Goal: Task Accomplishment & Management: Manage account settings

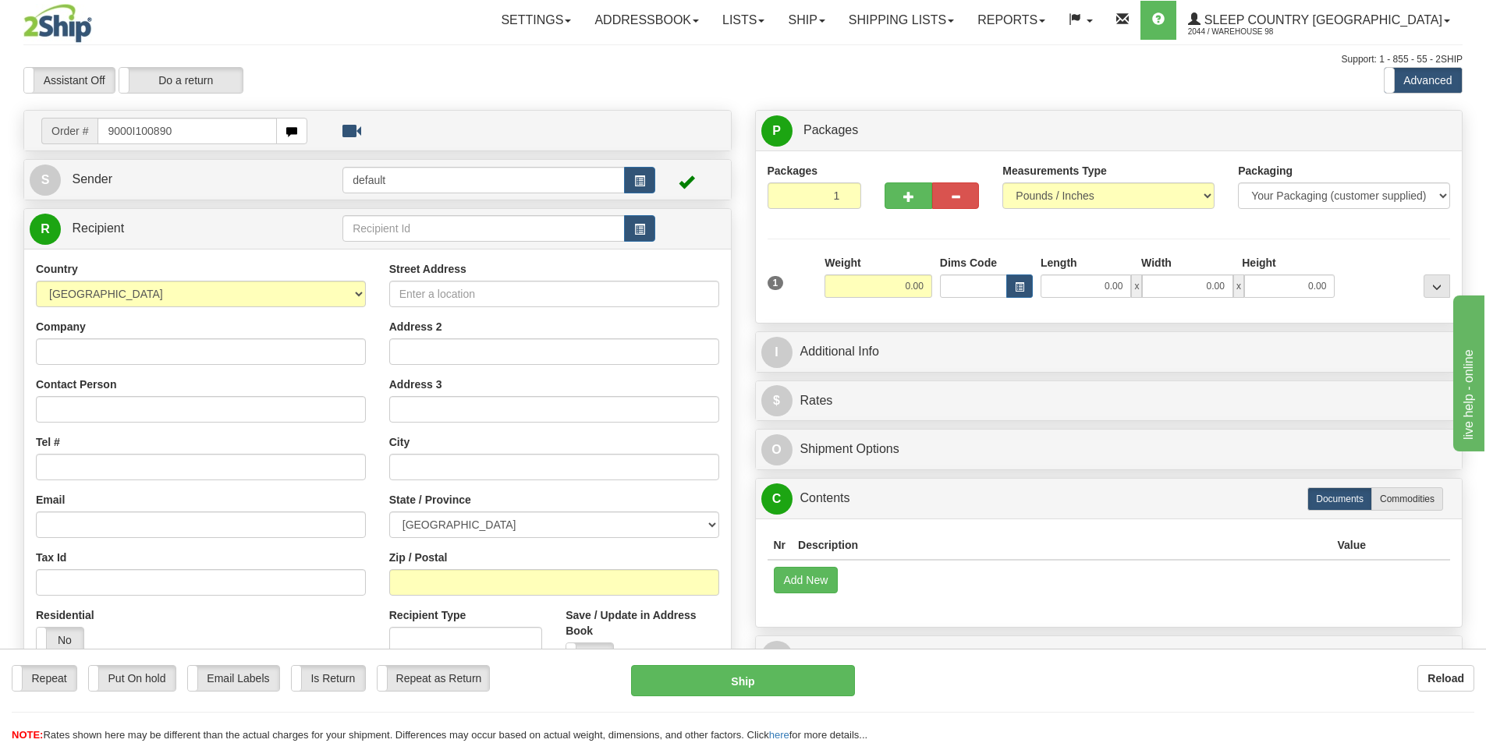
type input "9000I100890"
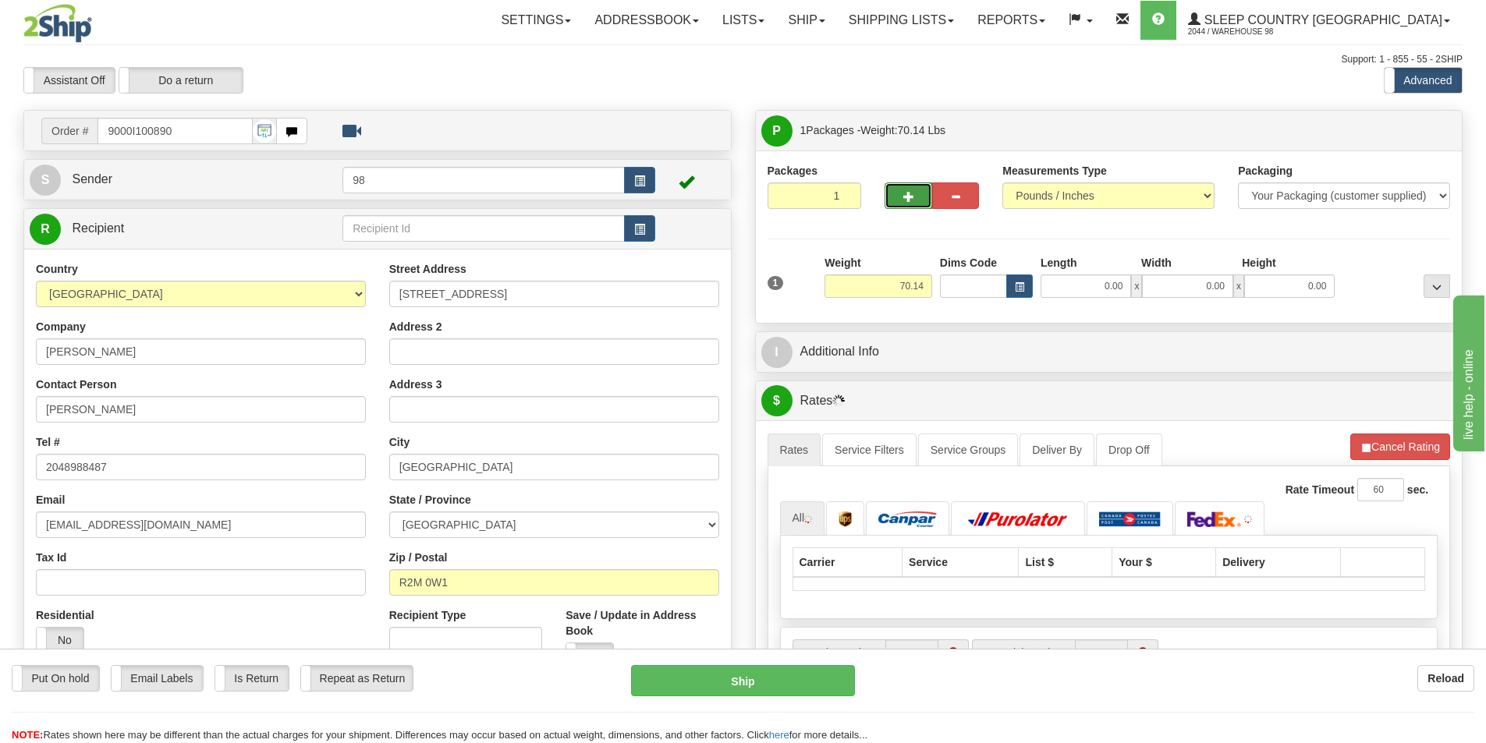
click at [909, 194] on span "button" at bounding box center [908, 197] width 11 height 10
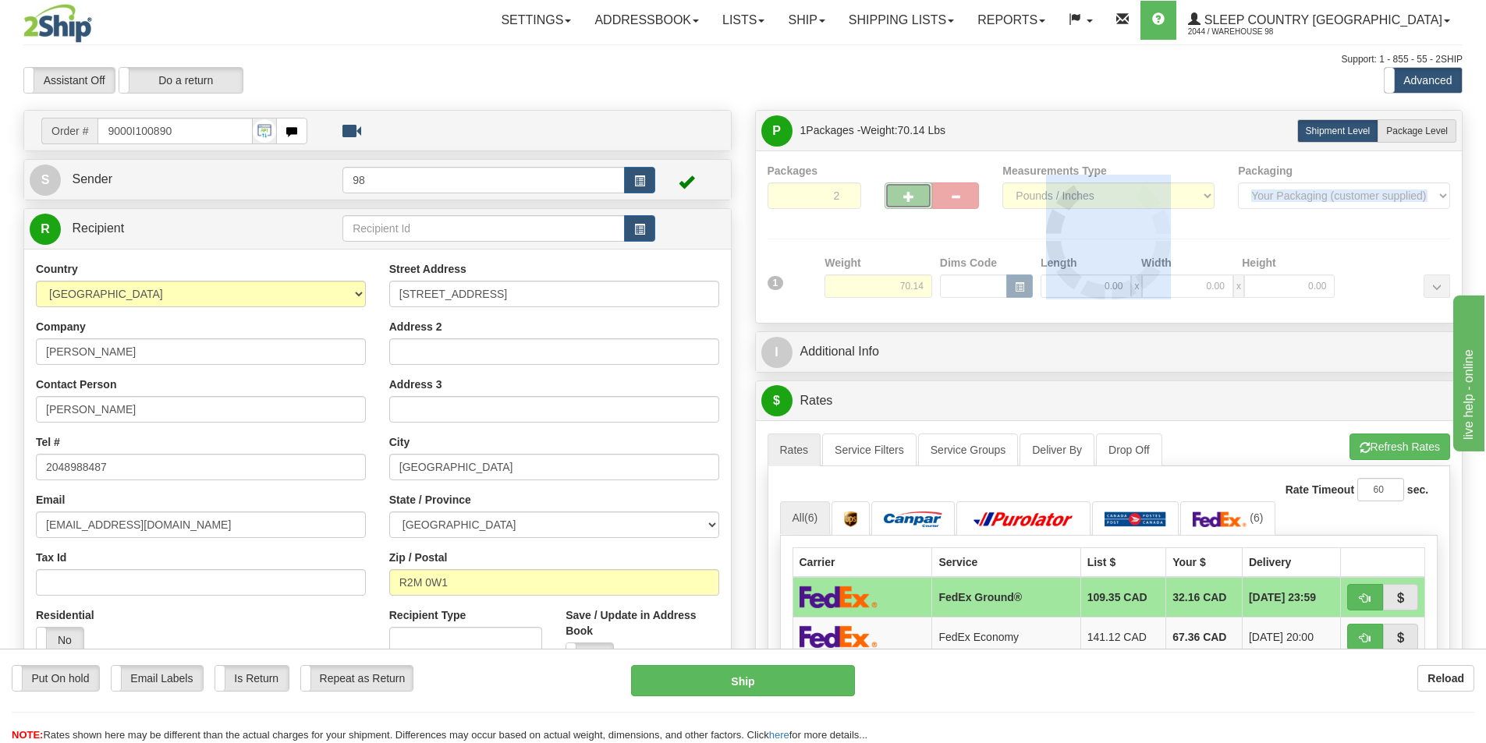
click at [909, 194] on div at bounding box center [1108, 237] width 683 height 148
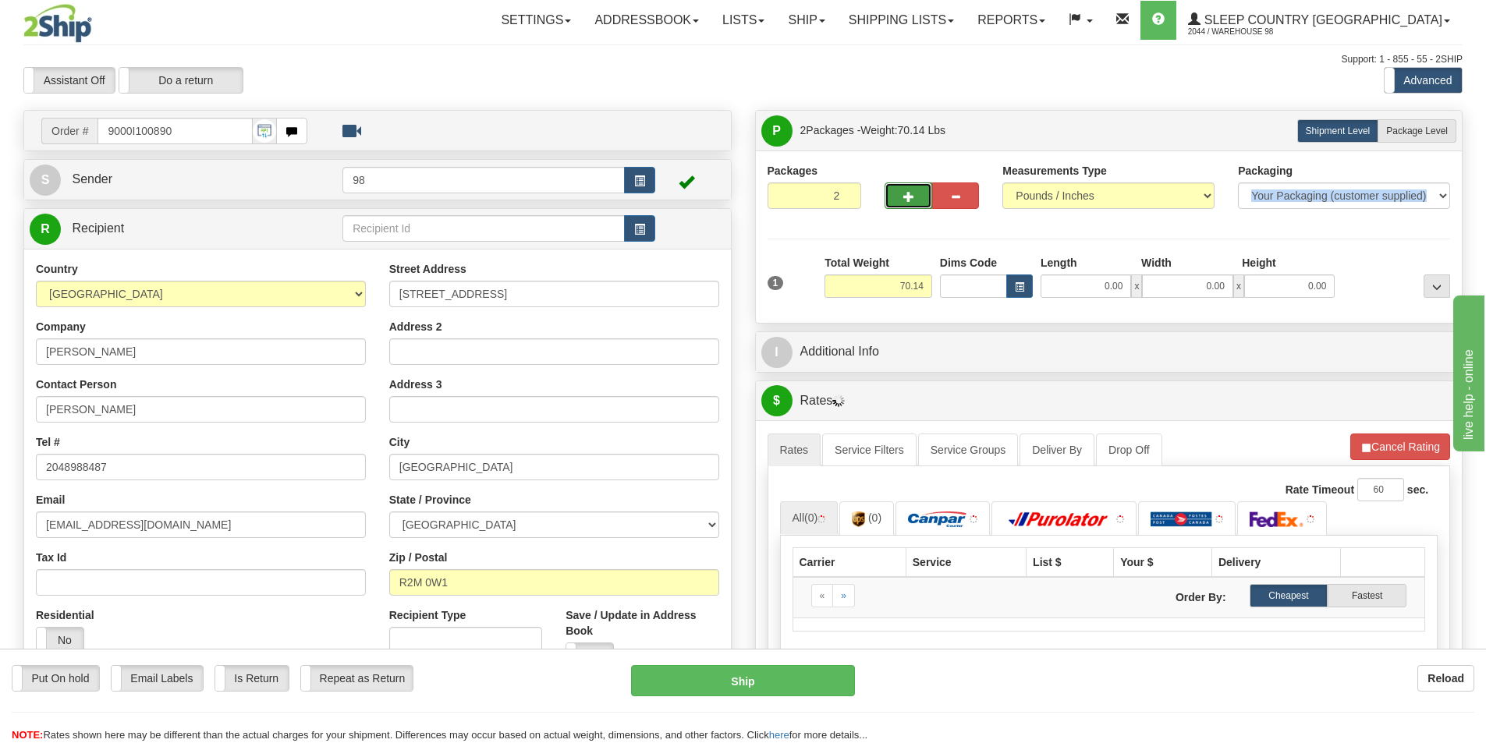
click at [898, 199] on button "button" at bounding box center [907, 195] width 47 height 27
type input "3"
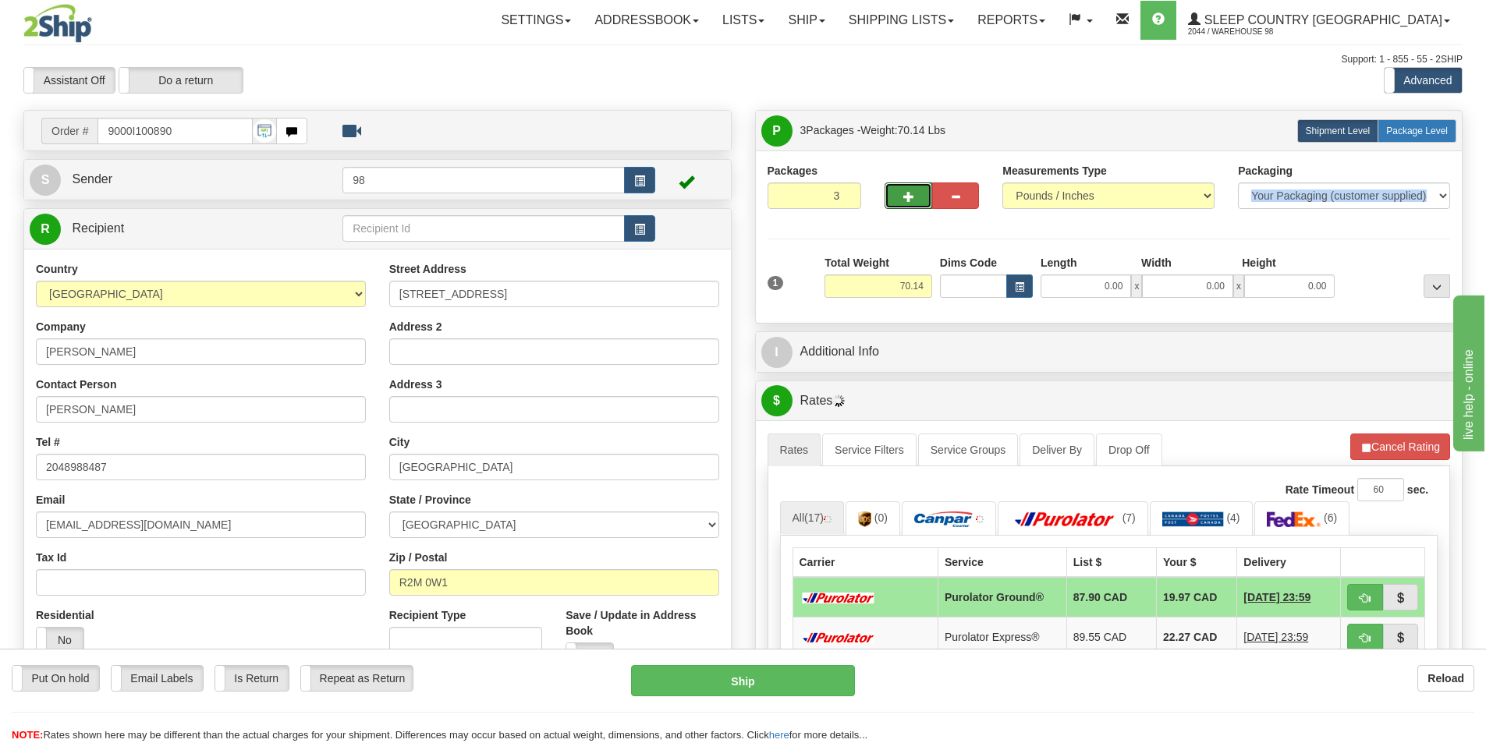
drag, startPoint x: 1431, startPoint y: 134, endPoint x: 1412, endPoint y: 134, distance: 18.7
click at [1428, 134] on span "Package Level" at bounding box center [1417, 131] width 62 height 11
radio input "true"
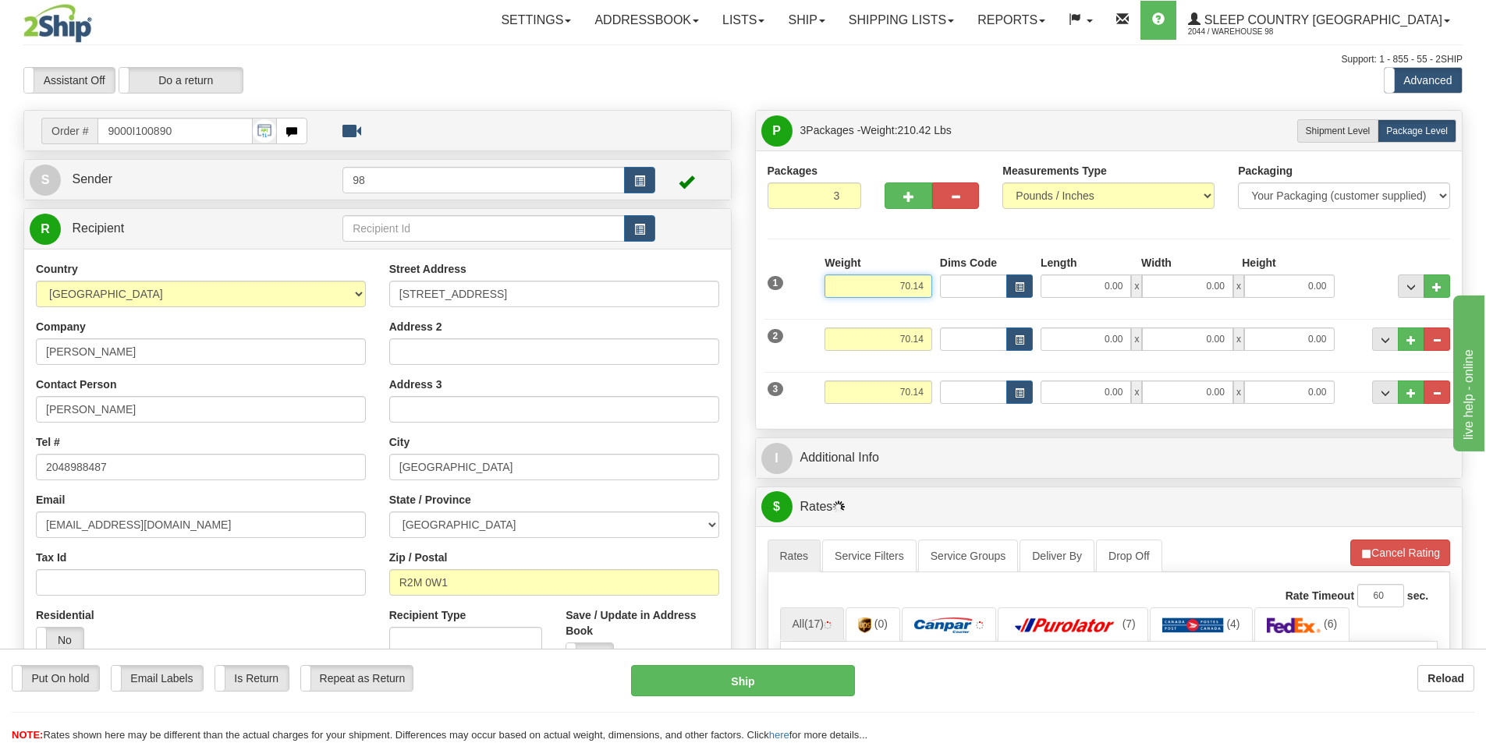
drag, startPoint x: 894, startPoint y: 288, endPoint x: 936, endPoint y: 287, distance: 41.3
click at [936, 287] on div "1 Weight 70.14 Dims Code x x" at bounding box center [1108, 282] width 691 height 55
type input "19.00"
type input "23.00"
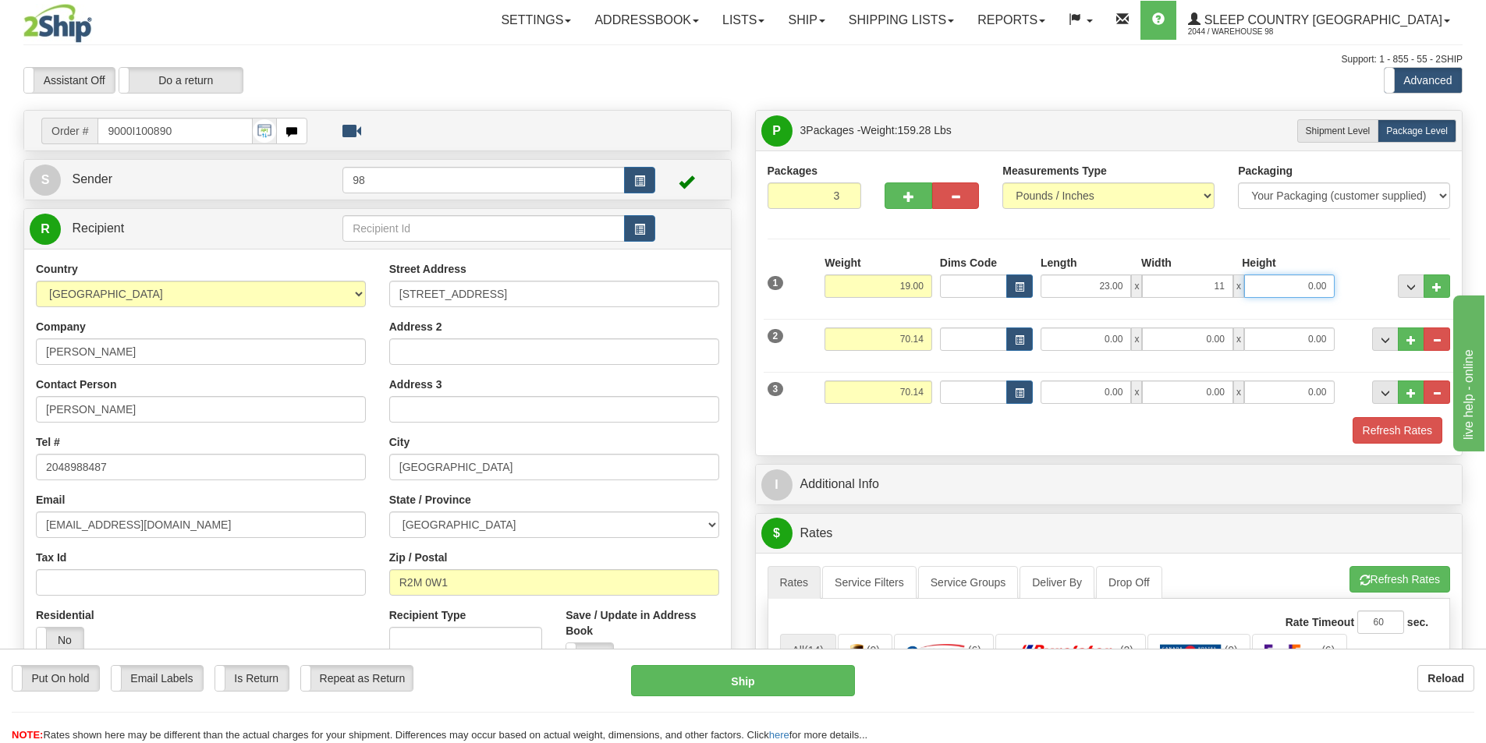
type input "11.00"
drag, startPoint x: 880, startPoint y: 334, endPoint x: 930, endPoint y: 332, distance: 50.7
click at [930, 332] on input "70.14" at bounding box center [878, 339] width 108 height 23
type input "19.00"
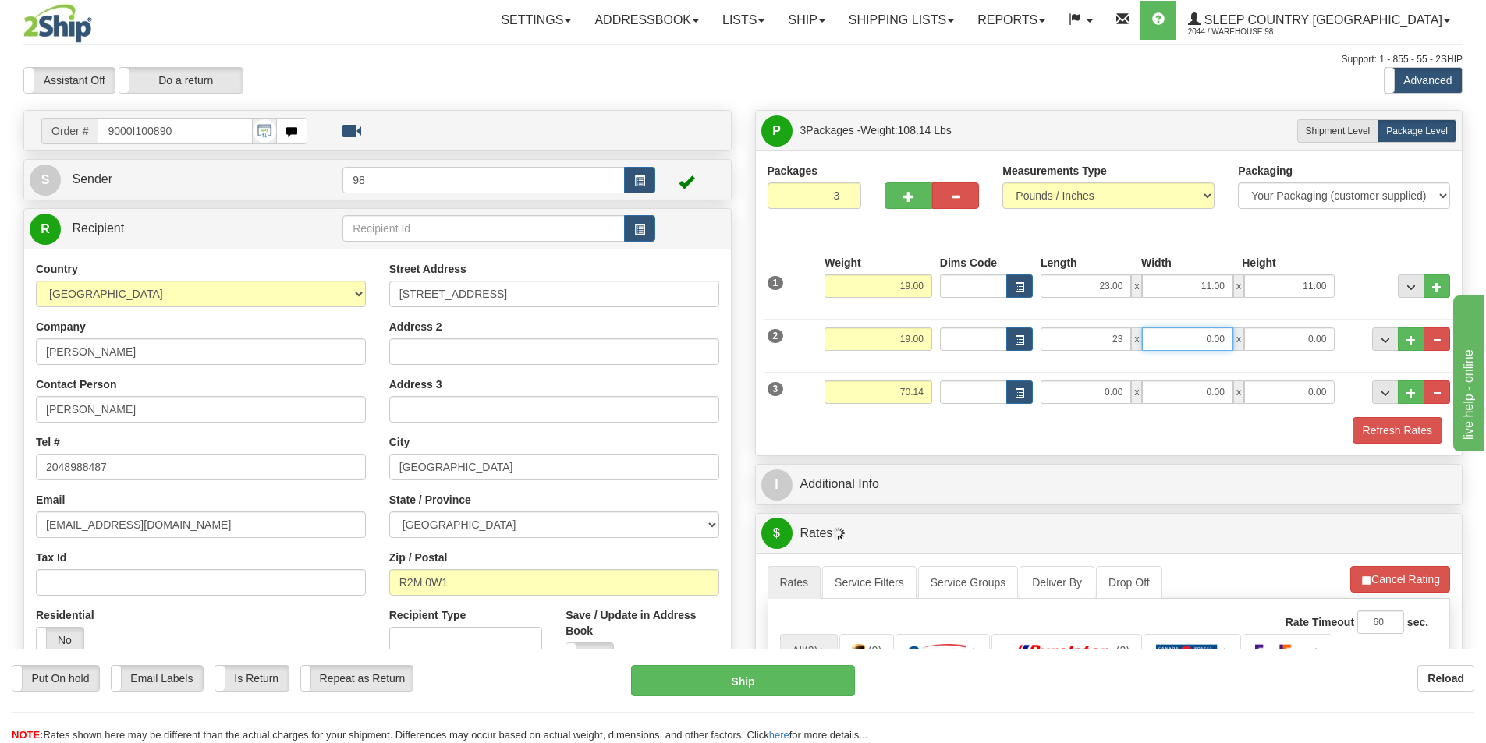
type input "23.00"
type input "11.00"
drag, startPoint x: 873, startPoint y: 394, endPoint x: 926, endPoint y: 389, distance: 53.2
click at [926, 389] on input "70.14" at bounding box center [878, 392] width 108 height 23
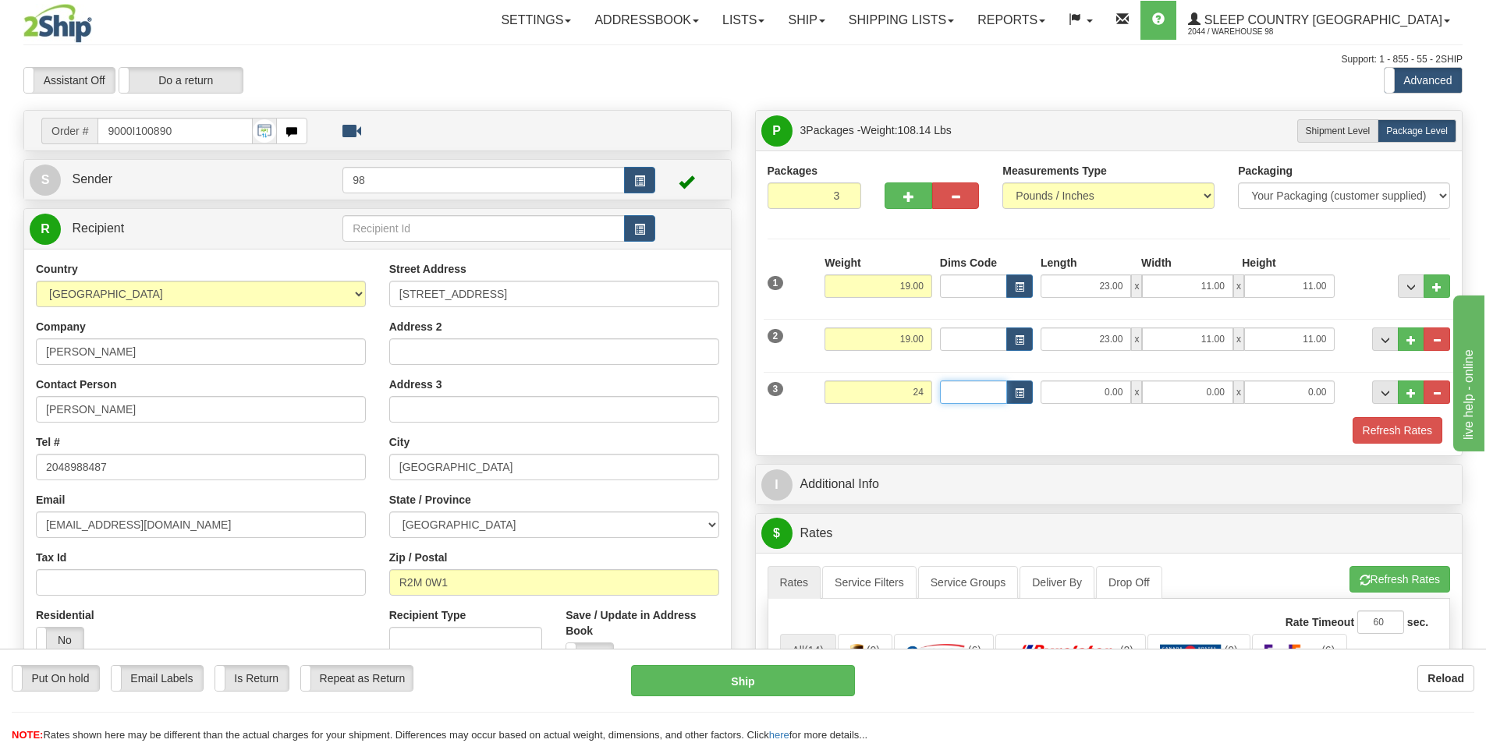
type input "24.00"
type input "23.50"
type input "12.50"
click at [1397, 431] on button "Refresh Rates" at bounding box center [1397, 430] width 90 height 27
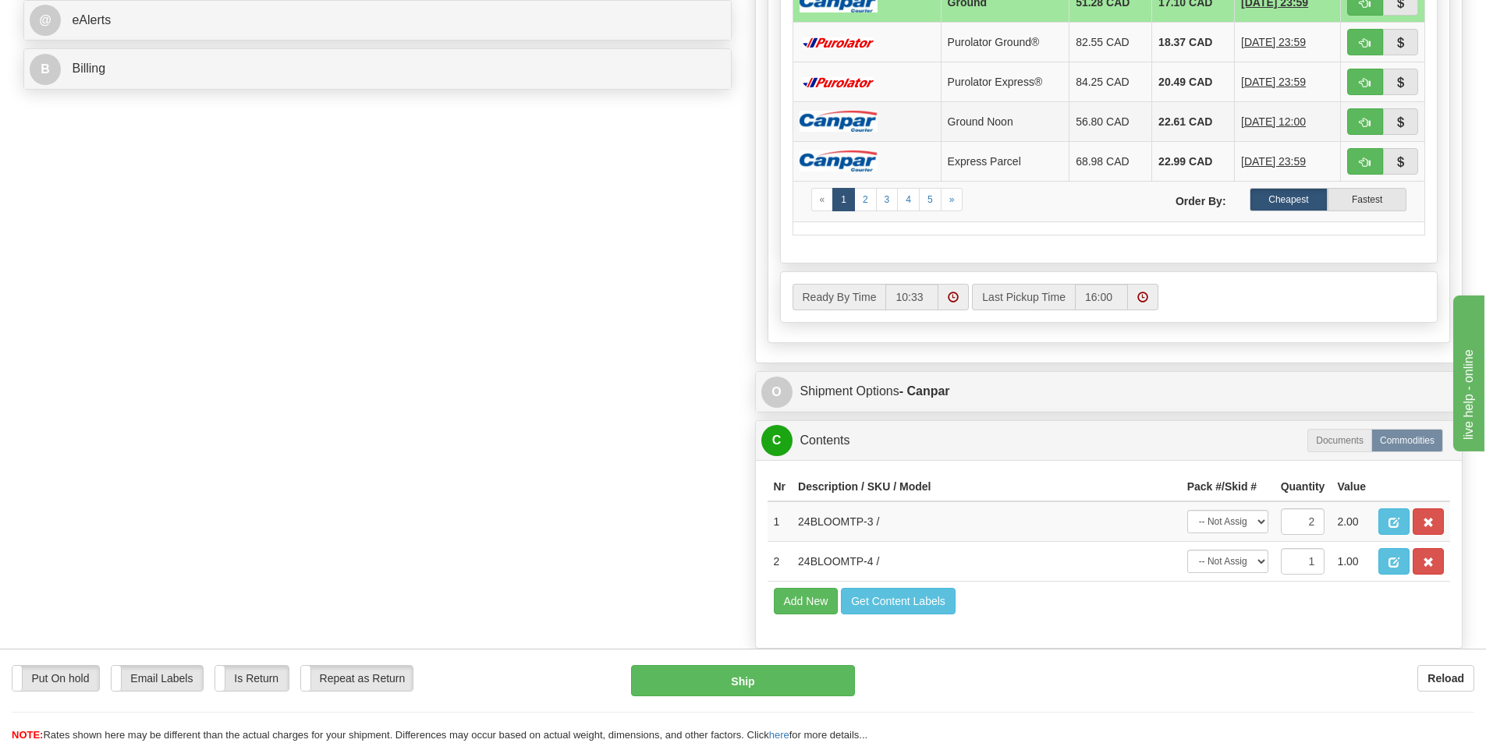
scroll to position [702, 0]
click at [1254, 523] on select "-- Not Assigned -- Package 1 Package 2 Package 3 Split" at bounding box center [1227, 520] width 81 height 23
select select "0"
click at [1187, 509] on select "-- Not Assigned -- Package 1 Package 2 Package 3 Split" at bounding box center [1227, 520] width 81 height 23
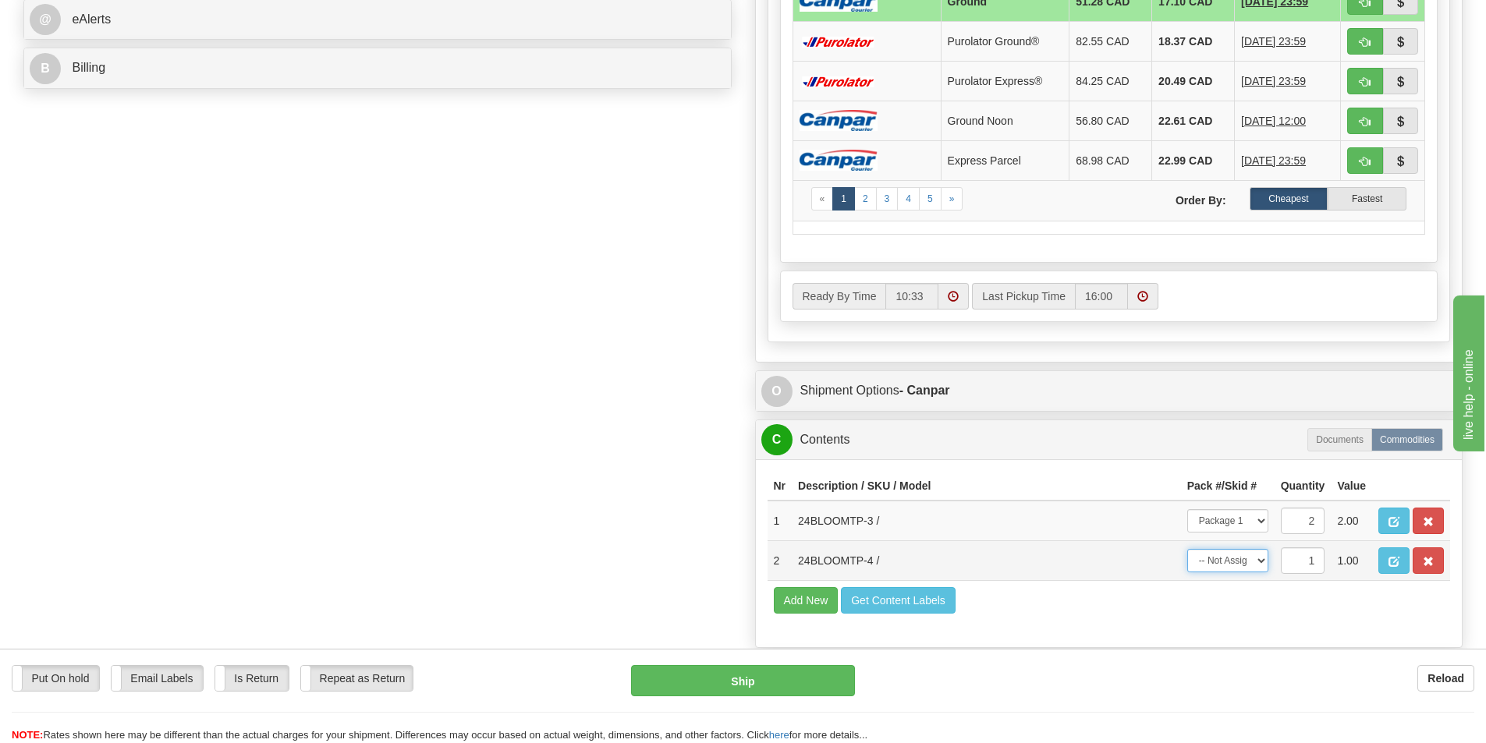
click at [1253, 557] on select "-- Not Assigned -- Package 1 Package 2 Package 3" at bounding box center [1227, 560] width 81 height 23
select select "1"
click at [1187, 549] on select "-- Not Assigned -- Package 1 Package 2 Package 3" at bounding box center [1227, 560] width 81 height 23
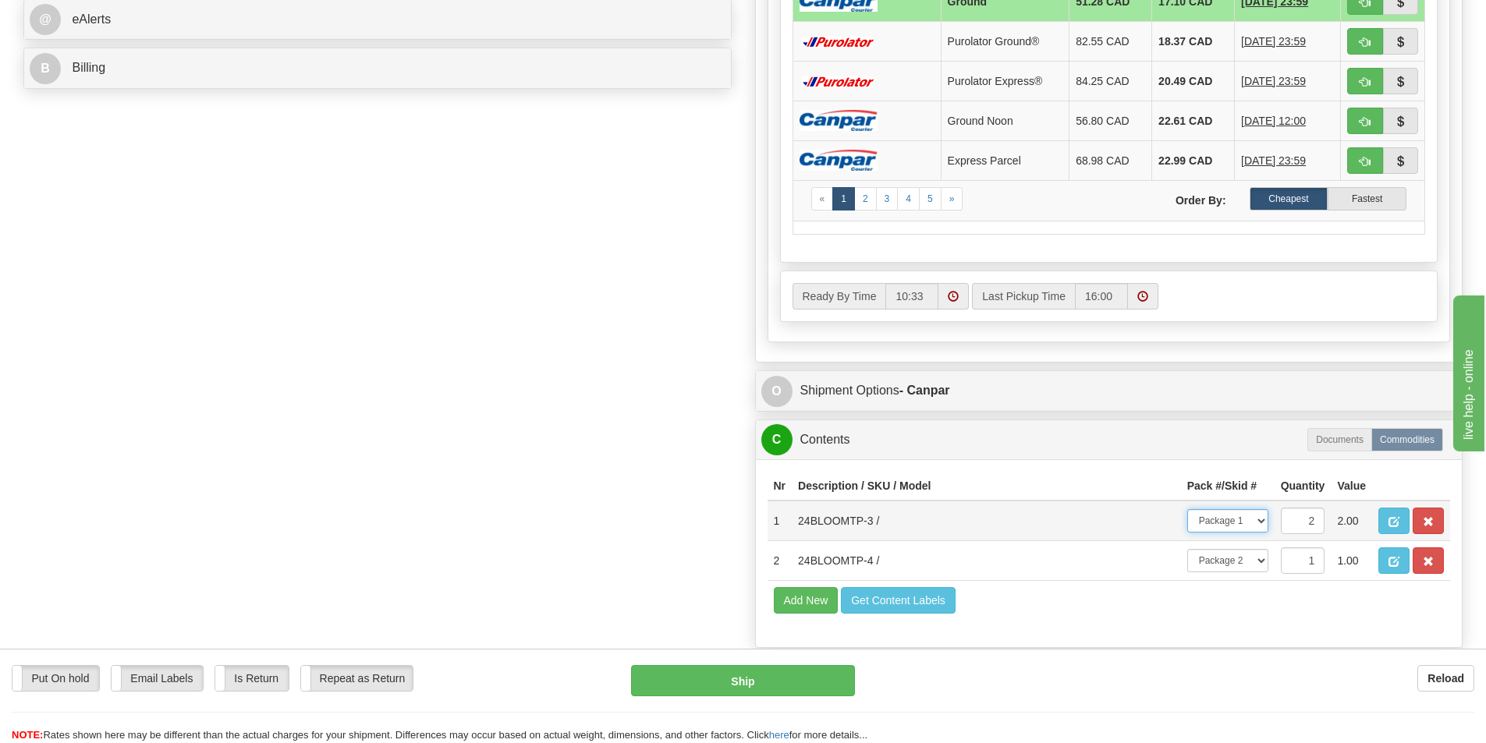
click at [1257, 522] on select "-- Not Assigned -- Package 1 Package 2 Package 3 Split" at bounding box center [1227, 520] width 81 height 23
select select "SPLIT"
click at [1187, 509] on select "-- Not Assigned -- Package 1 Package 2 Package 3 Split" at bounding box center [1227, 520] width 81 height 23
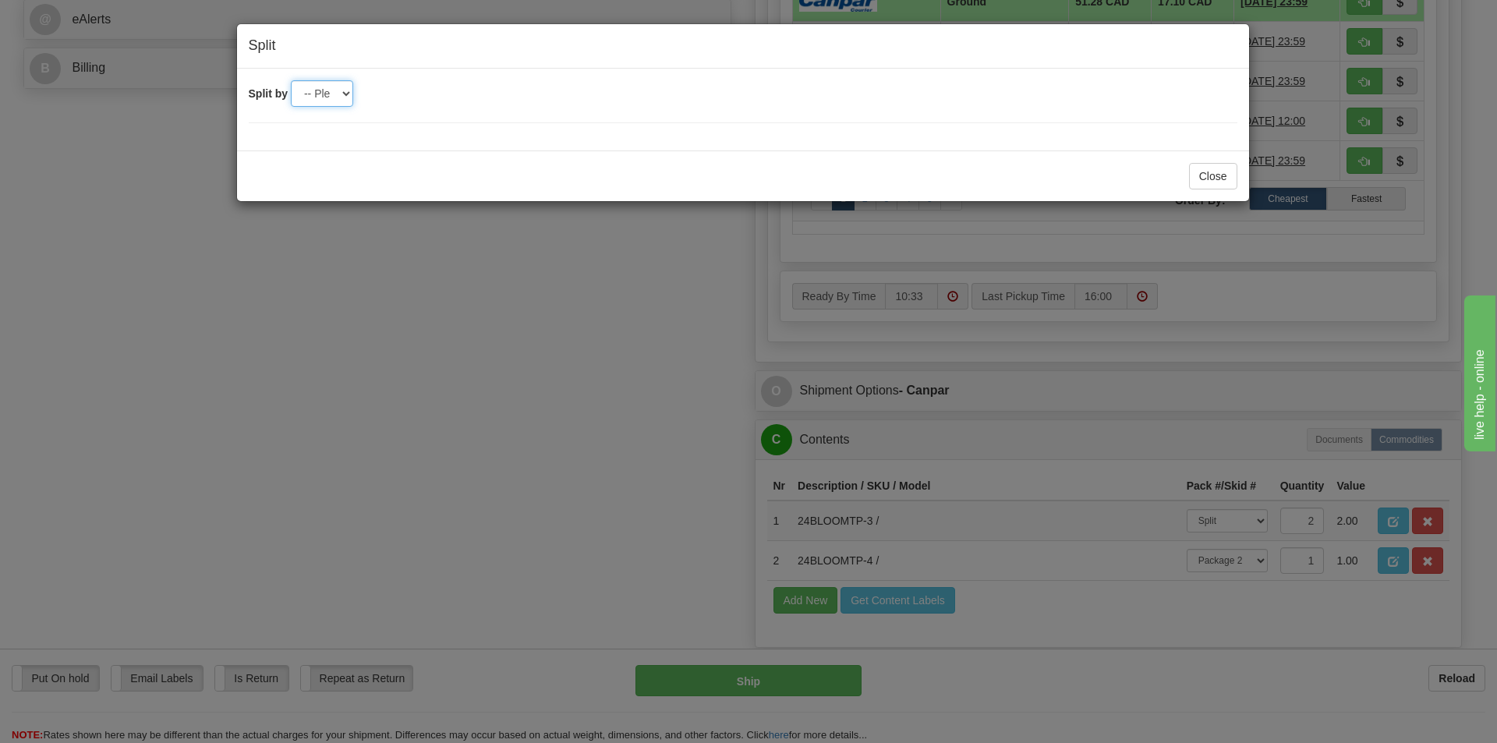
click at [346, 92] on select "-- Please select -- 2 3" at bounding box center [322, 93] width 62 height 27
select select "2"
click at [291, 80] on select "-- Please select -- 2 3" at bounding box center [322, 93] width 62 height 27
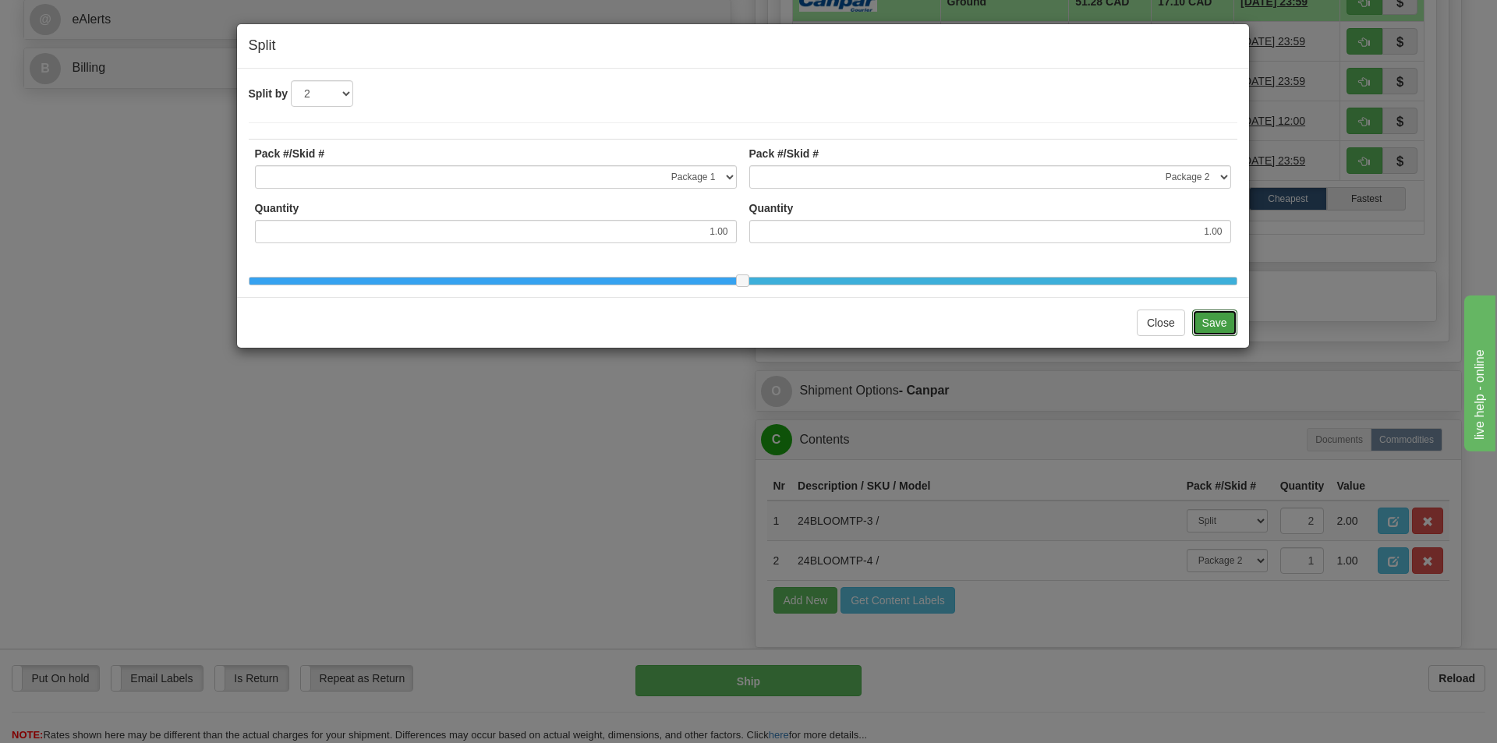
drag, startPoint x: 1217, startPoint y: 334, endPoint x: 1113, endPoint y: 321, distance: 104.6
click at [1217, 334] on button "Save" at bounding box center [1214, 323] width 45 height 27
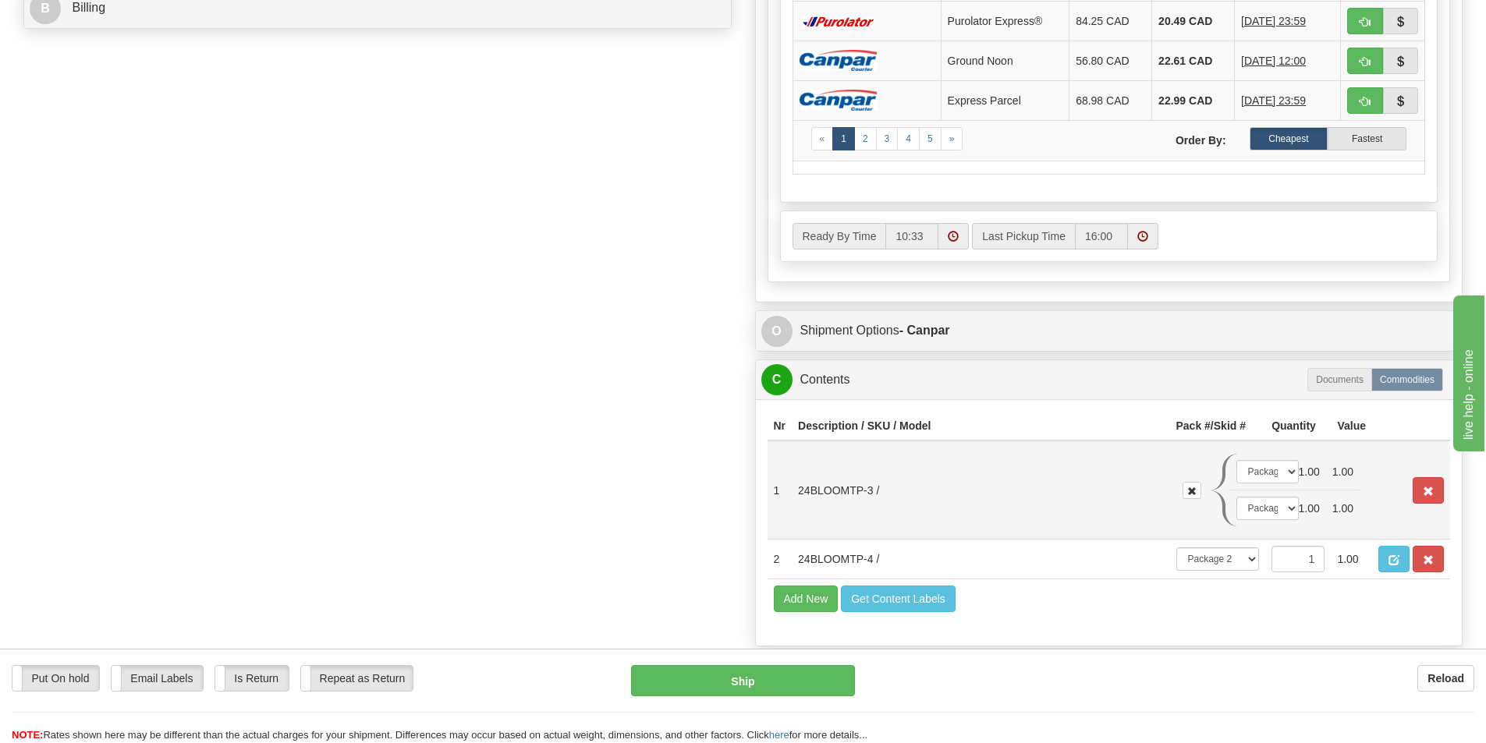
scroll to position [758, 0]
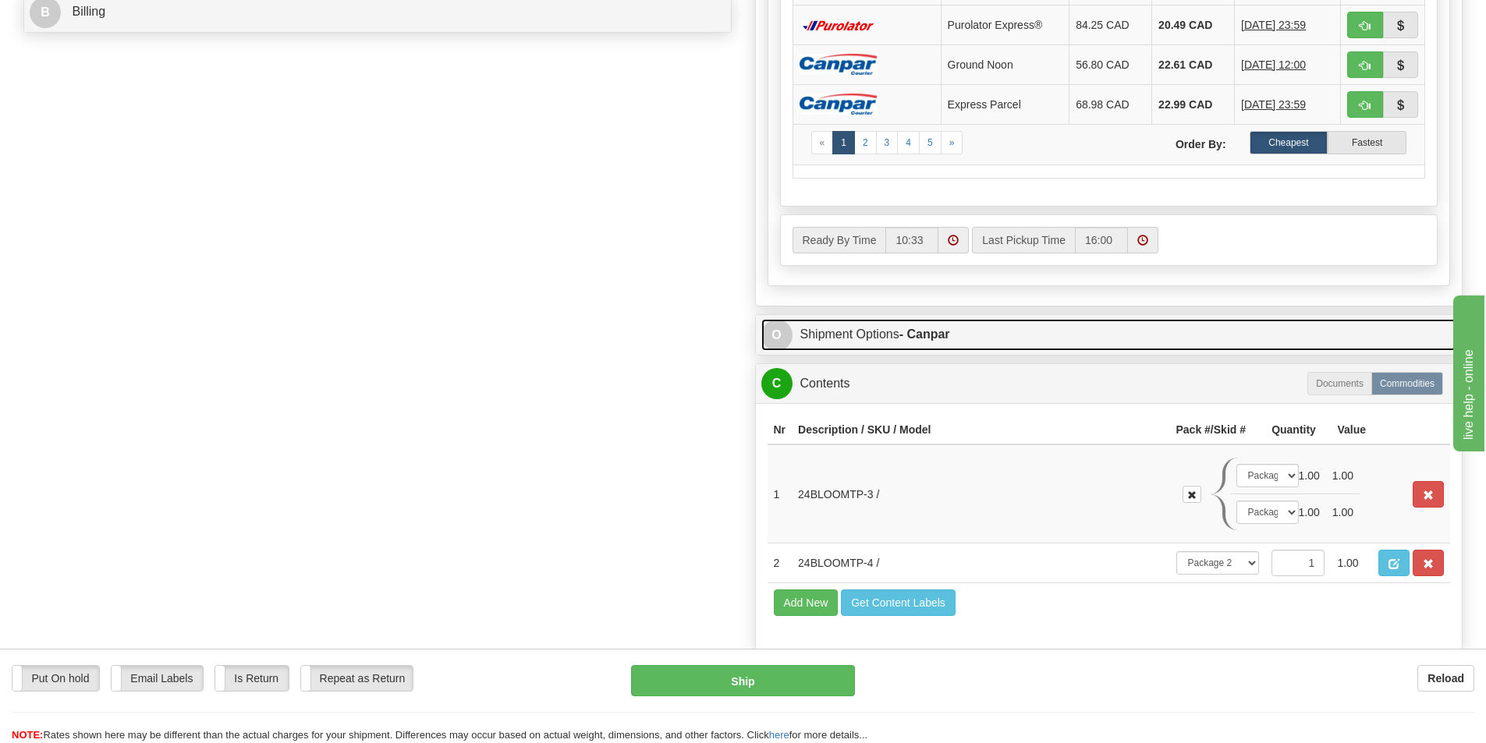
click at [861, 336] on link "O Shipment Options - Canpar" at bounding box center [1109, 335] width 696 height 32
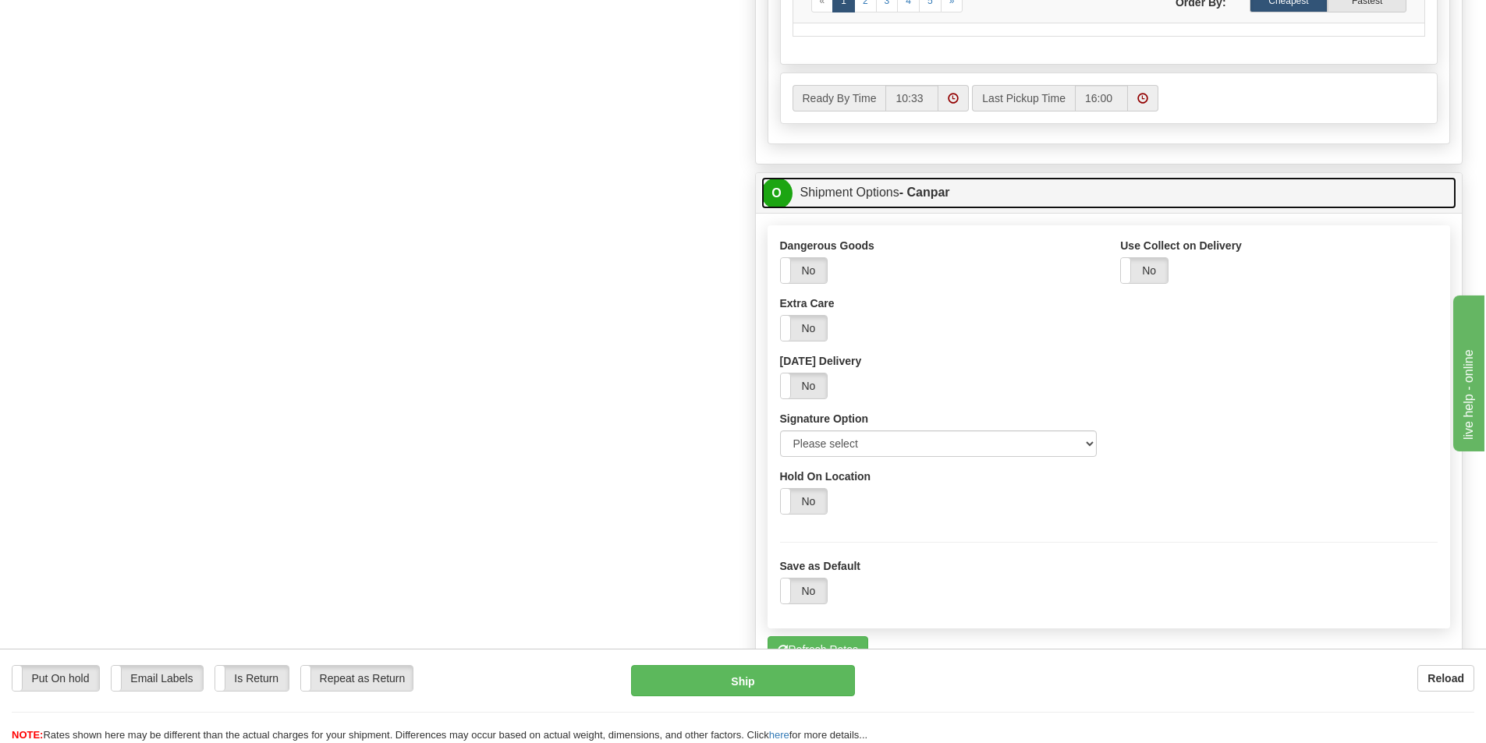
scroll to position [914, 0]
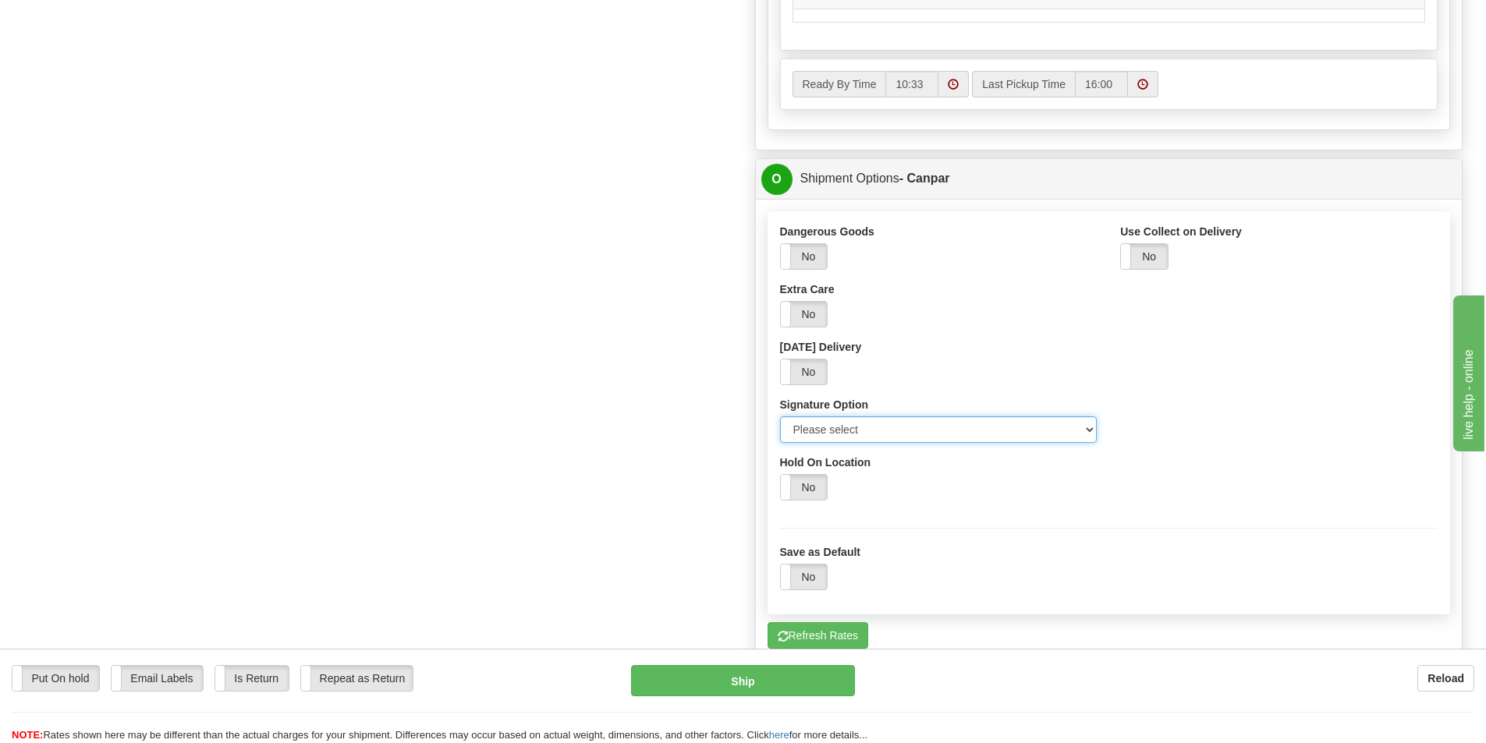
click at [891, 428] on select "Please select No Signature Required Signature Required Adult Signature" at bounding box center [938, 429] width 317 height 27
select select "2"
click at [780, 416] on select "Please select No Signature Required Signature Required Adult Signature" at bounding box center [938, 429] width 317 height 27
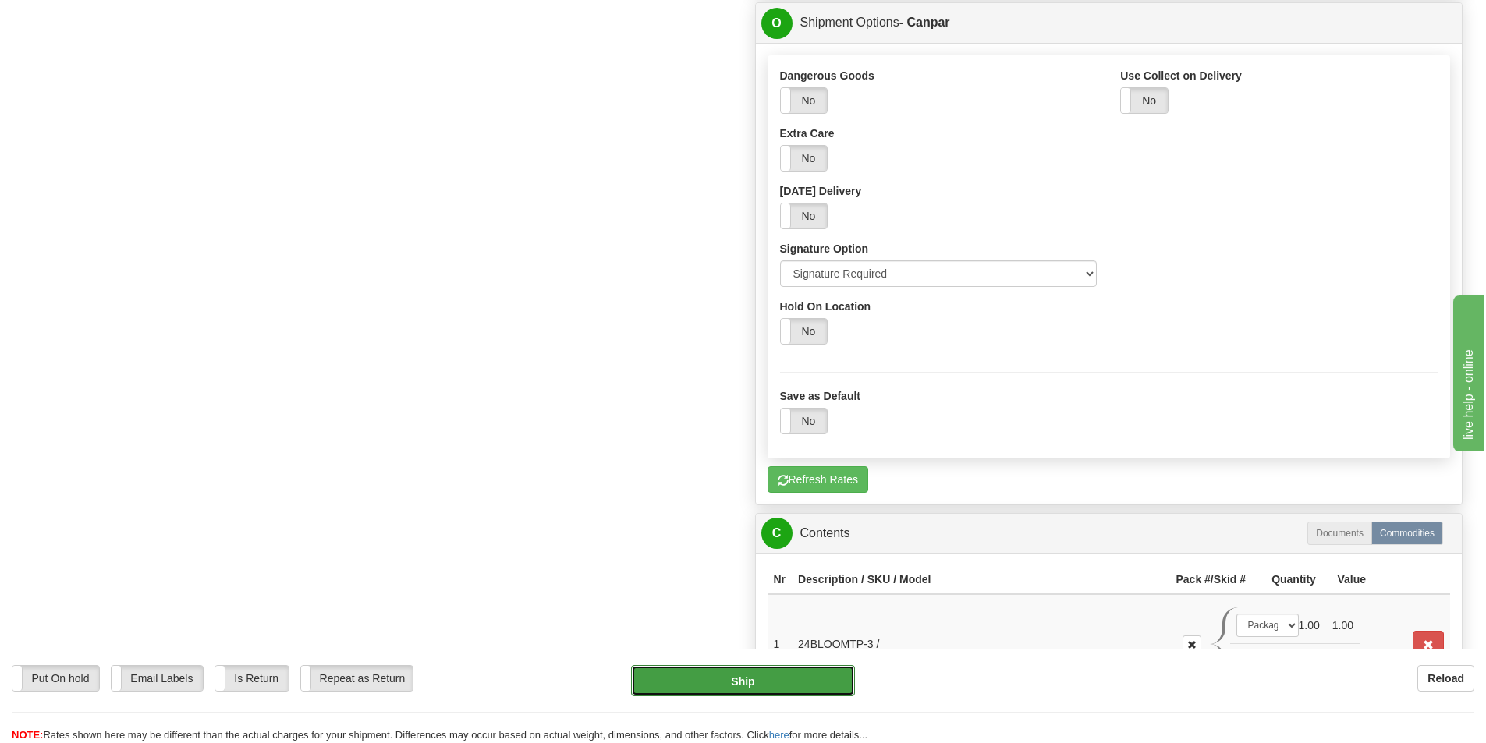
click at [750, 682] on button "Ship" at bounding box center [743, 680] width 224 height 31
type input "1"
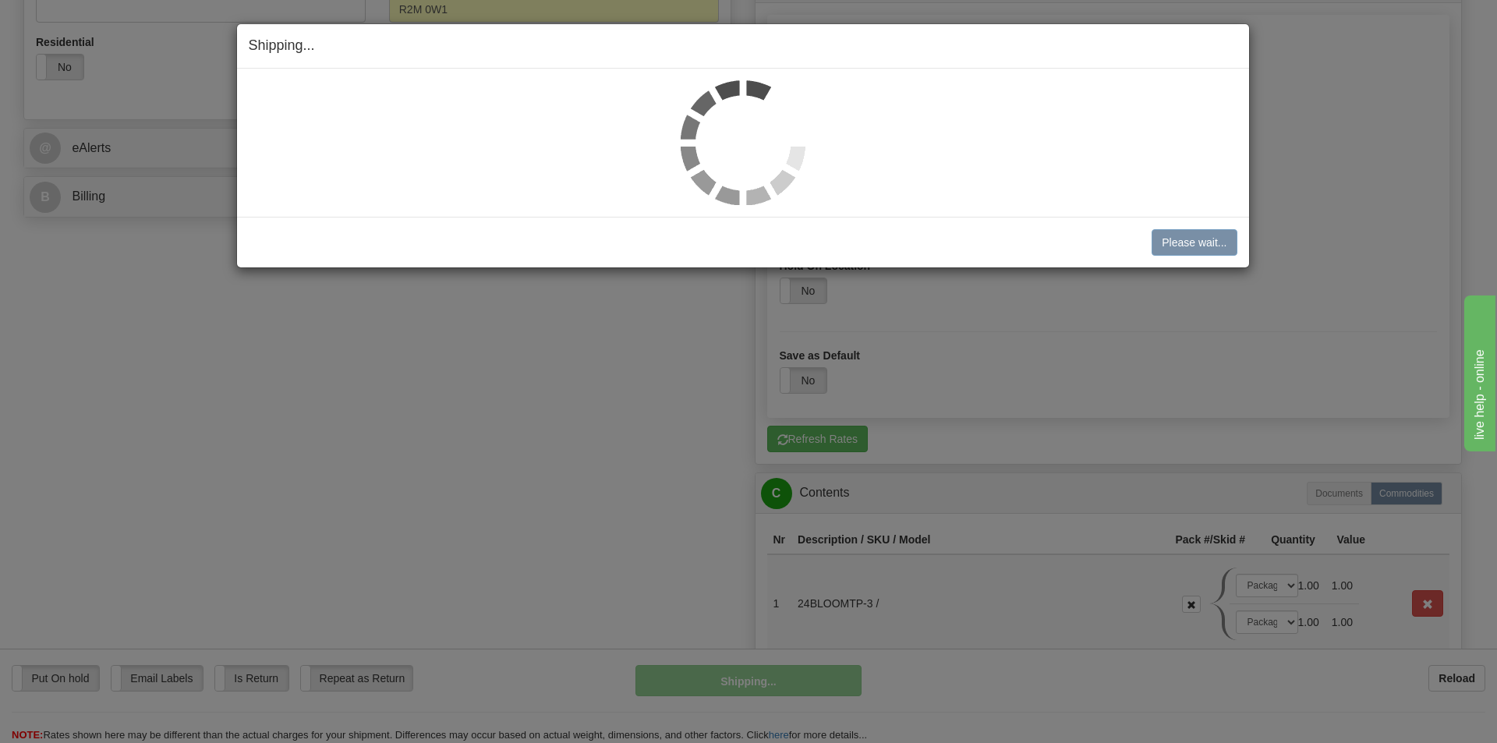
scroll to position [533, 0]
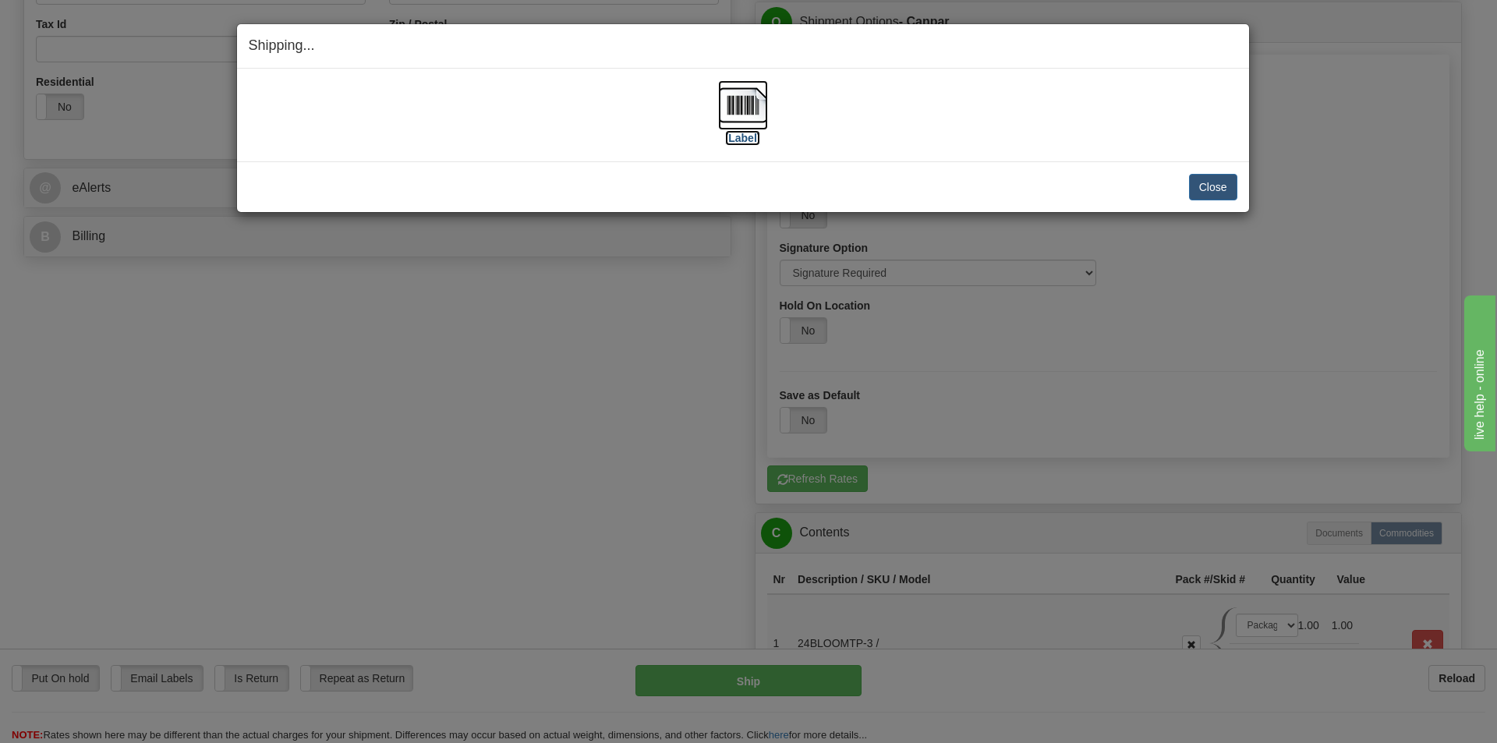
click at [747, 136] on label "[Label]" at bounding box center [743, 138] width 36 height 16
click at [1232, 189] on button "Close" at bounding box center [1213, 187] width 48 height 27
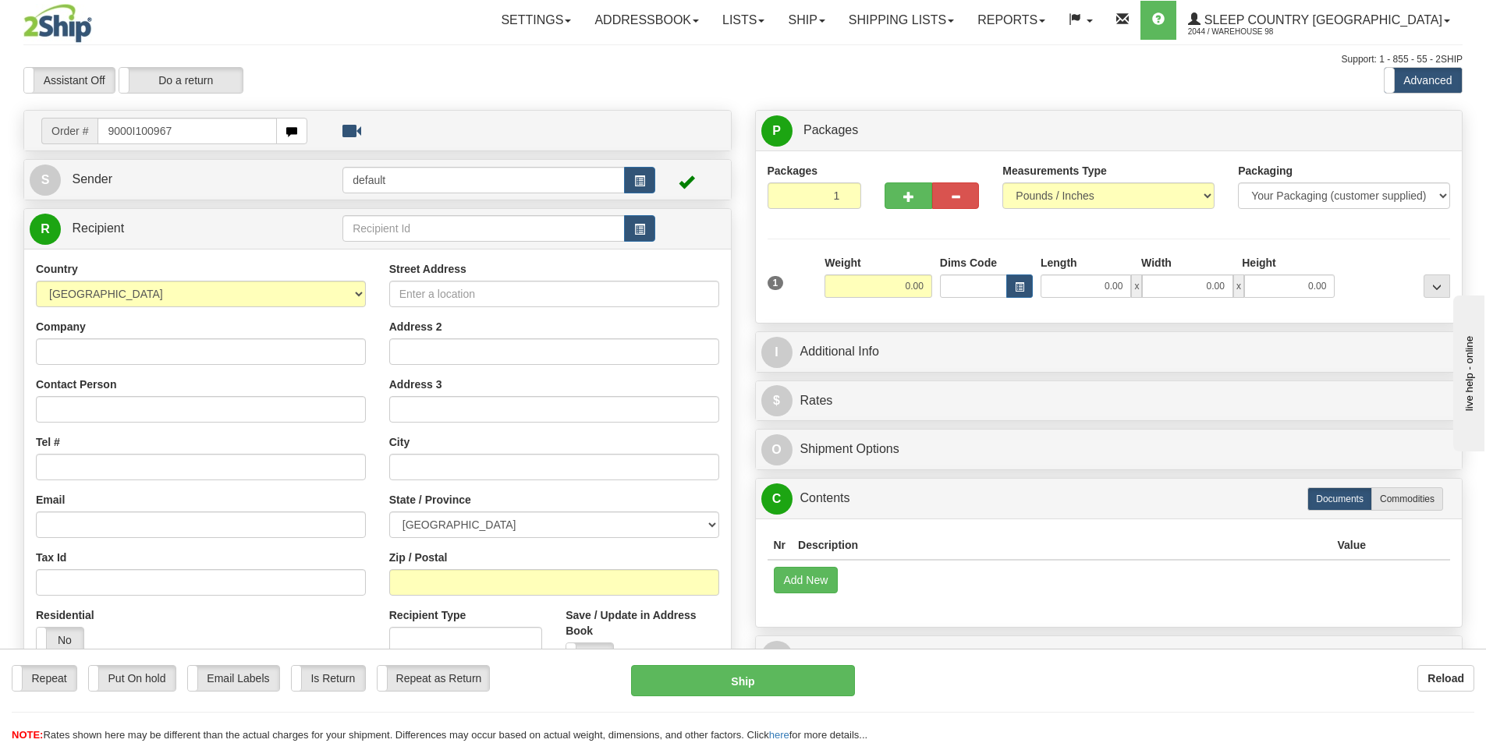
type input "9000I100967"
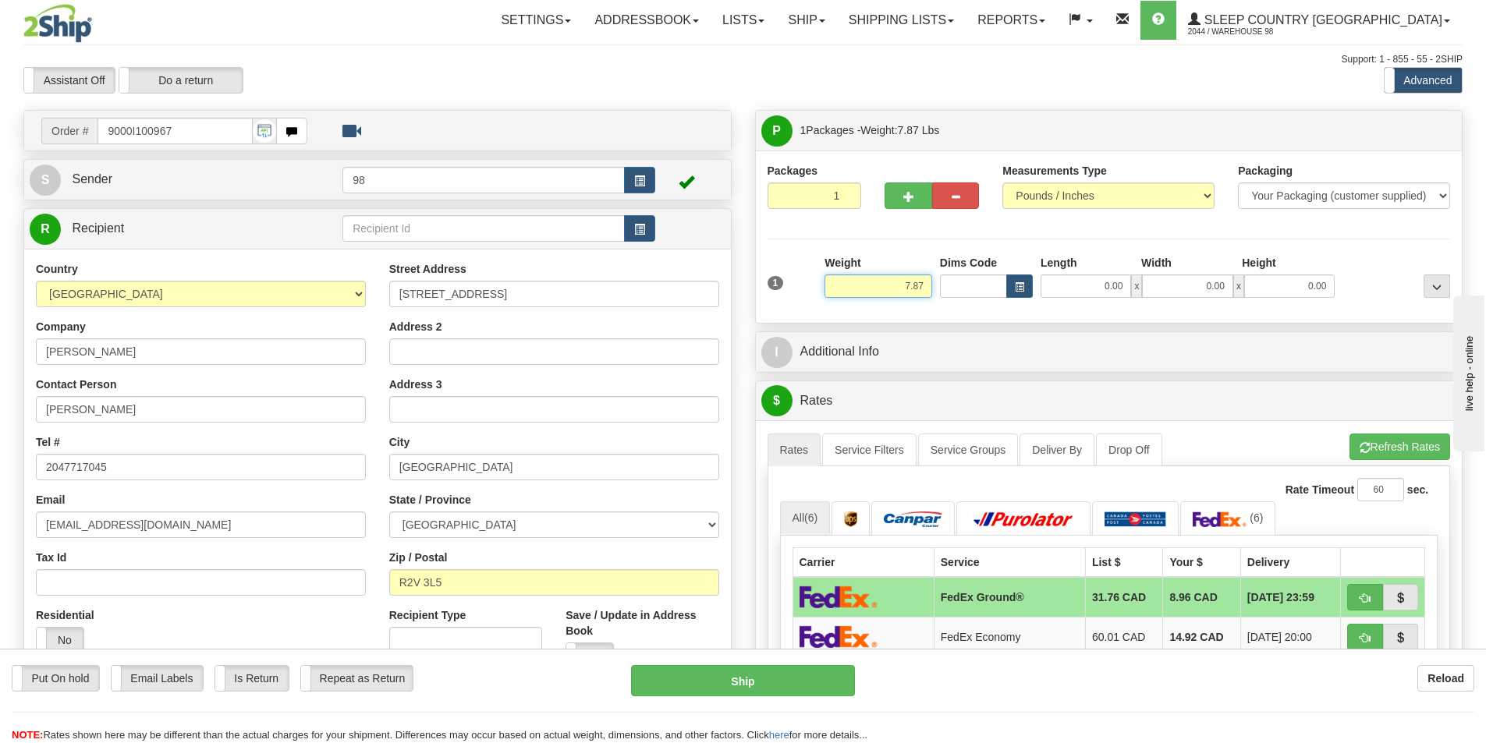
drag, startPoint x: 893, startPoint y: 285, endPoint x: 945, endPoint y: 286, distance: 52.3
click at [945, 286] on div "1 Weight 7.87 Dims Code 0.00" at bounding box center [1108, 282] width 691 height 55
type input "8.00"
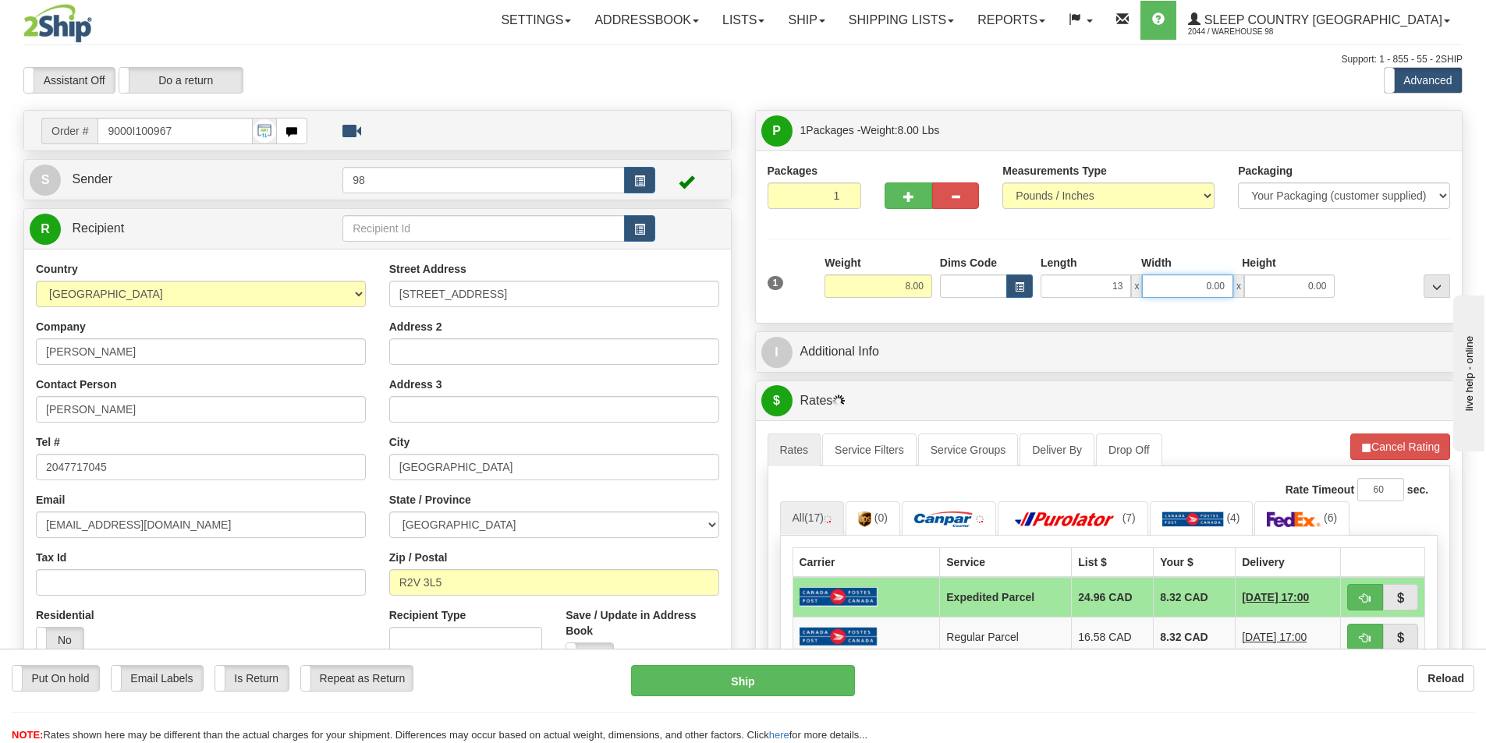
type input "13.00"
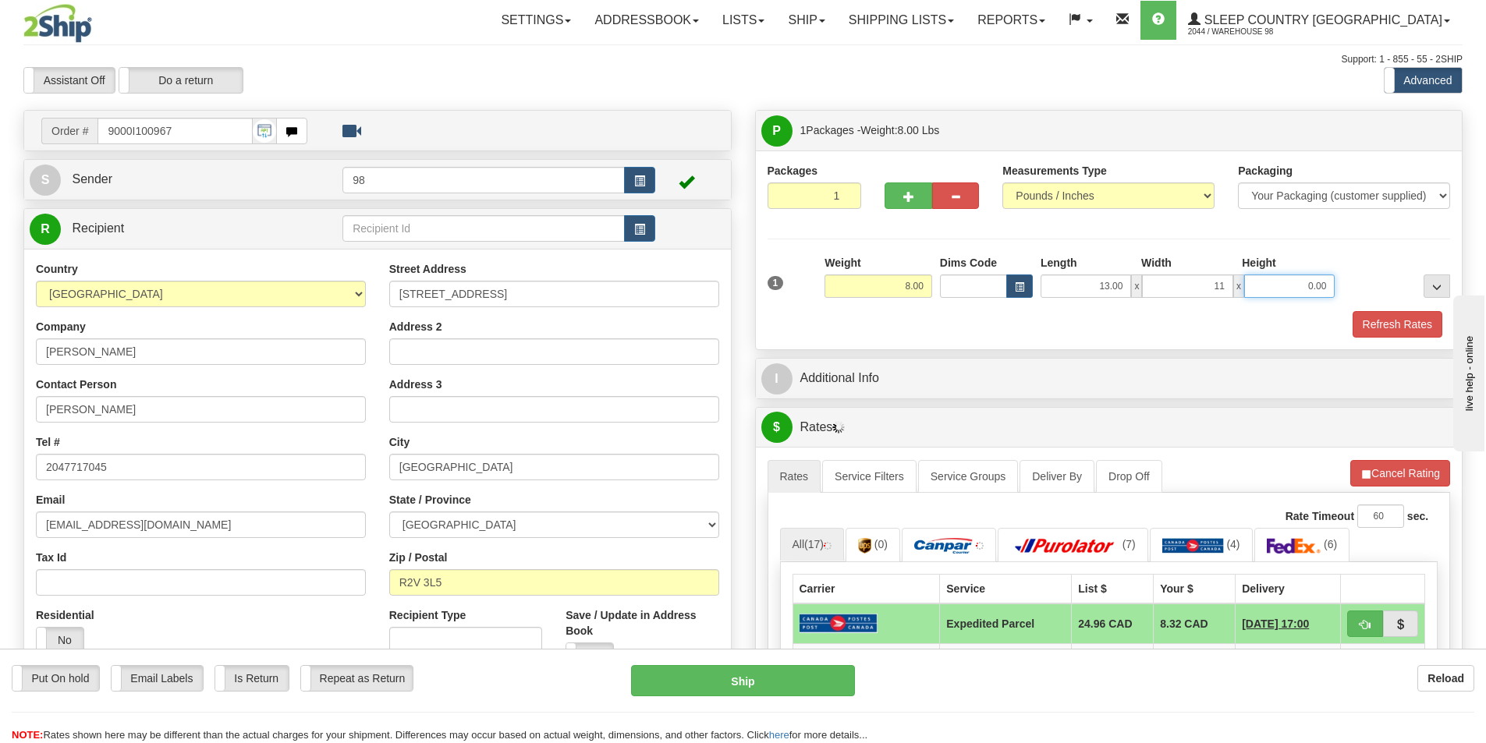
type input "11.00"
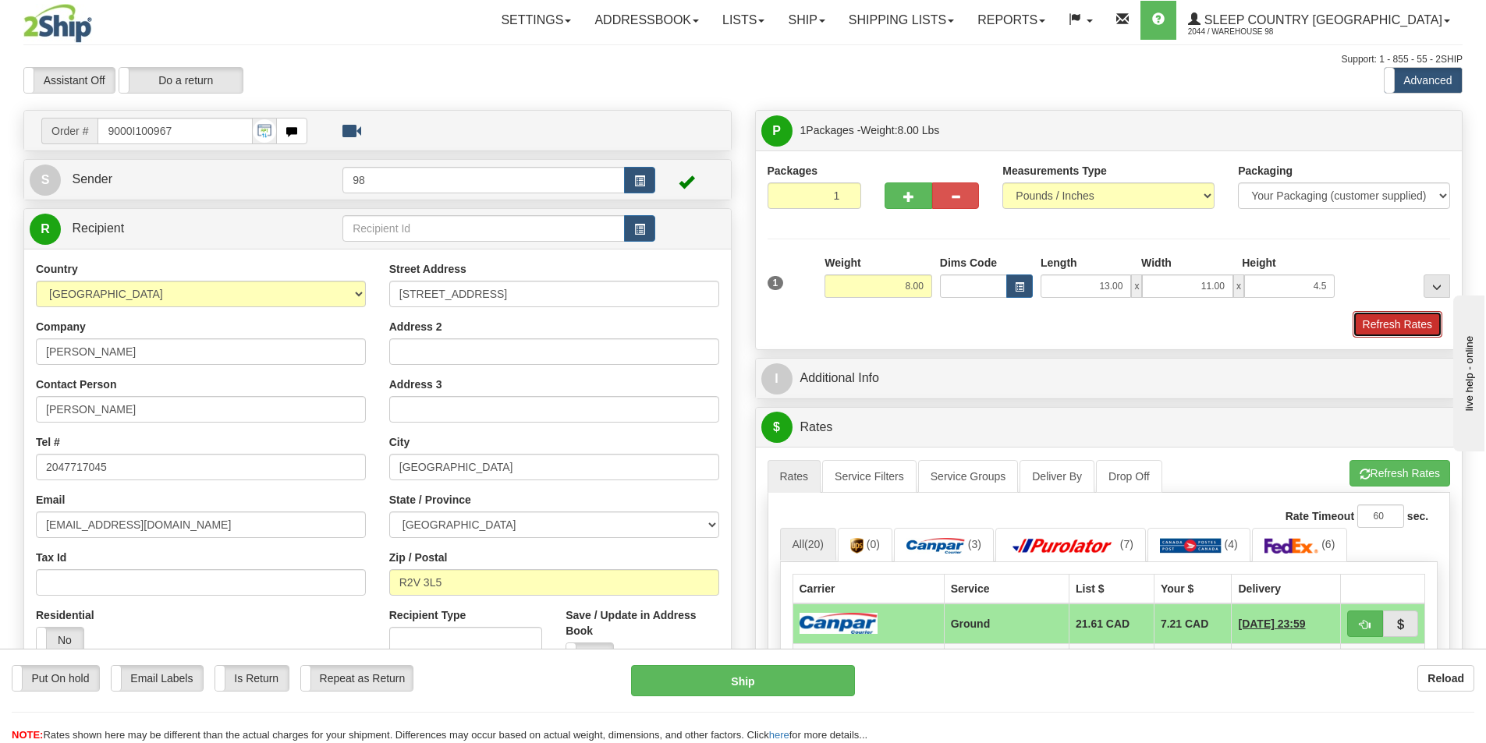
type input "4.50"
click at [1373, 321] on button "Refresh Rates" at bounding box center [1397, 324] width 90 height 27
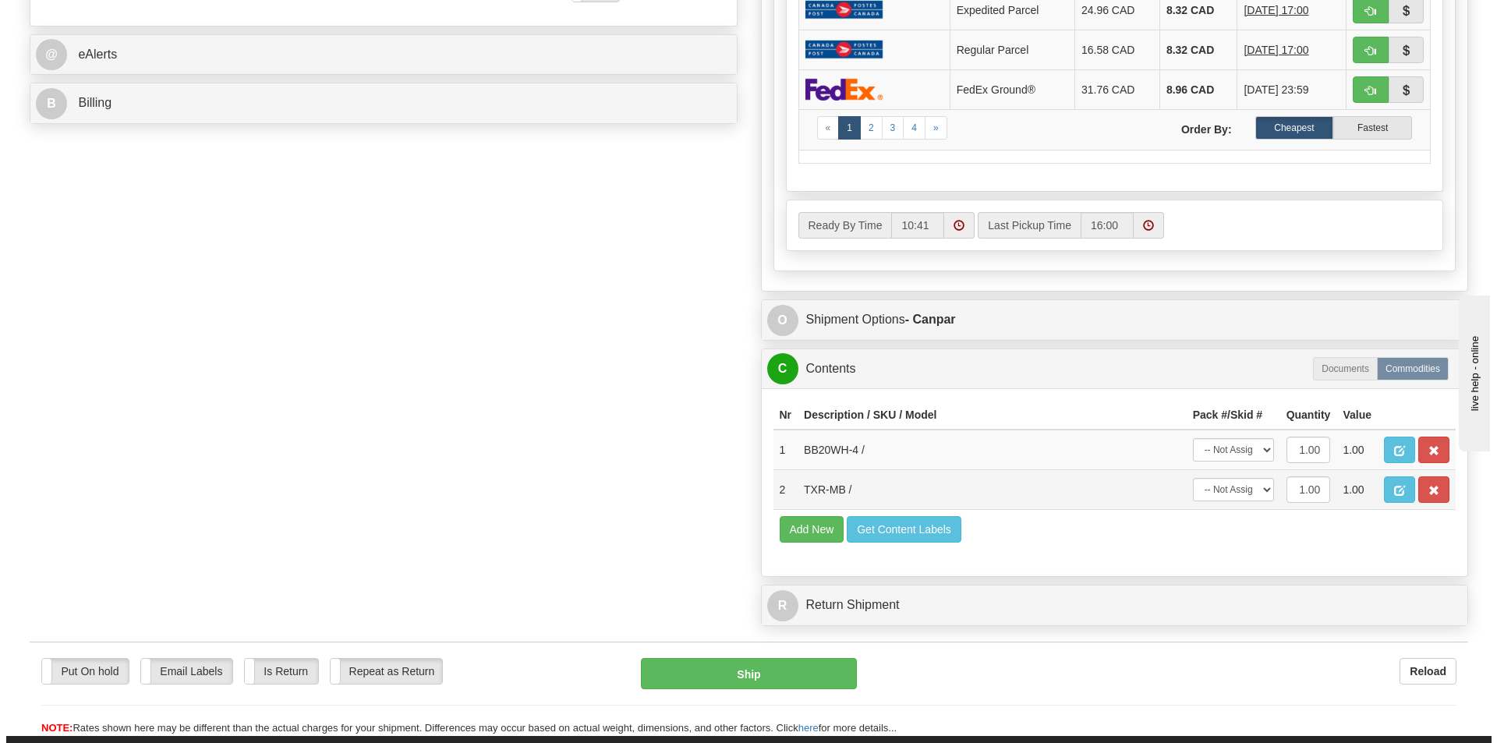
scroll to position [702, 0]
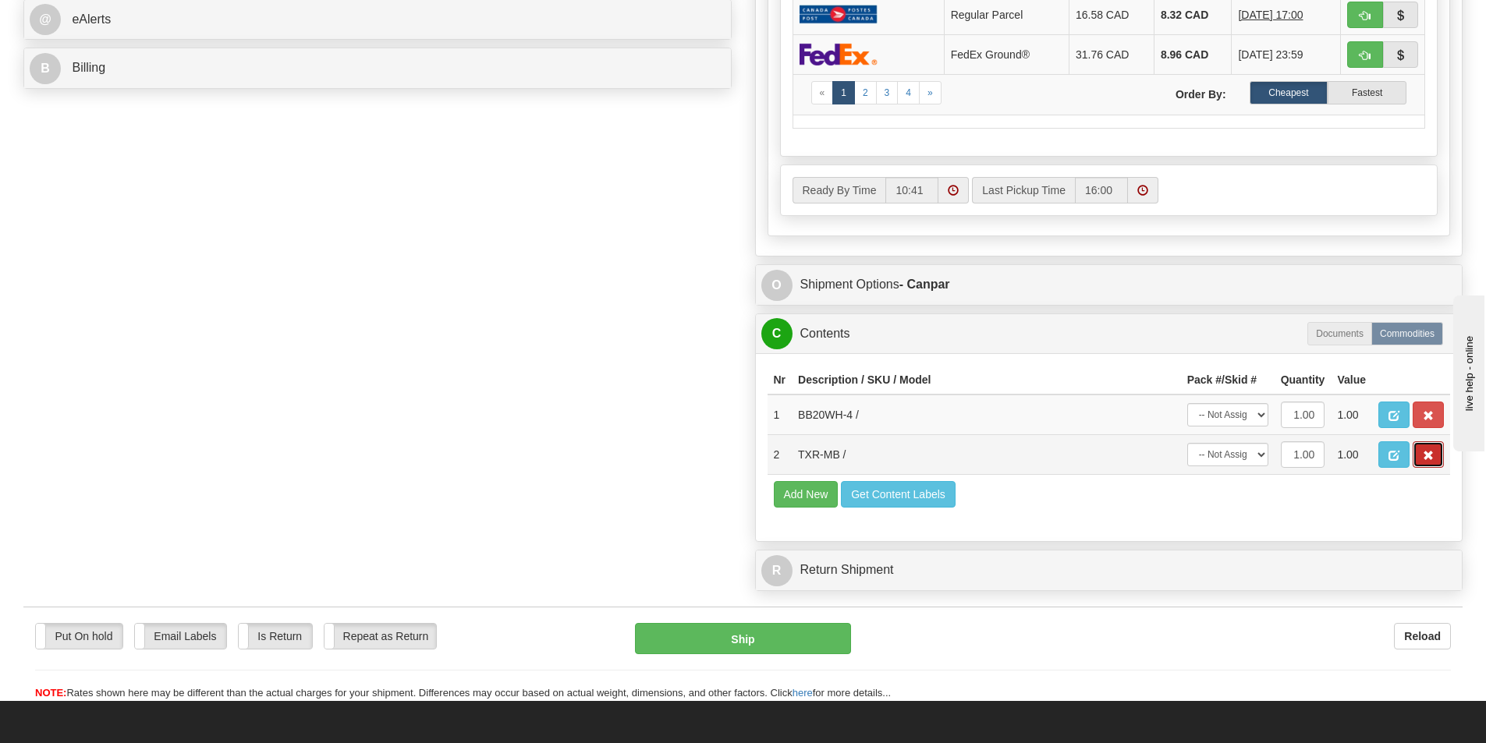
click at [1431, 456] on span "button" at bounding box center [1427, 456] width 11 height 10
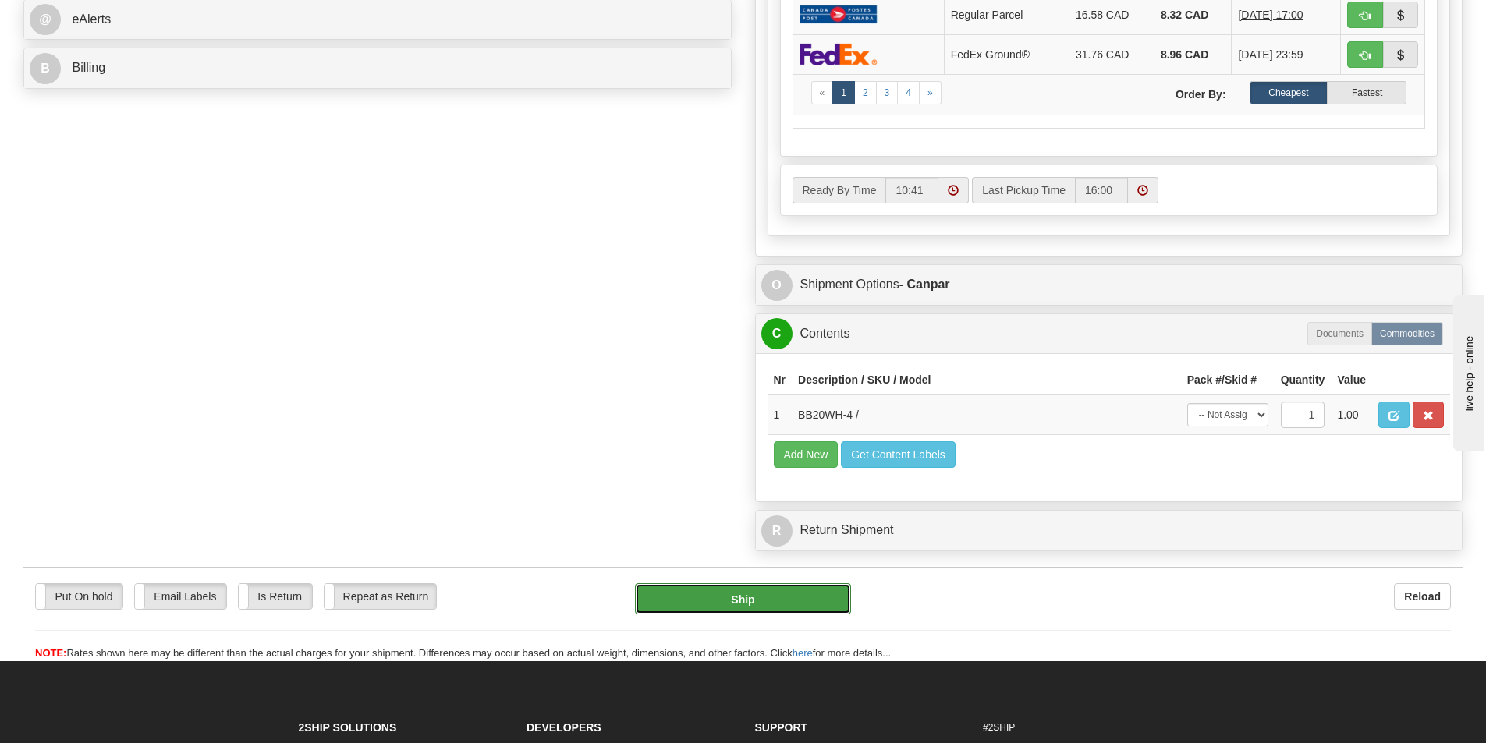
click at [745, 598] on button "Ship" at bounding box center [743, 598] width 216 height 31
type input "1"
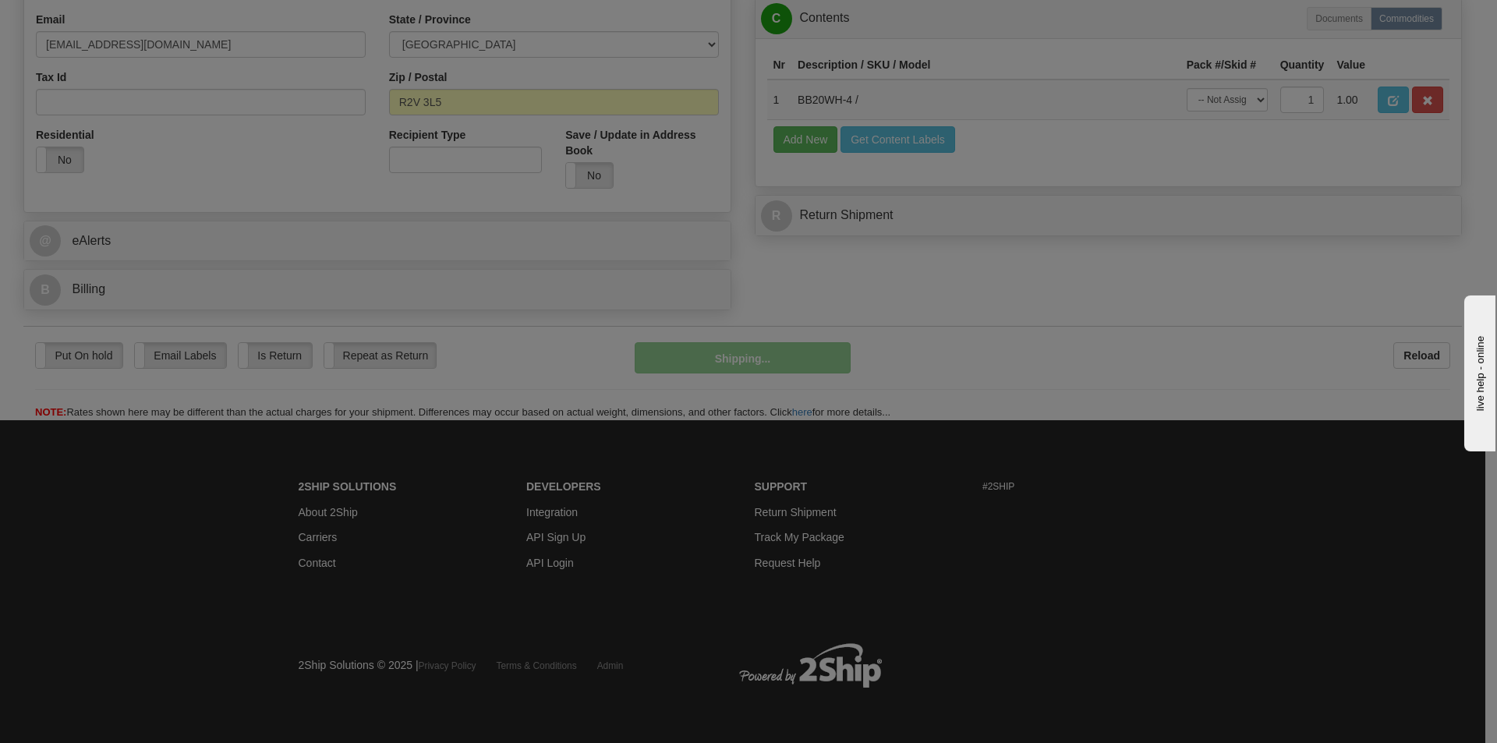
scroll to position [481, 0]
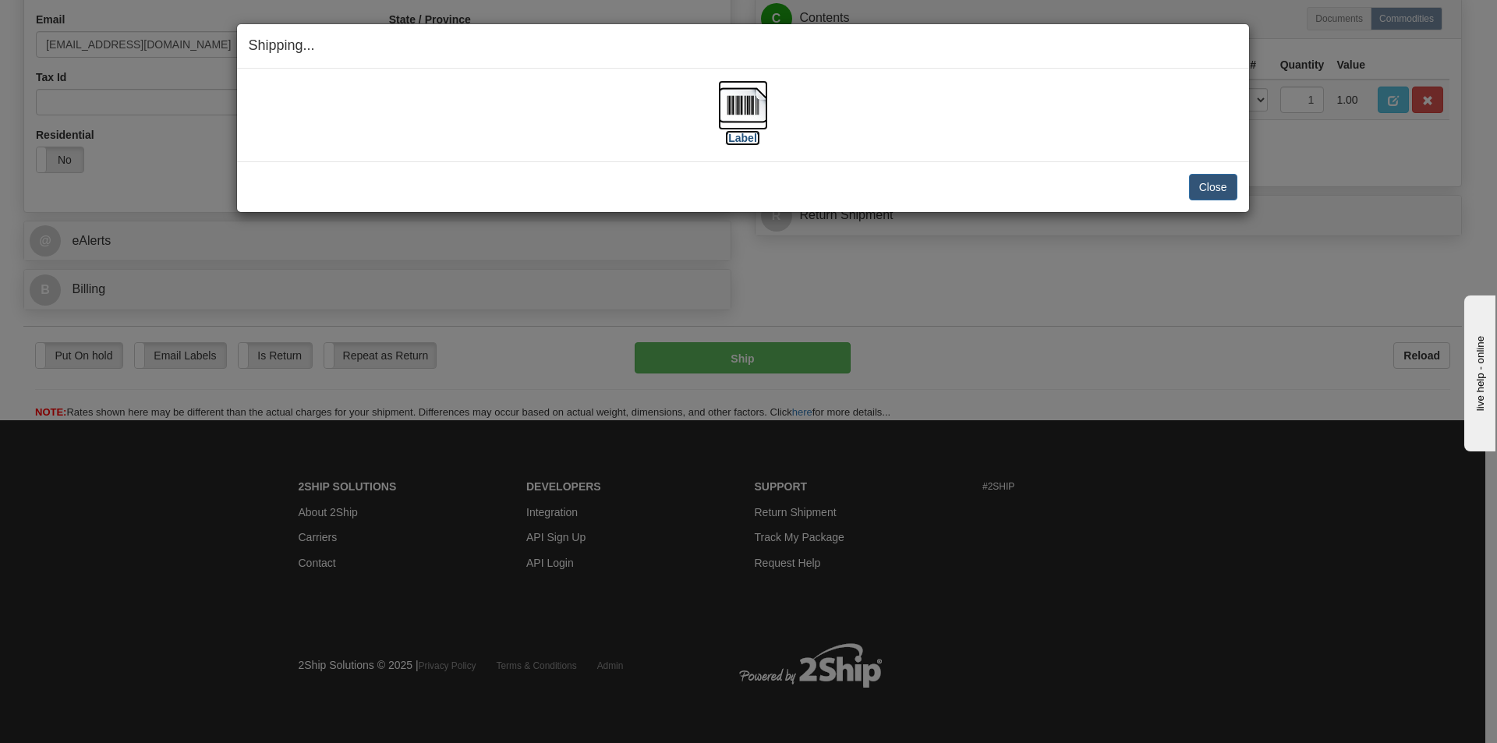
click at [746, 140] on label "[Label]" at bounding box center [743, 138] width 36 height 16
click at [1227, 186] on button "Close" at bounding box center [1213, 187] width 48 height 27
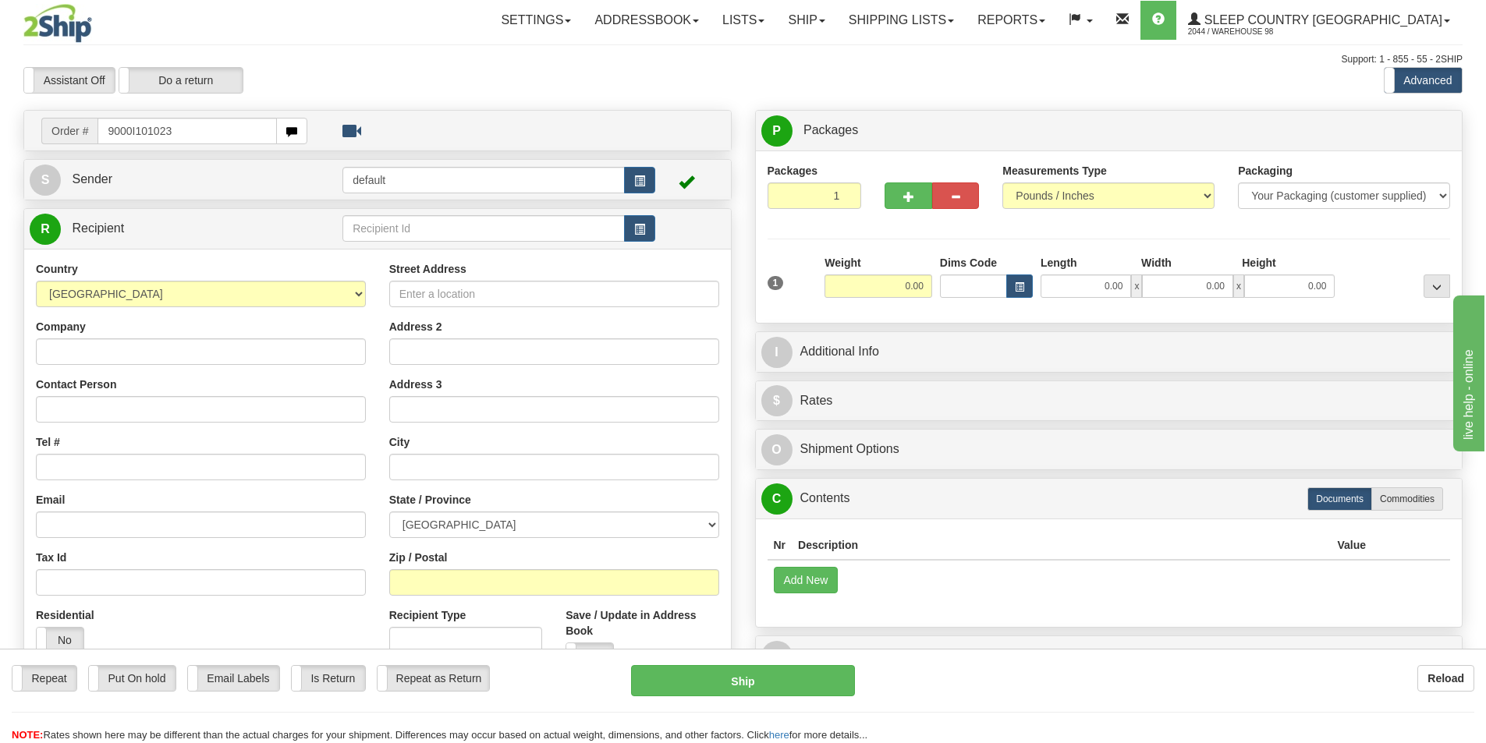
type input "9000I101023"
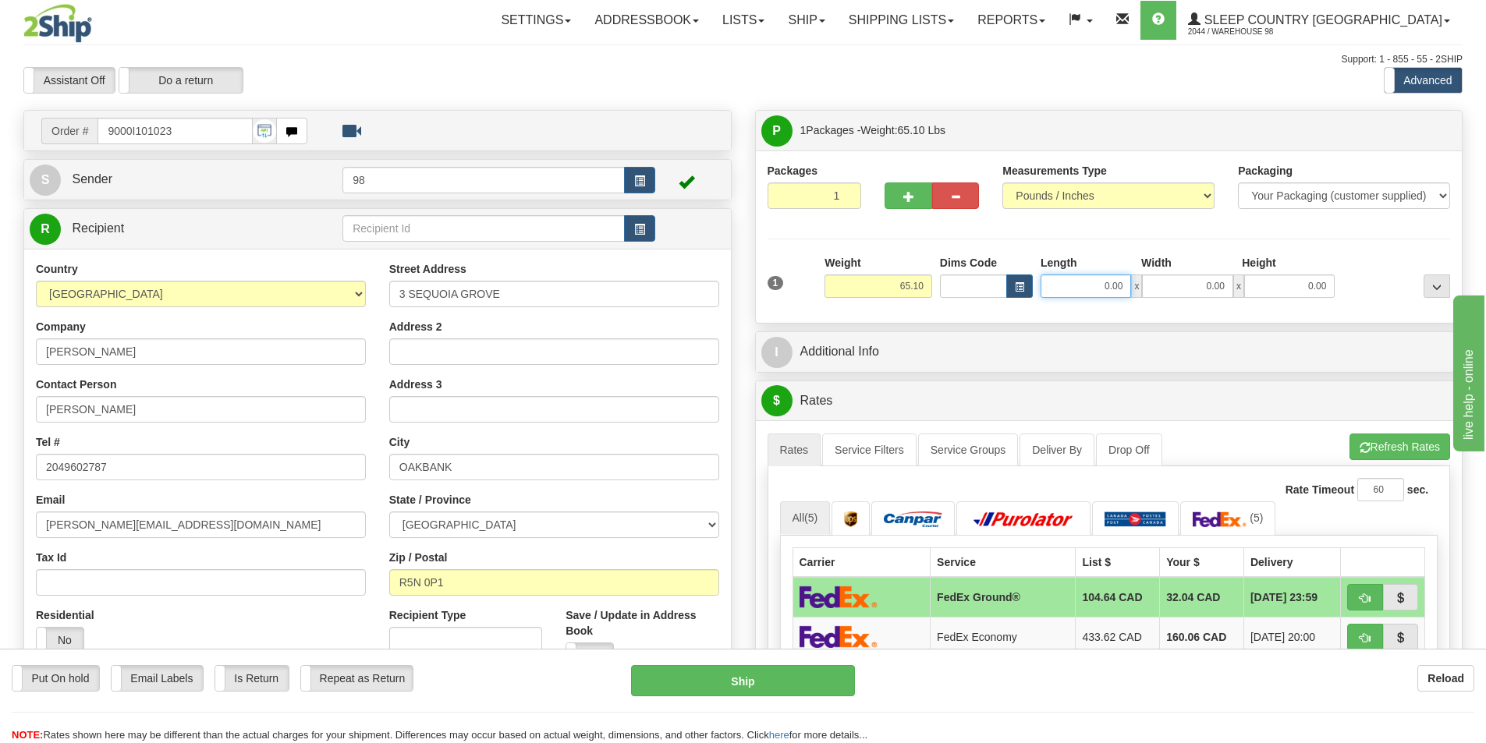
drag, startPoint x: 1066, startPoint y: 287, endPoint x: 1171, endPoint y: 286, distance: 104.5
click at [1171, 286] on div "0.00 x 0.00 x 0.00" at bounding box center [1187, 286] width 294 height 23
type input "72.00"
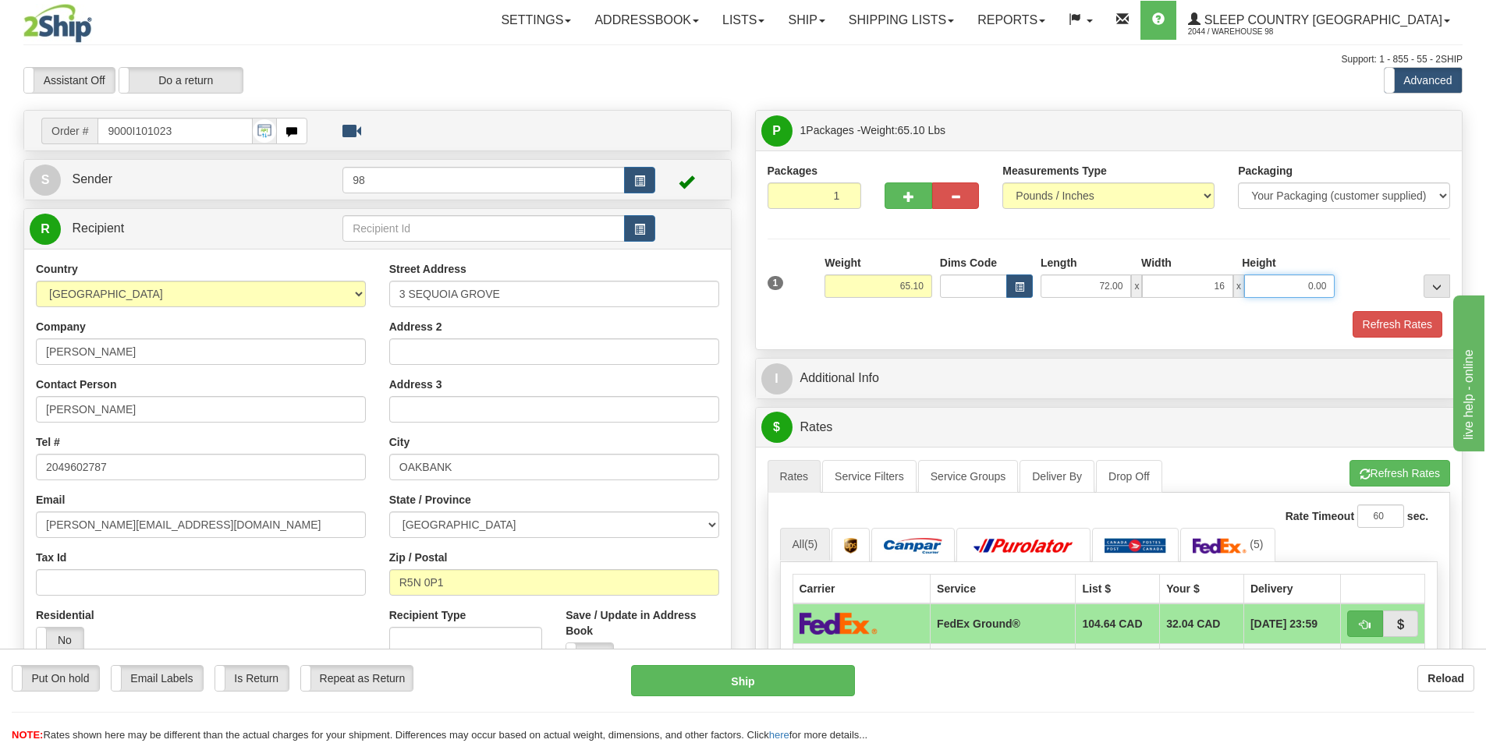
type input "16.00"
type input "9.50"
click at [1417, 323] on button "Refresh Rates" at bounding box center [1397, 324] width 90 height 27
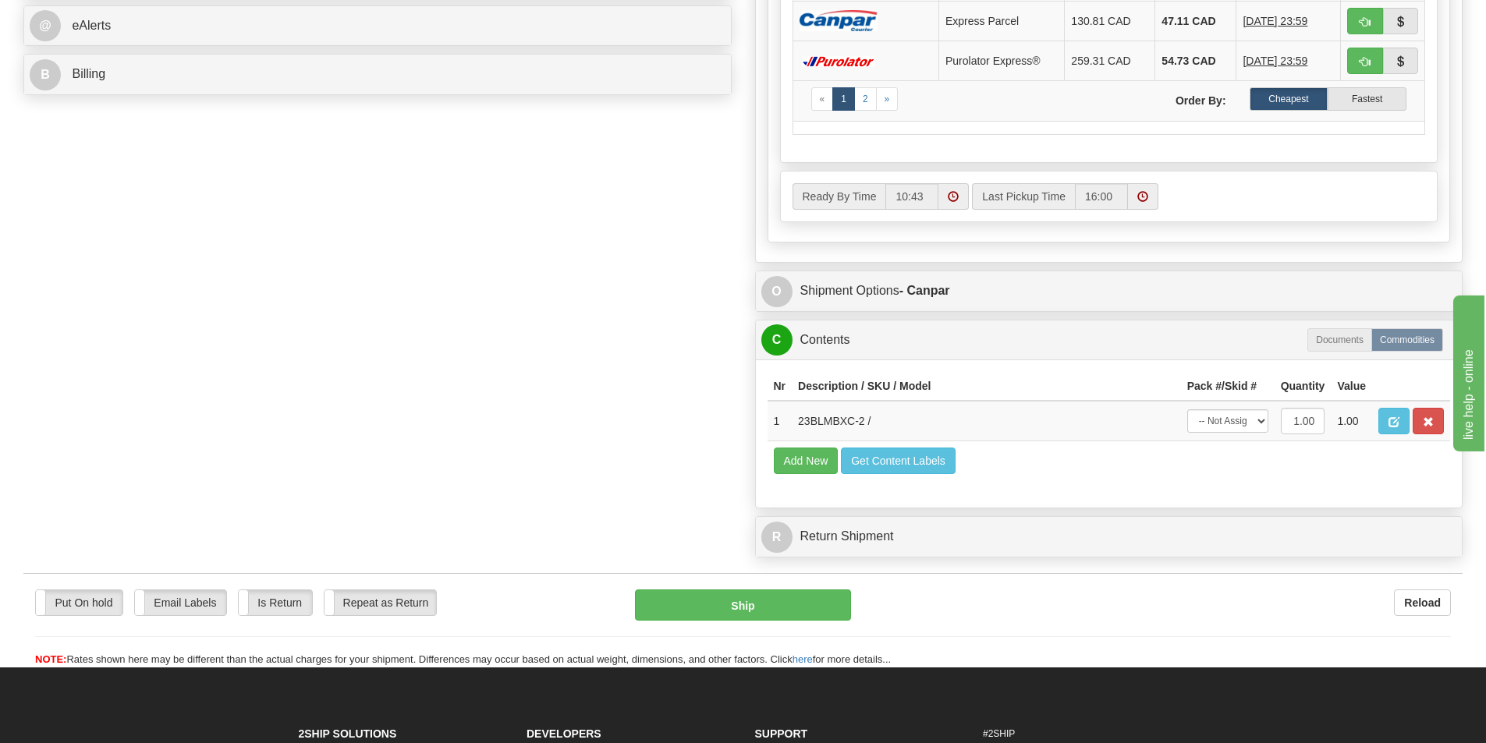
scroll to position [702, 0]
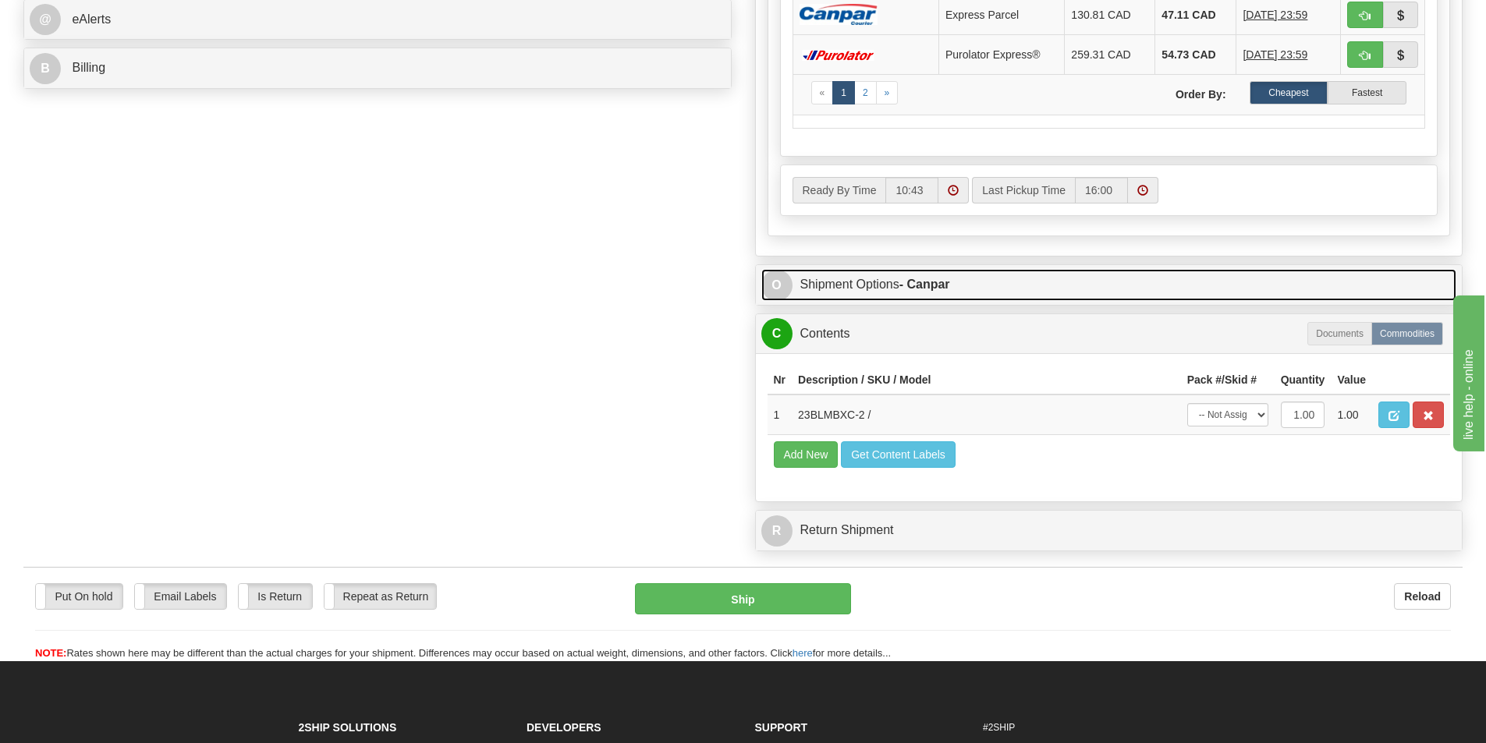
click at [876, 285] on link "O Shipment Options - Canpar" at bounding box center [1109, 285] width 696 height 32
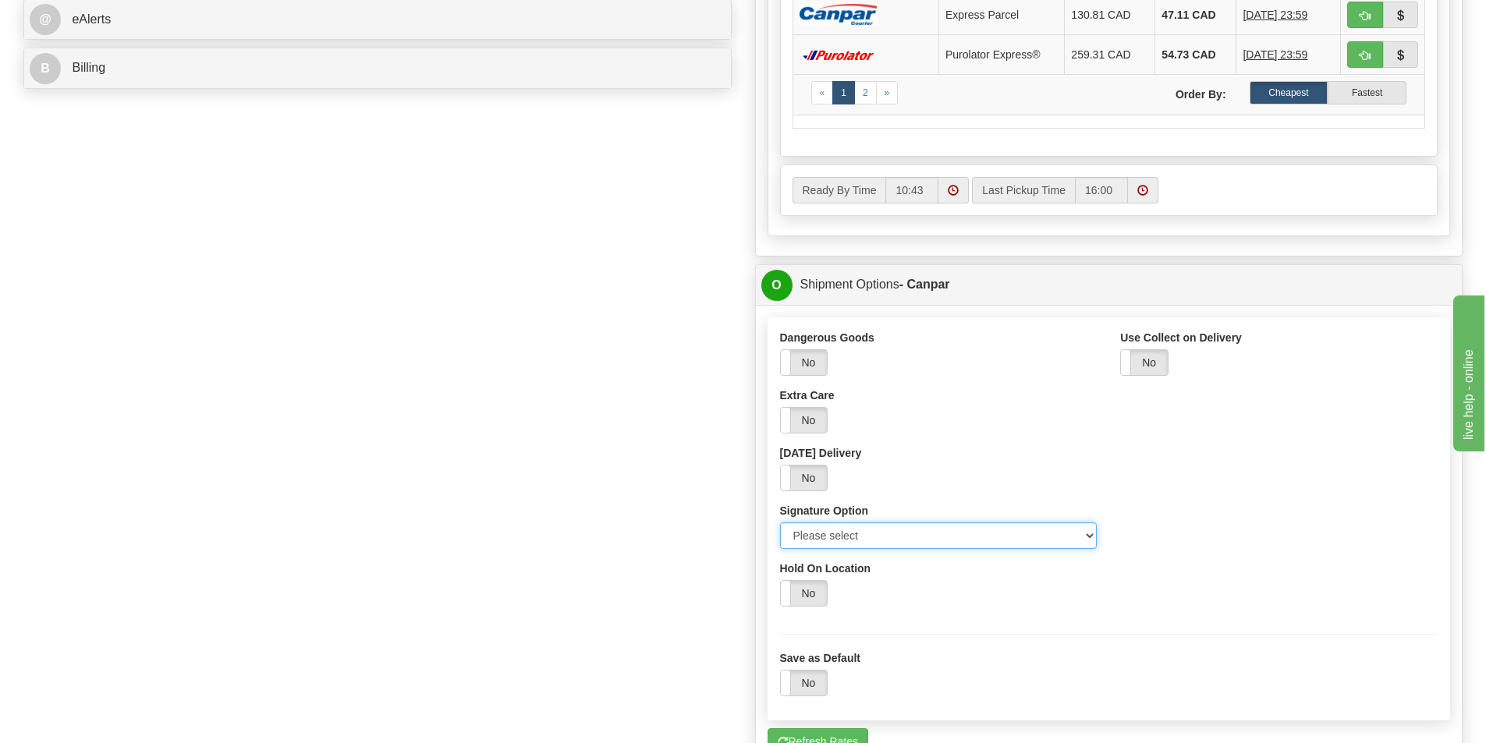
click at [884, 533] on select "Please select No Signature Required Signature Required Adult Signature" at bounding box center [938, 535] width 317 height 27
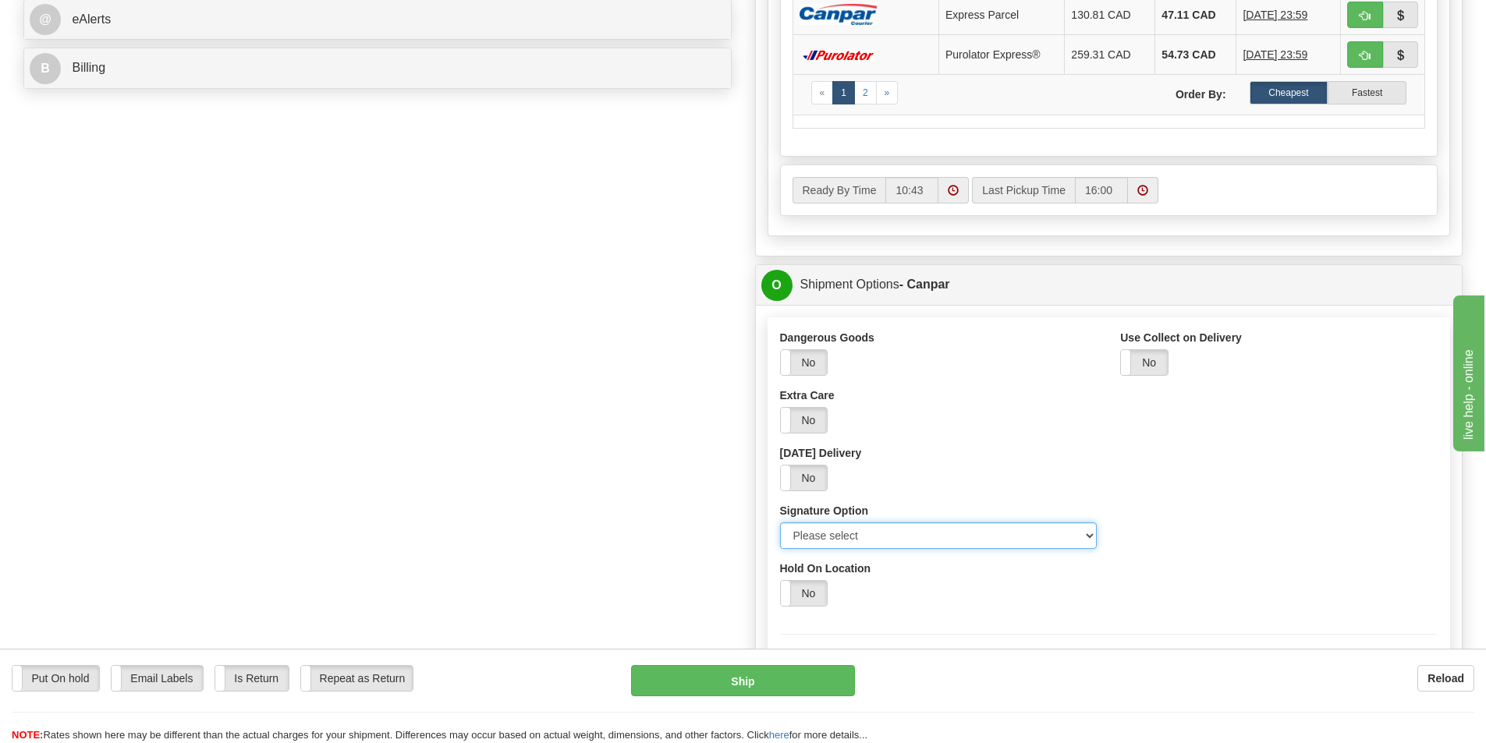
select select "2"
click at [780, 522] on select "Please select No Signature Required Signature Required Adult Signature" at bounding box center [938, 535] width 317 height 27
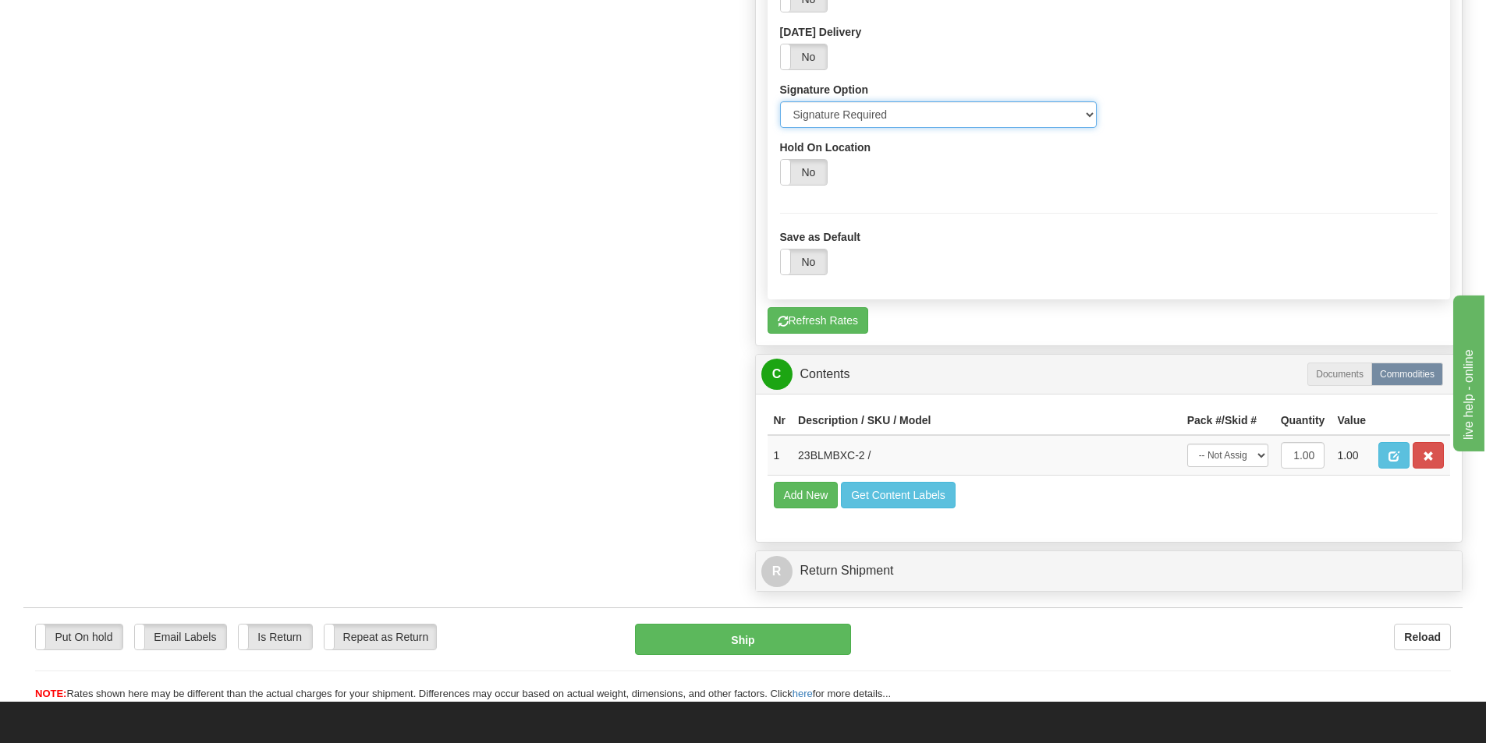
scroll to position [1170, 0]
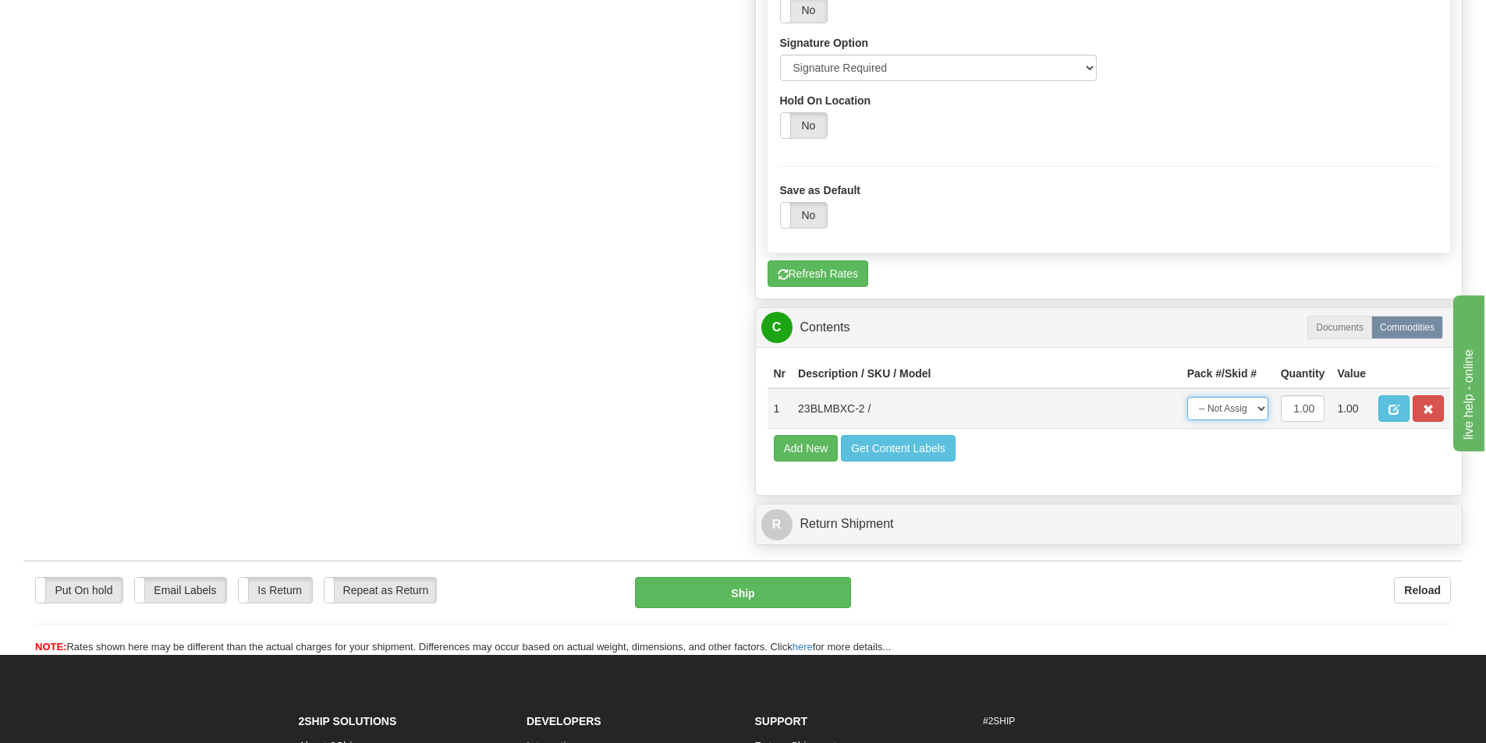
click at [1259, 407] on select "-- Not Assigned -- Package 1" at bounding box center [1227, 408] width 81 height 23
select select "0"
click at [1187, 397] on select "-- Not Assigned -- Package 1" at bounding box center [1227, 408] width 81 height 23
click at [776, 599] on button "Ship" at bounding box center [743, 592] width 216 height 31
type input "1"
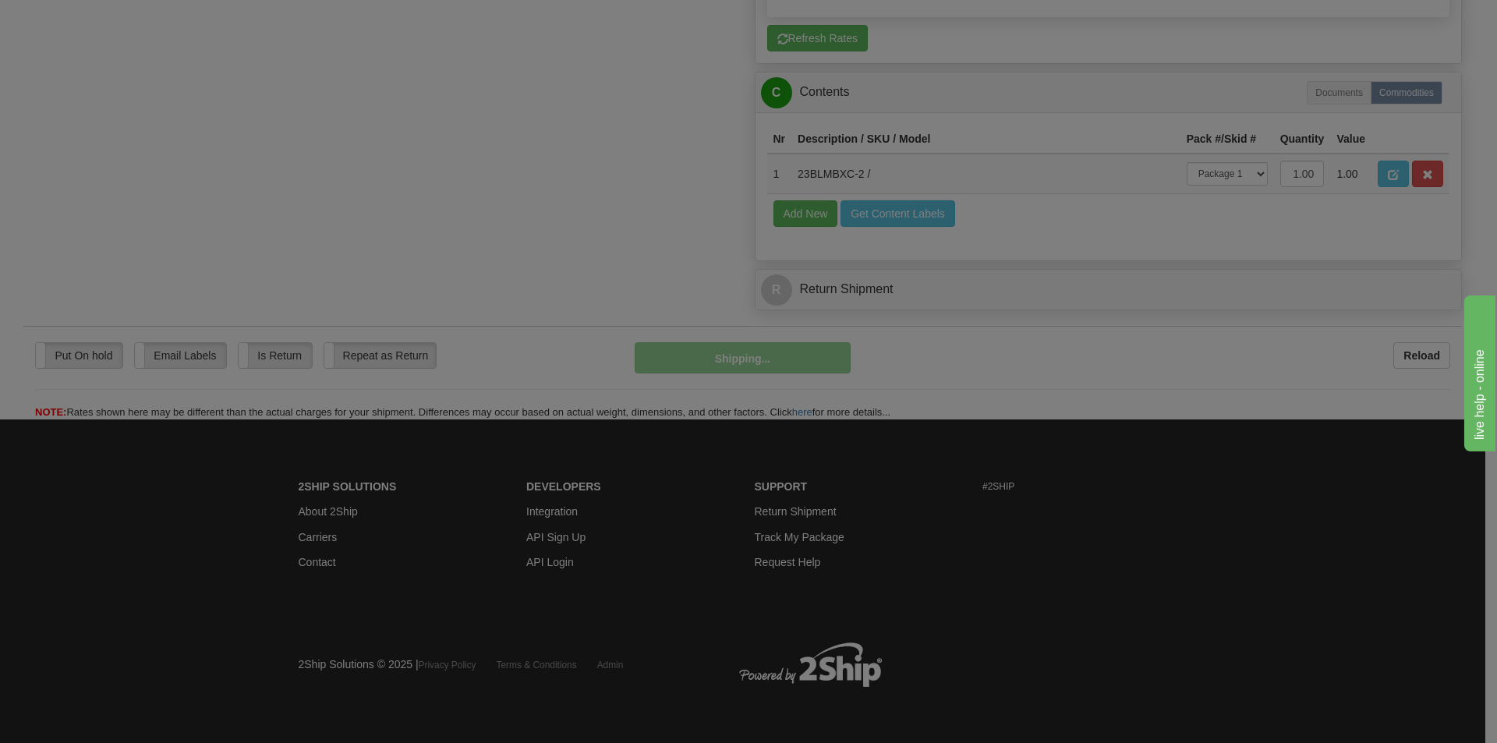
scroll to position [633, 0]
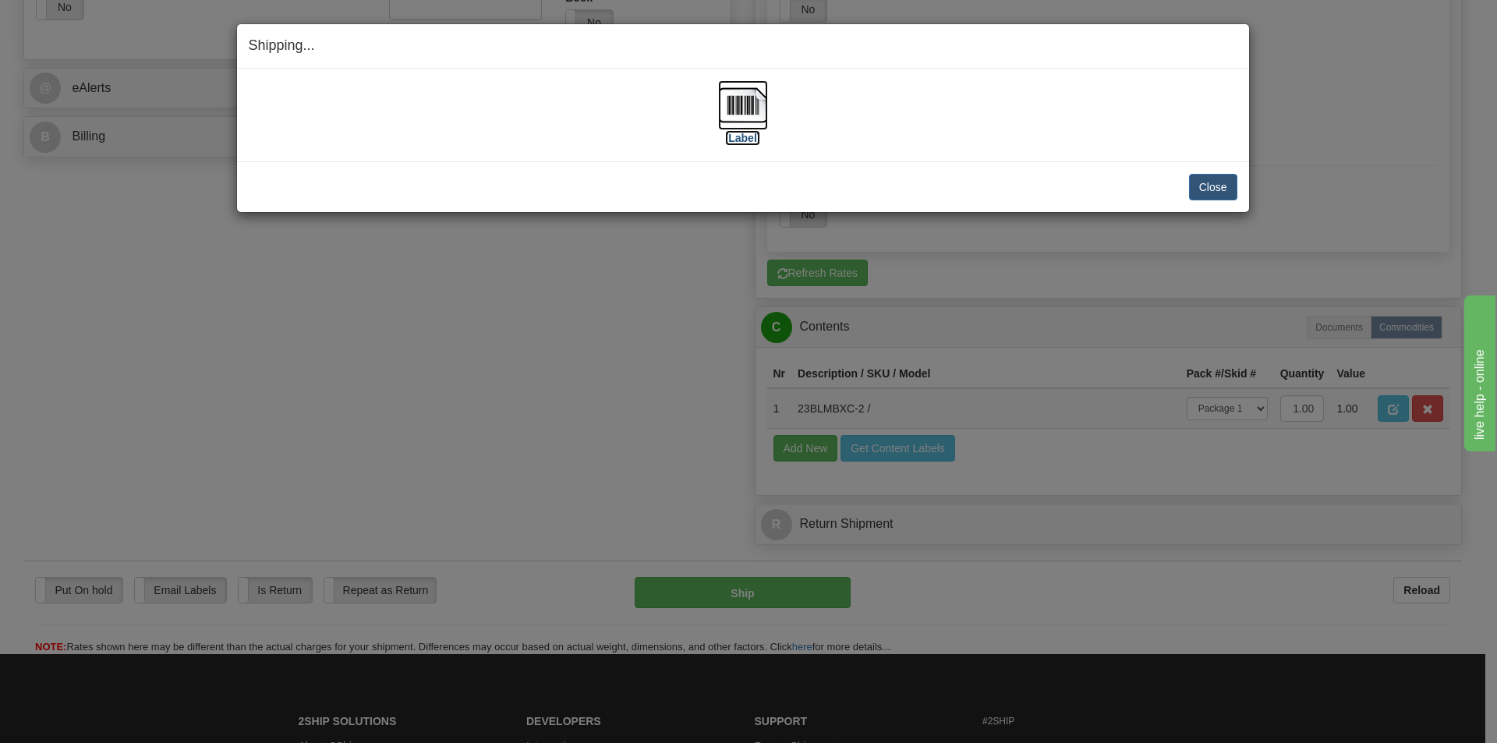
click at [735, 140] on label "[Label]" at bounding box center [743, 138] width 36 height 16
click at [1204, 186] on button "Close" at bounding box center [1213, 187] width 48 height 27
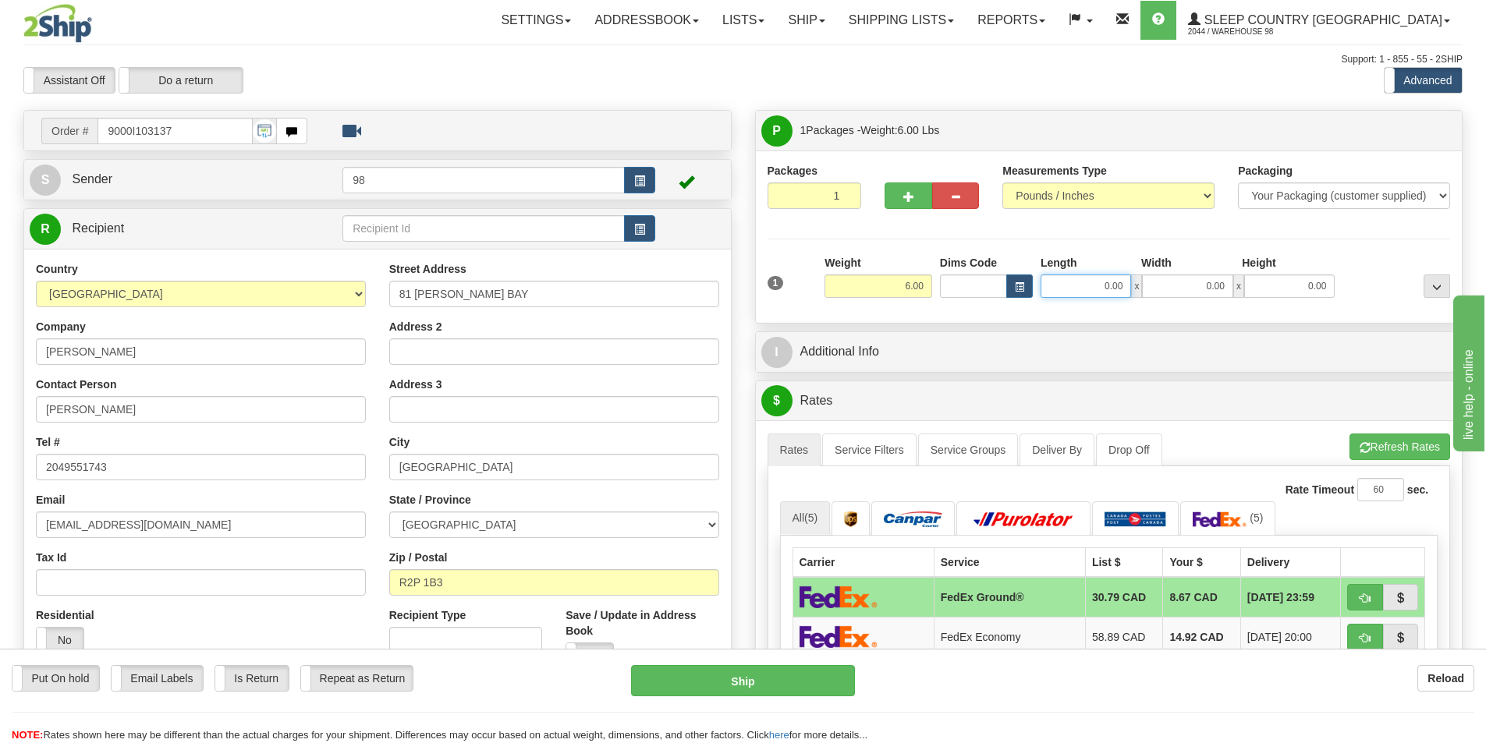
drag, startPoint x: 1089, startPoint y: 289, endPoint x: 1143, endPoint y: 296, distance: 55.0
click at [1143, 296] on div "0.00 x 0.00 x 0.00" at bounding box center [1187, 286] width 294 height 23
type input "17.00"
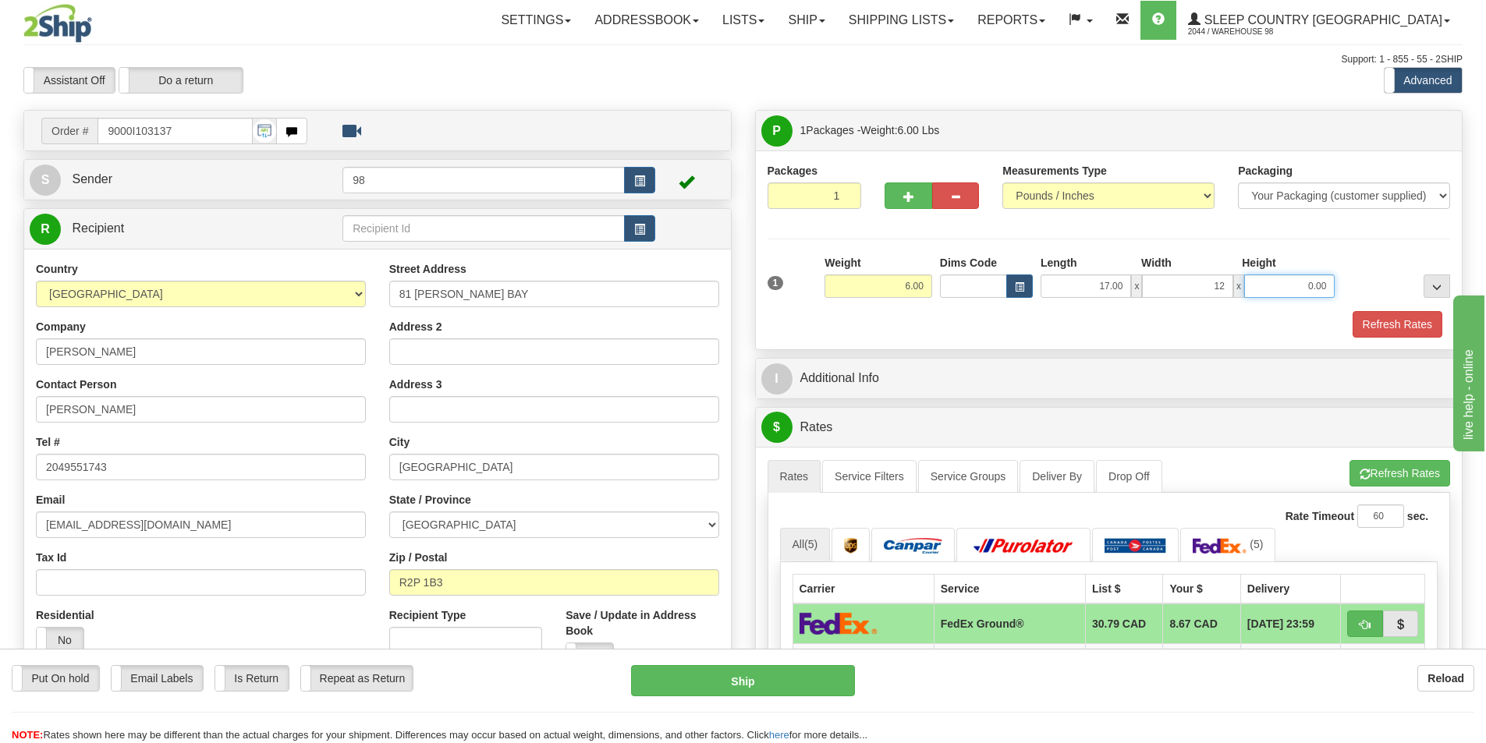
type input "12.00"
type input "6.00"
click at [1397, 325] on button "Refresh Rates" at bounding box center [1397, 324] width 90 height 27
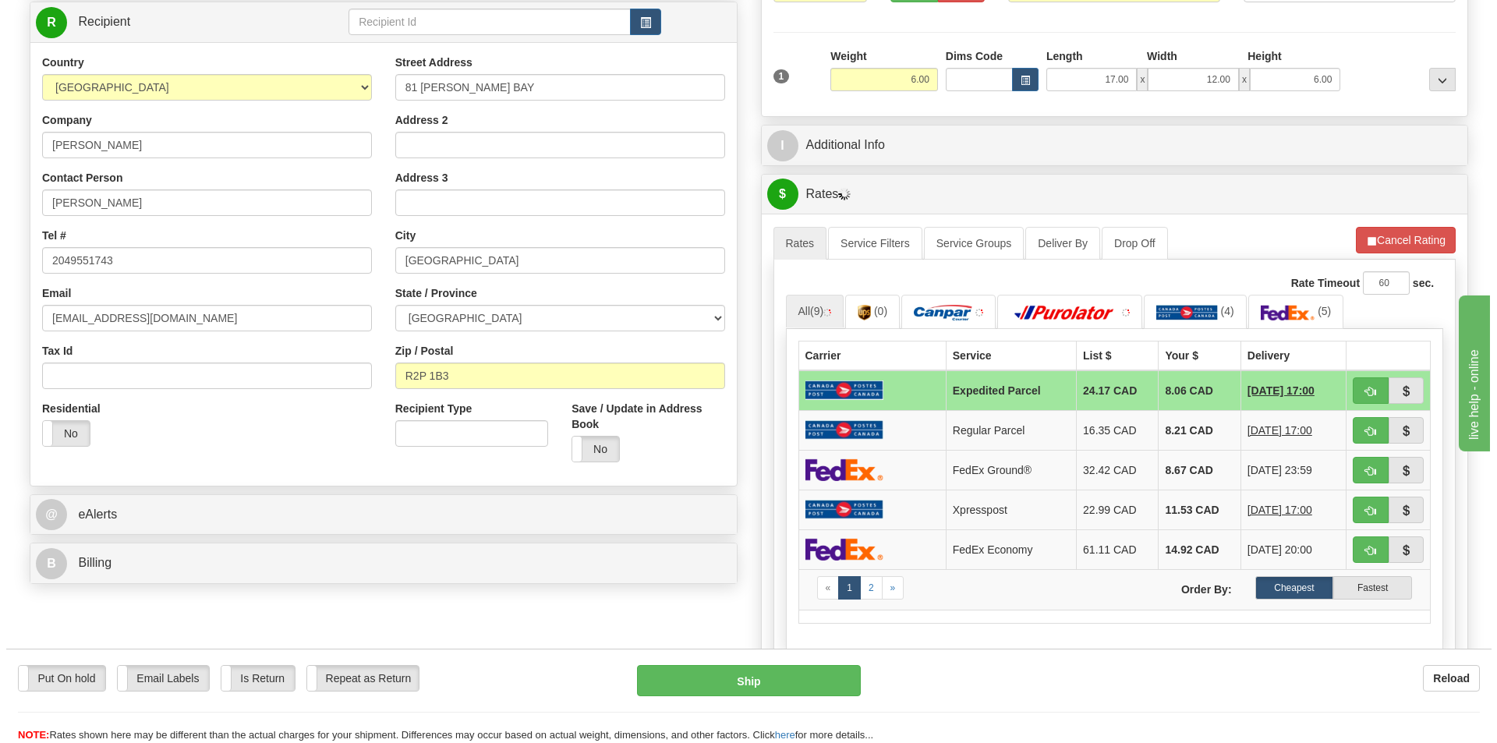
scroll to position [234, 0]
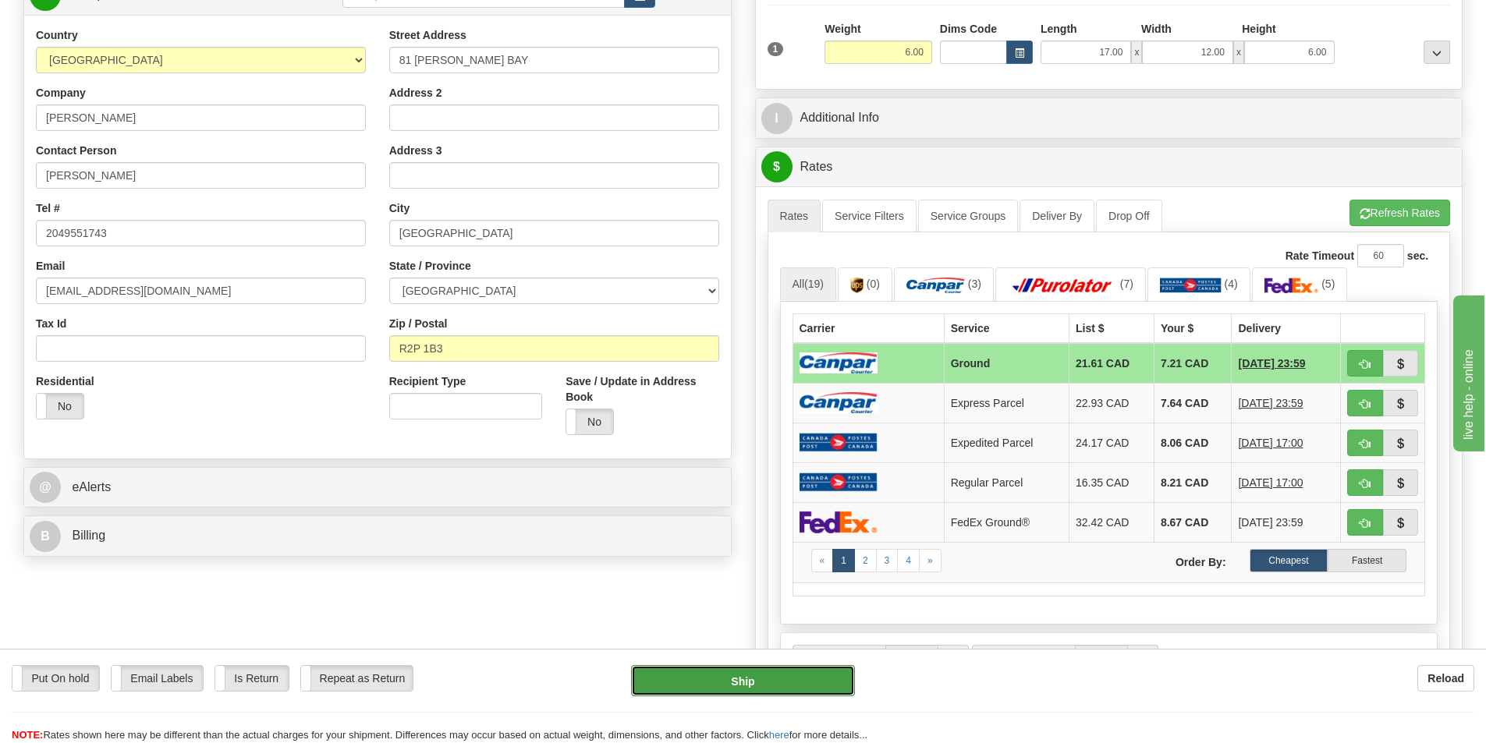
click at [708, 683] on button "Ship" at bounding box center [743, 680] width 224 height 31
type input "1"
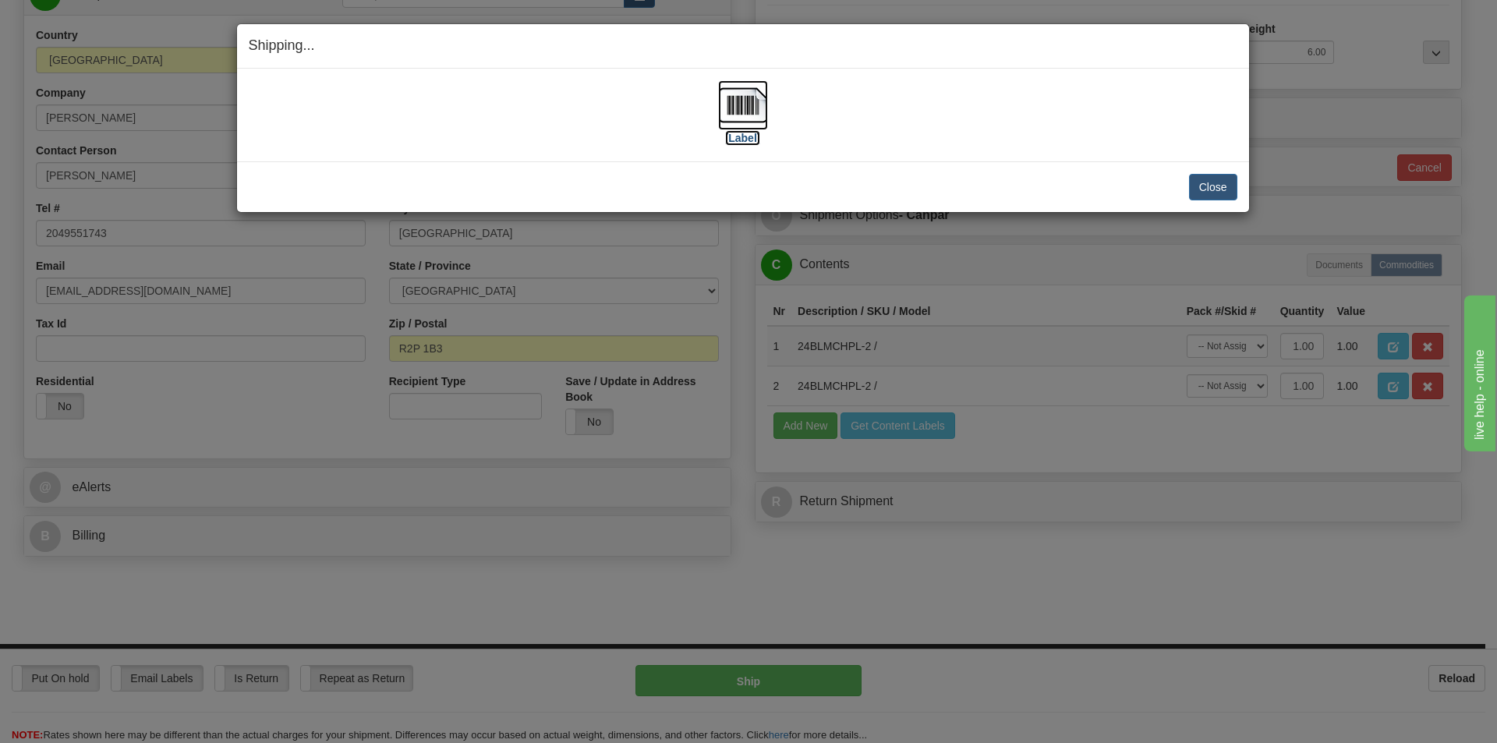
click at [741, 138] on label "[Label]" at bounding box center [743, 138] width 36 height 16
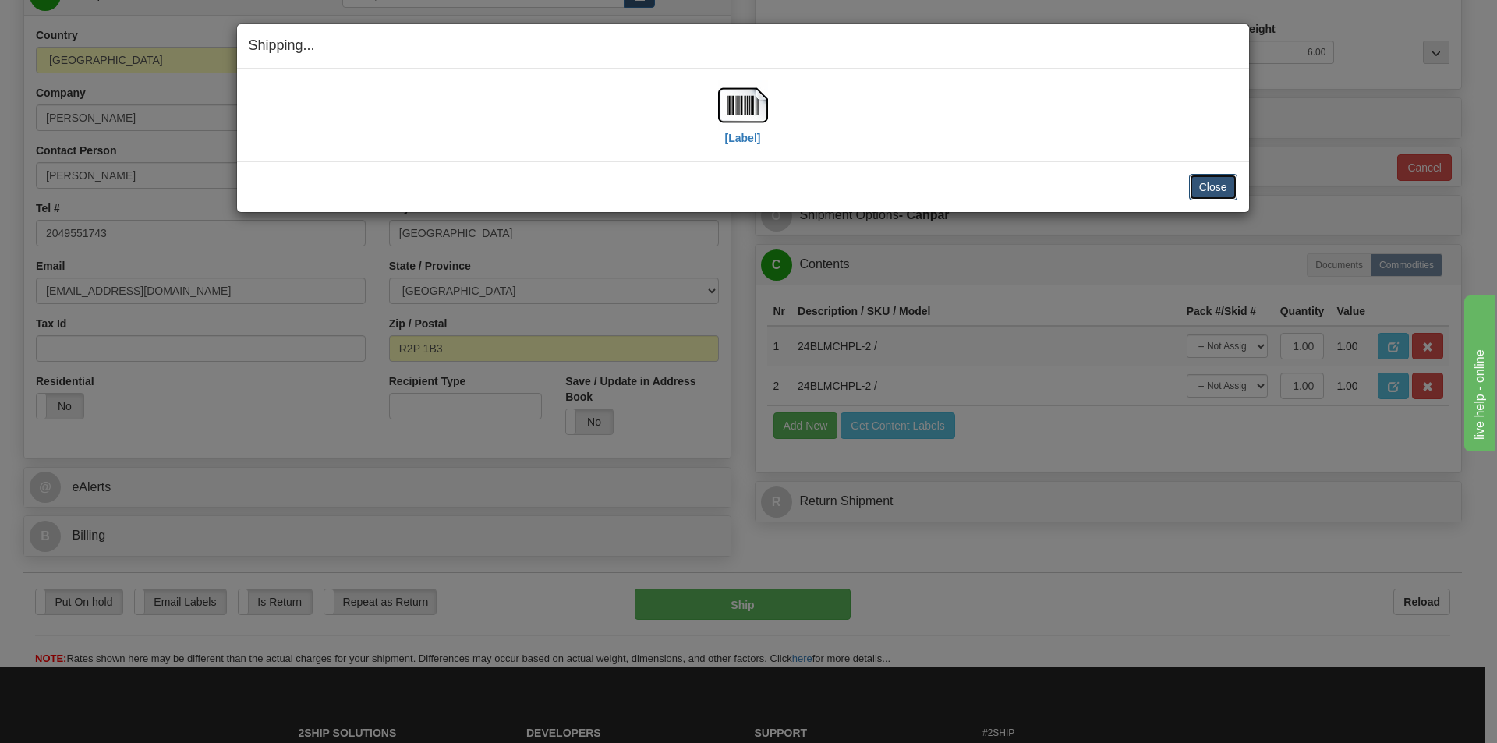
click at [1208, 191] on button "Close" at bounding box center [1213, 187] width 48 height 27
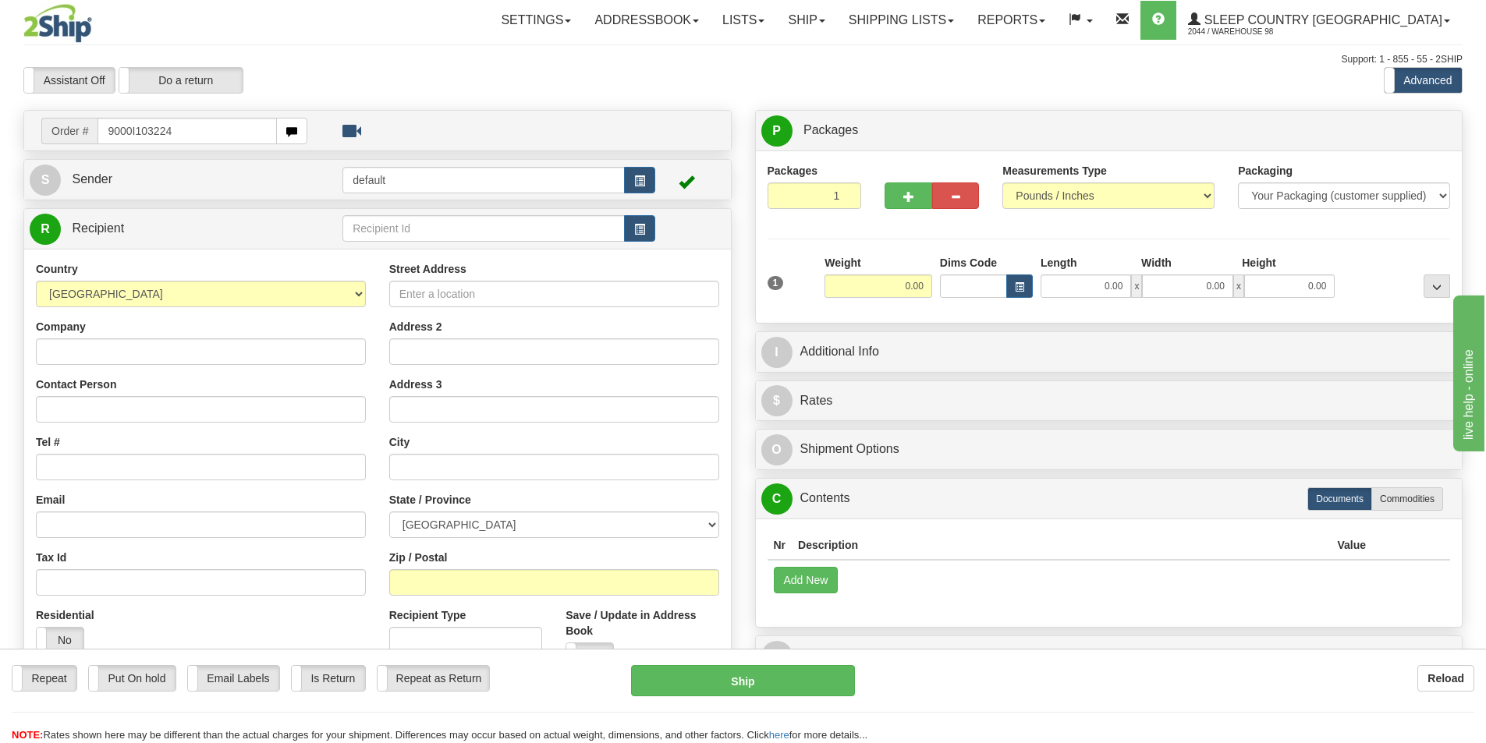
type input "9000I103224"
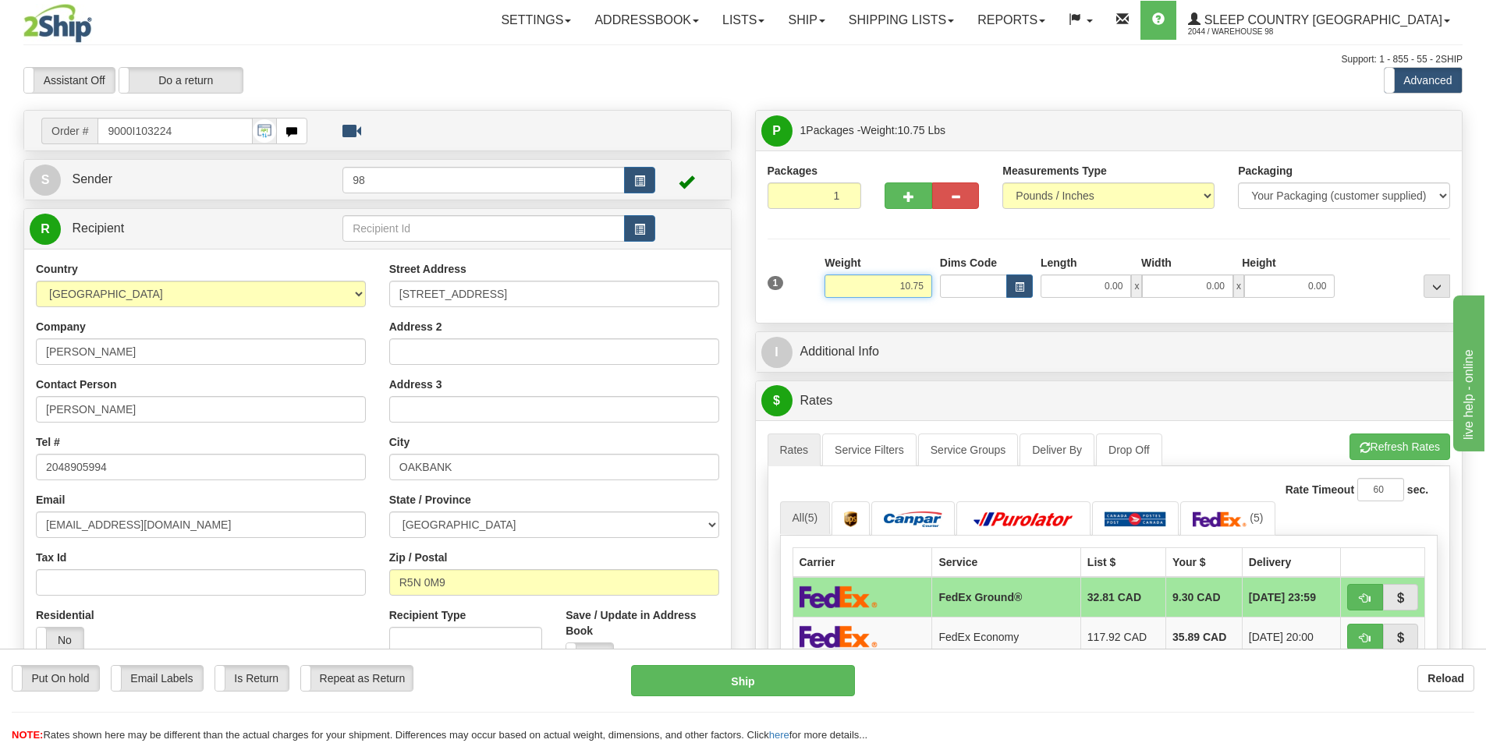
drag, startPoint x: 897, startPoint y: 282, endPoint x: 944, endPoint y: 288, distance: 47.9
click at [944, 288] on div "1 Weight 10.75 Dims Code x x" at bounding box center [1108, 282] width 691 height 55
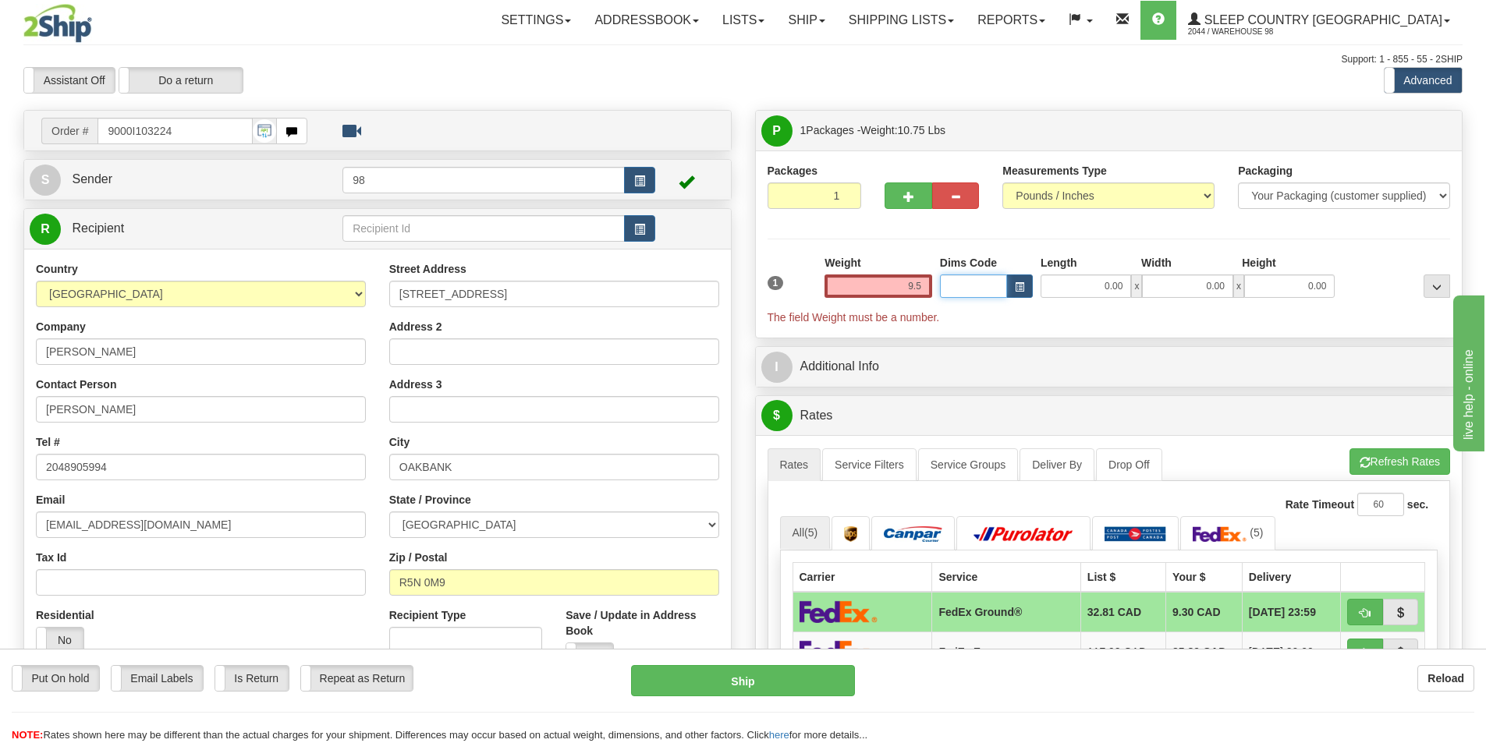
type input "9.50"
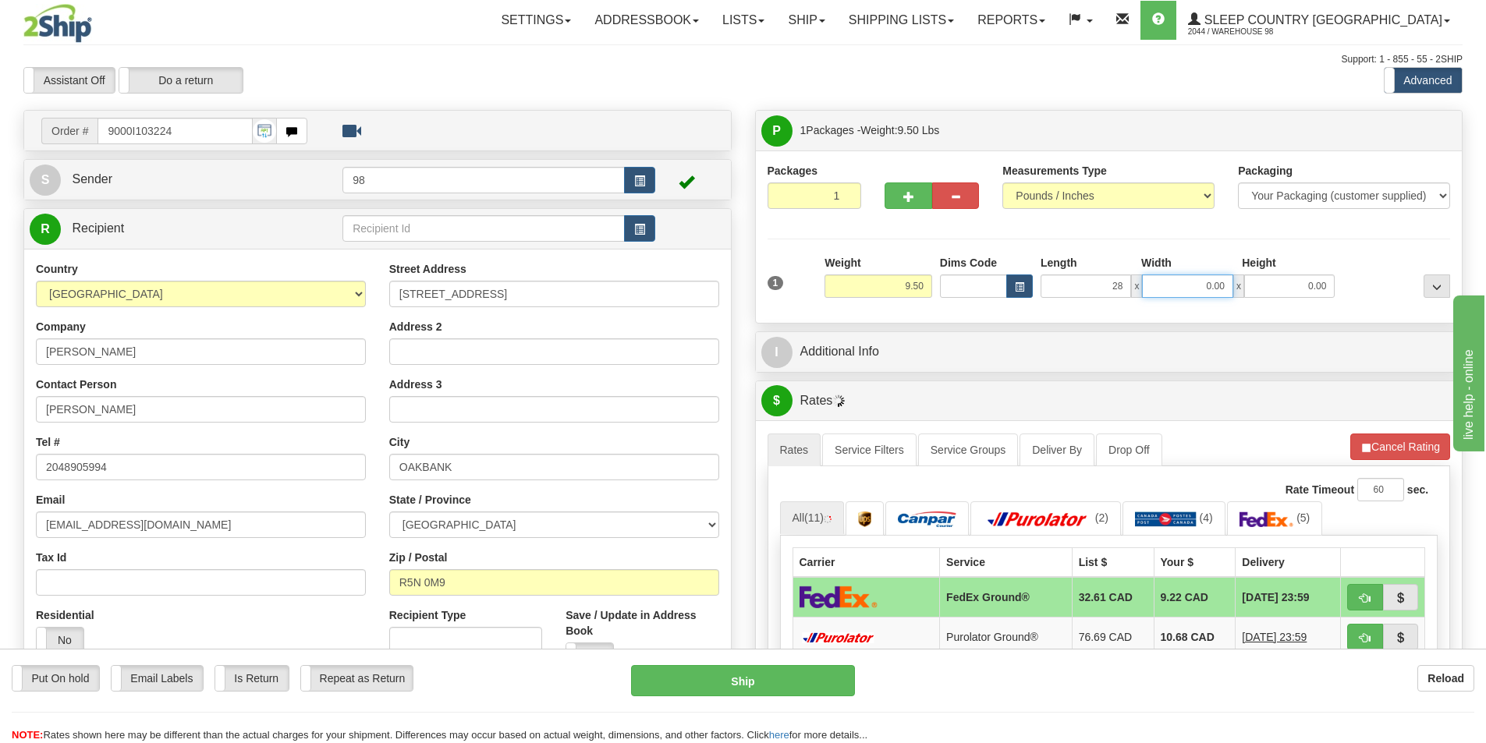
type input "28.00"
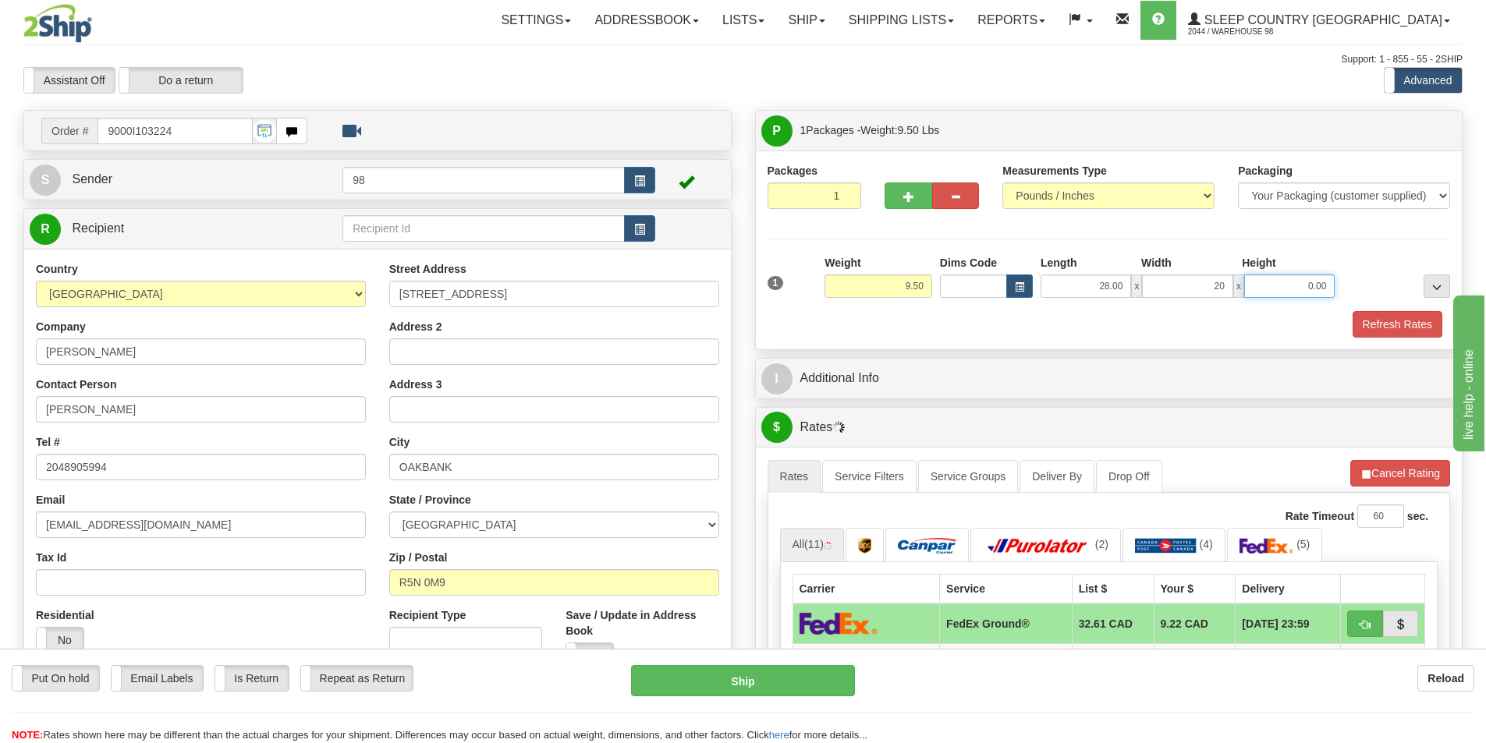
type input "20.00"
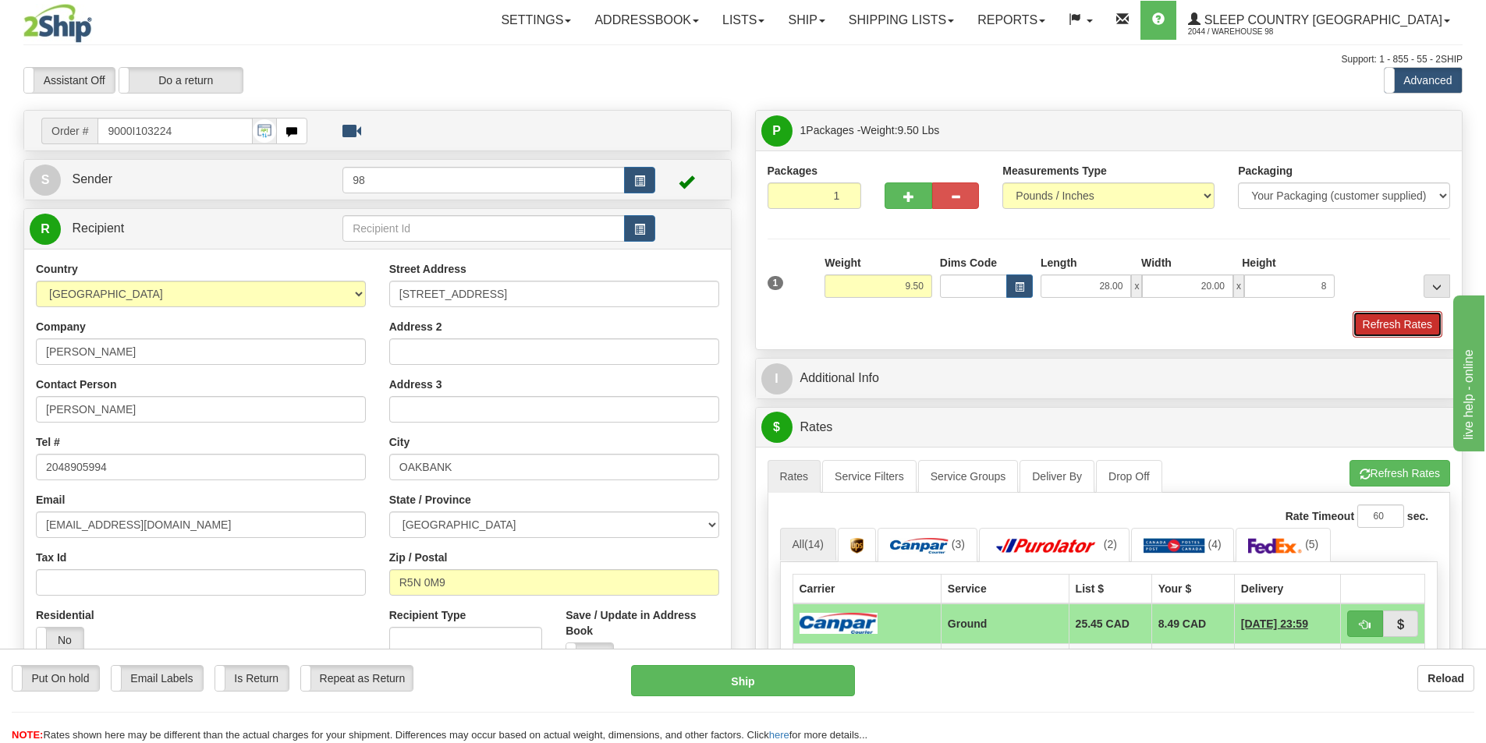
type input "8.00"
click at [1365, 317] on button "Refresh Rates" at bounding box center [1397, 324] width 90 height 27
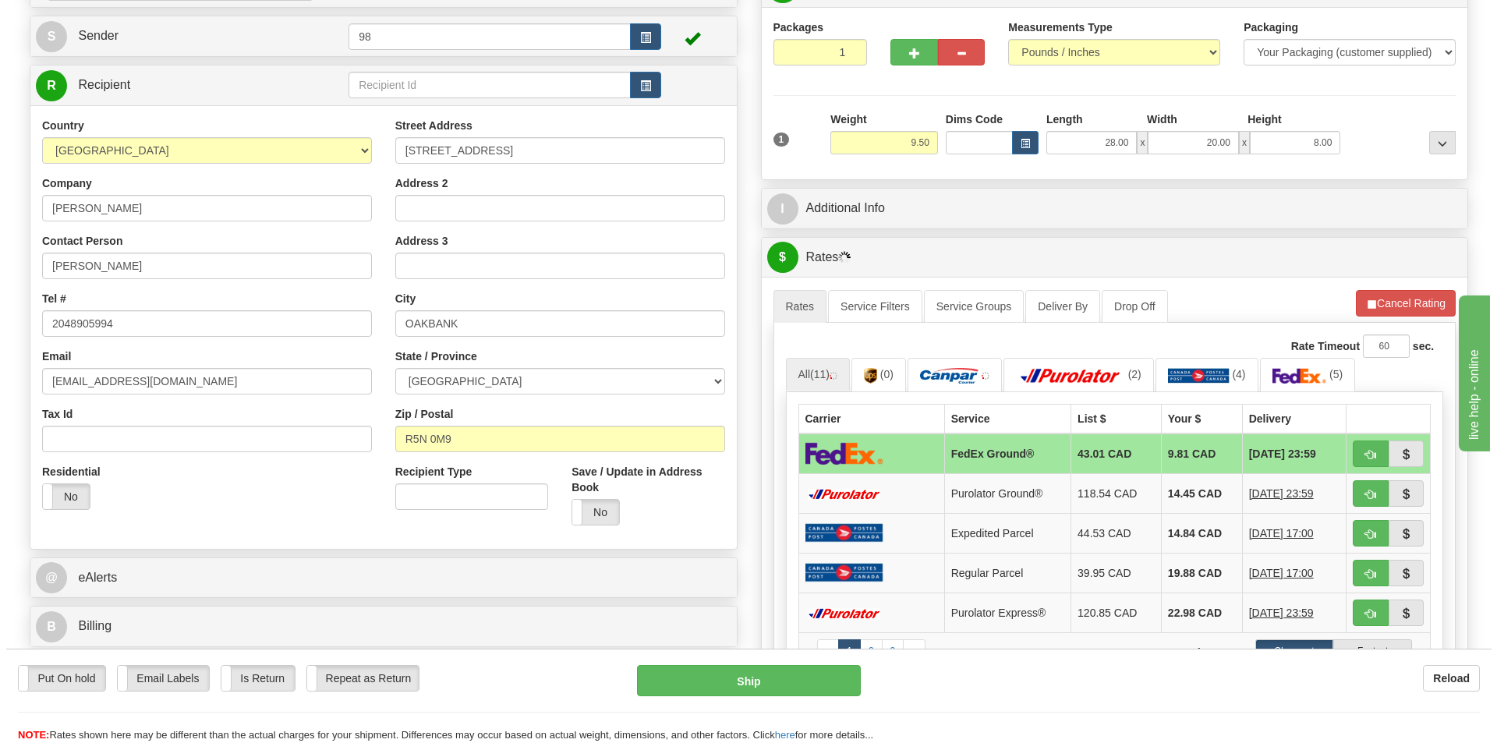
scroll to position [156, 0]
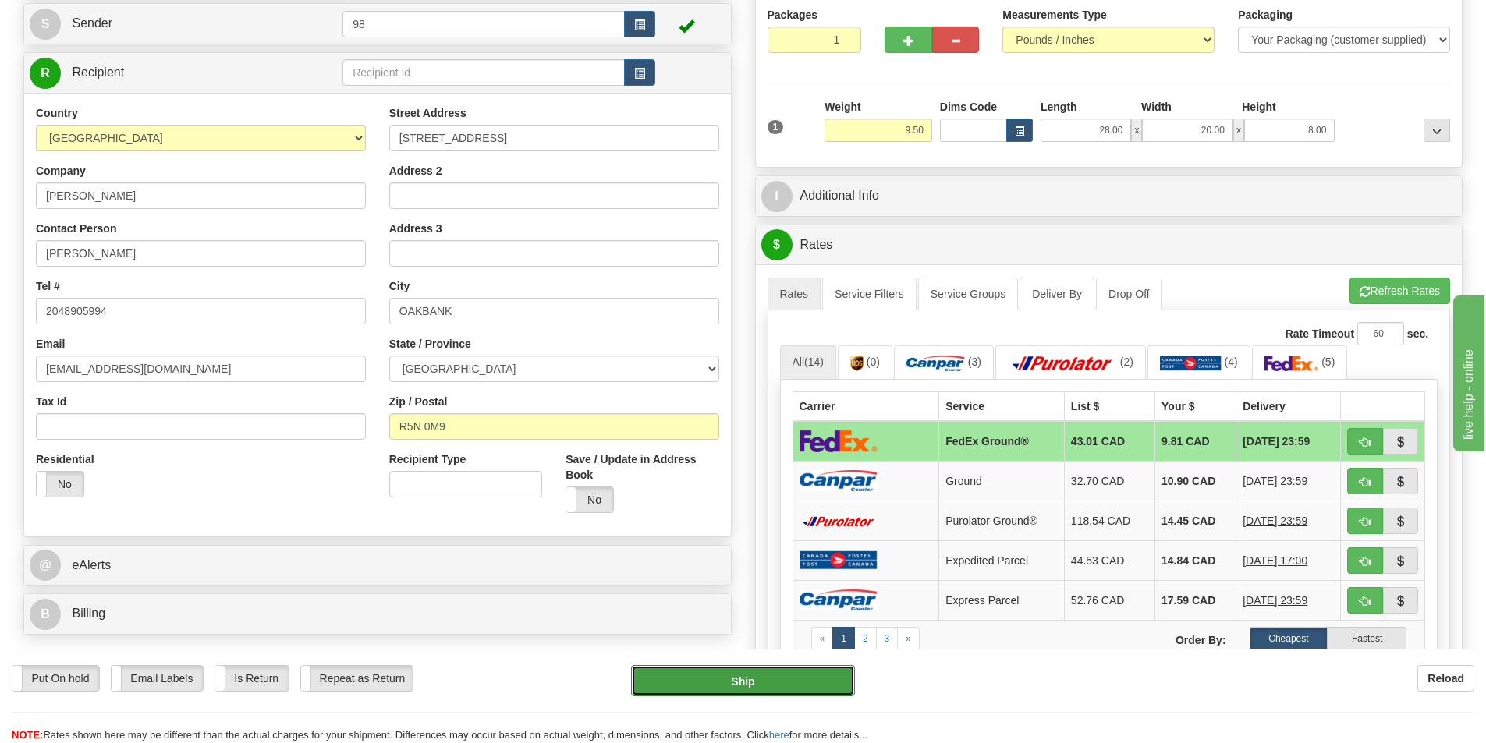
click at [784, 679] on button "Ship" at bounding box center [743, 680] width 224 height 31
type input "92"
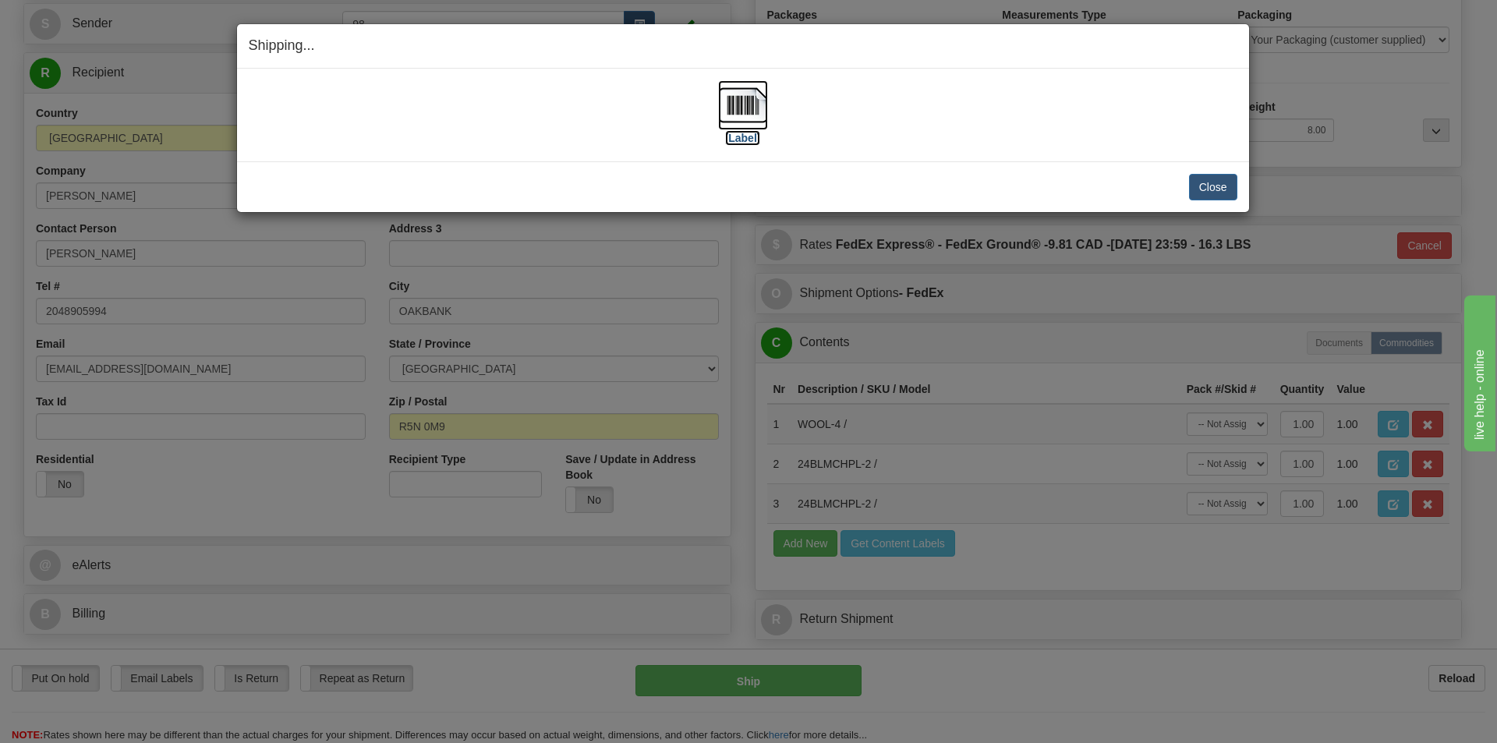
click at [742, 140] on label "[Label]" at bounding box center [743, 138] width 36 height 16
click at [1227, 192] on button "Close" at bounding box center [1213, 187] width 48 height 27
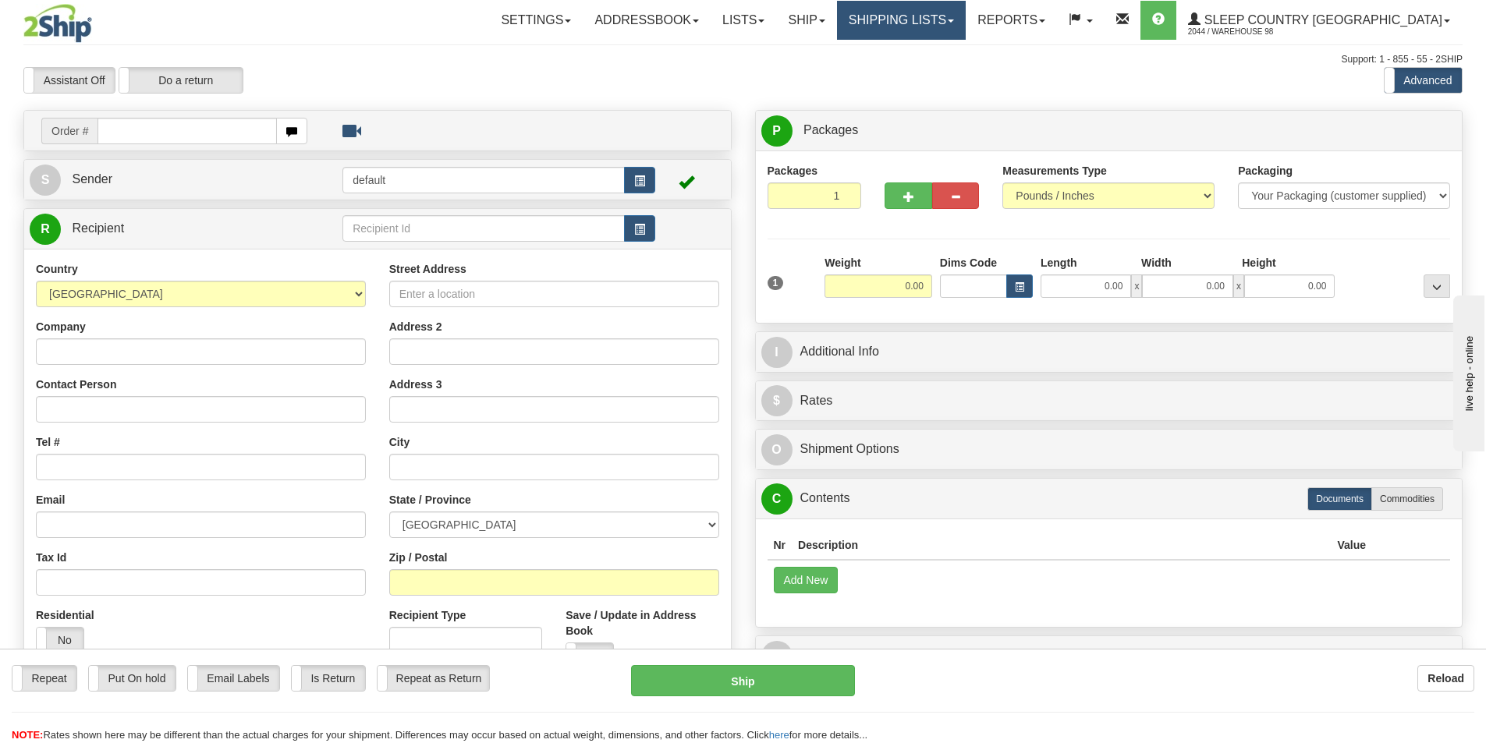
click at [965, 21] on link "Shipping lists" at bounding box center [901, 20] width 129 height 39
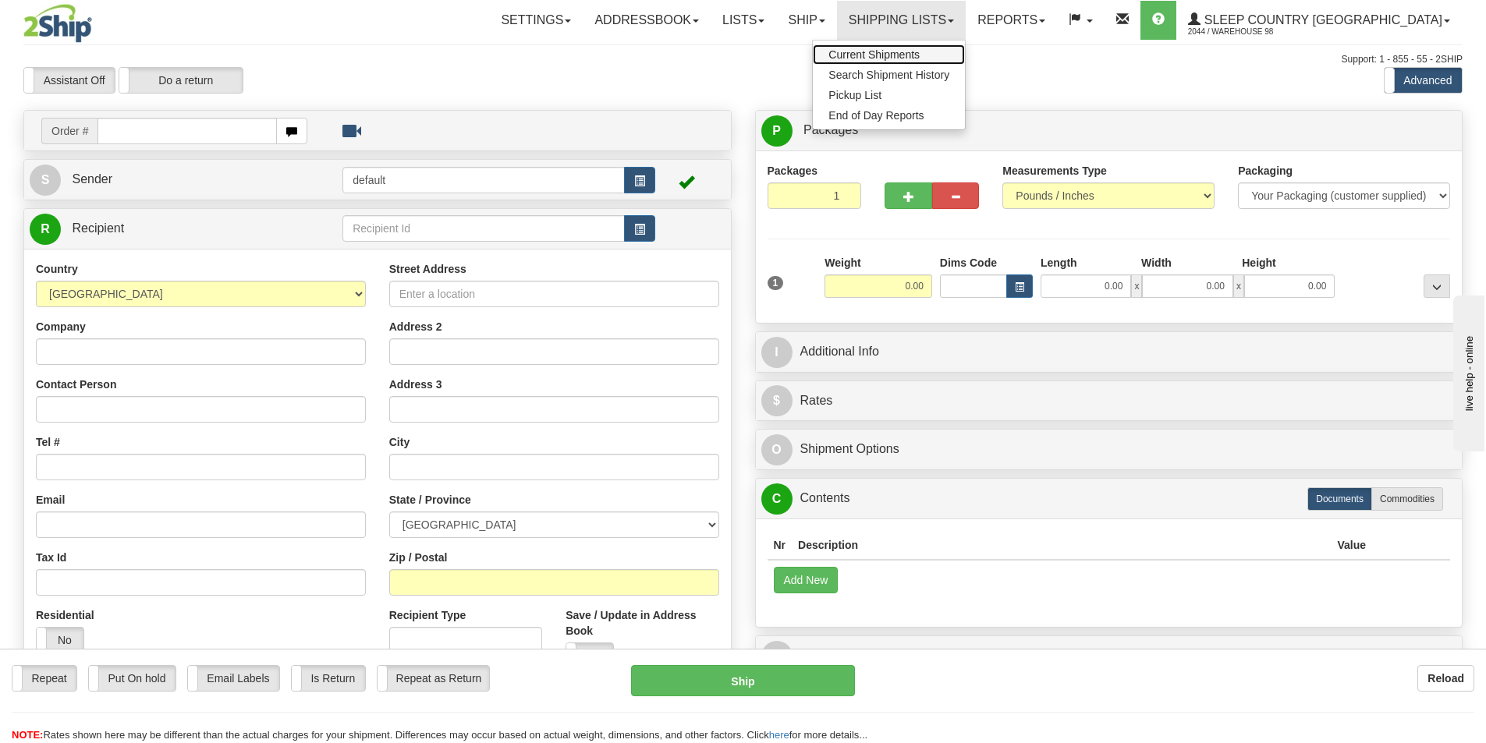
click at [919, 56] on span "Current Shipments" at bounding box center [873, 54] width 91 height 12
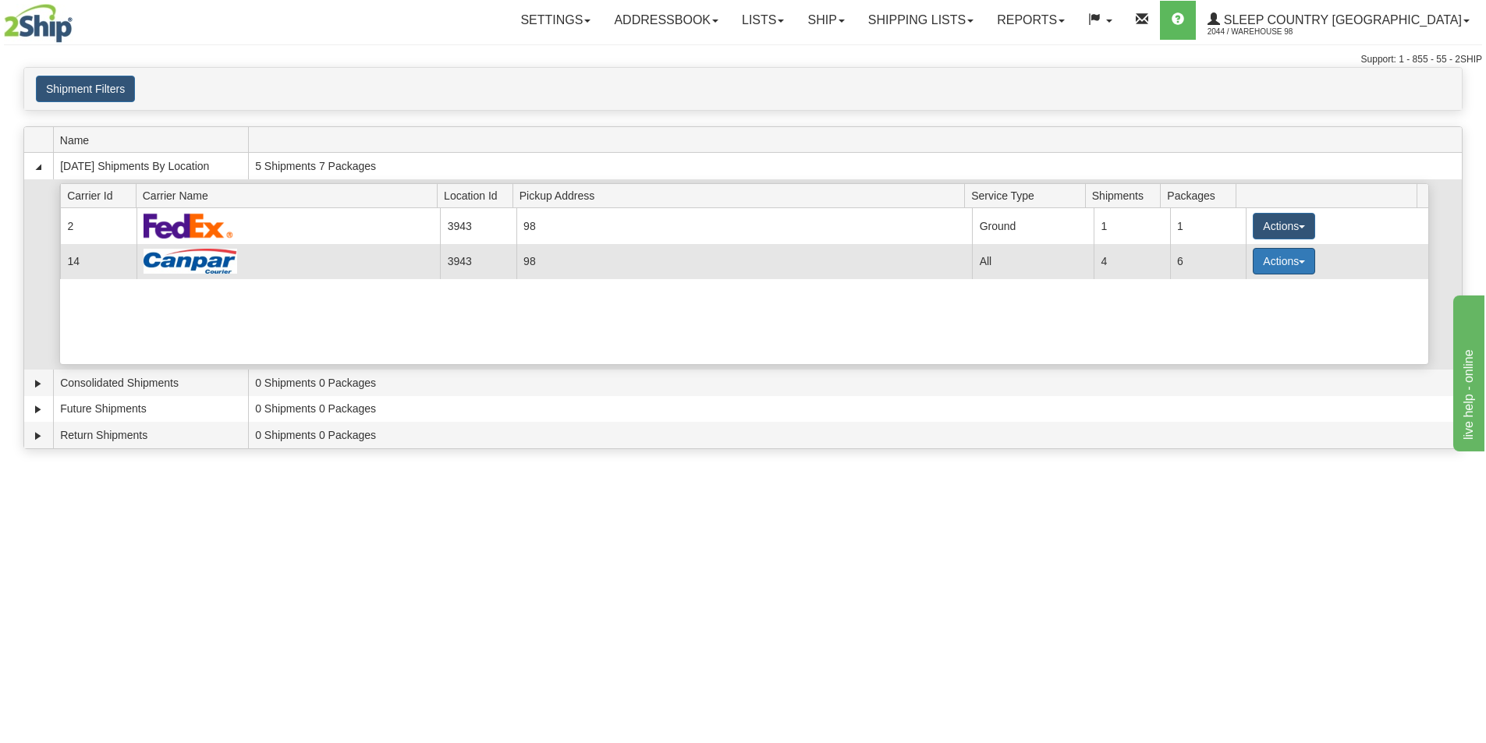
click at [1300, 260] on button "Actions" at bounding box center [1283, 261] width 62 height 27
click at [1241, 313] on span "Close" at bounding box center [1223, 310] width 36 height 11
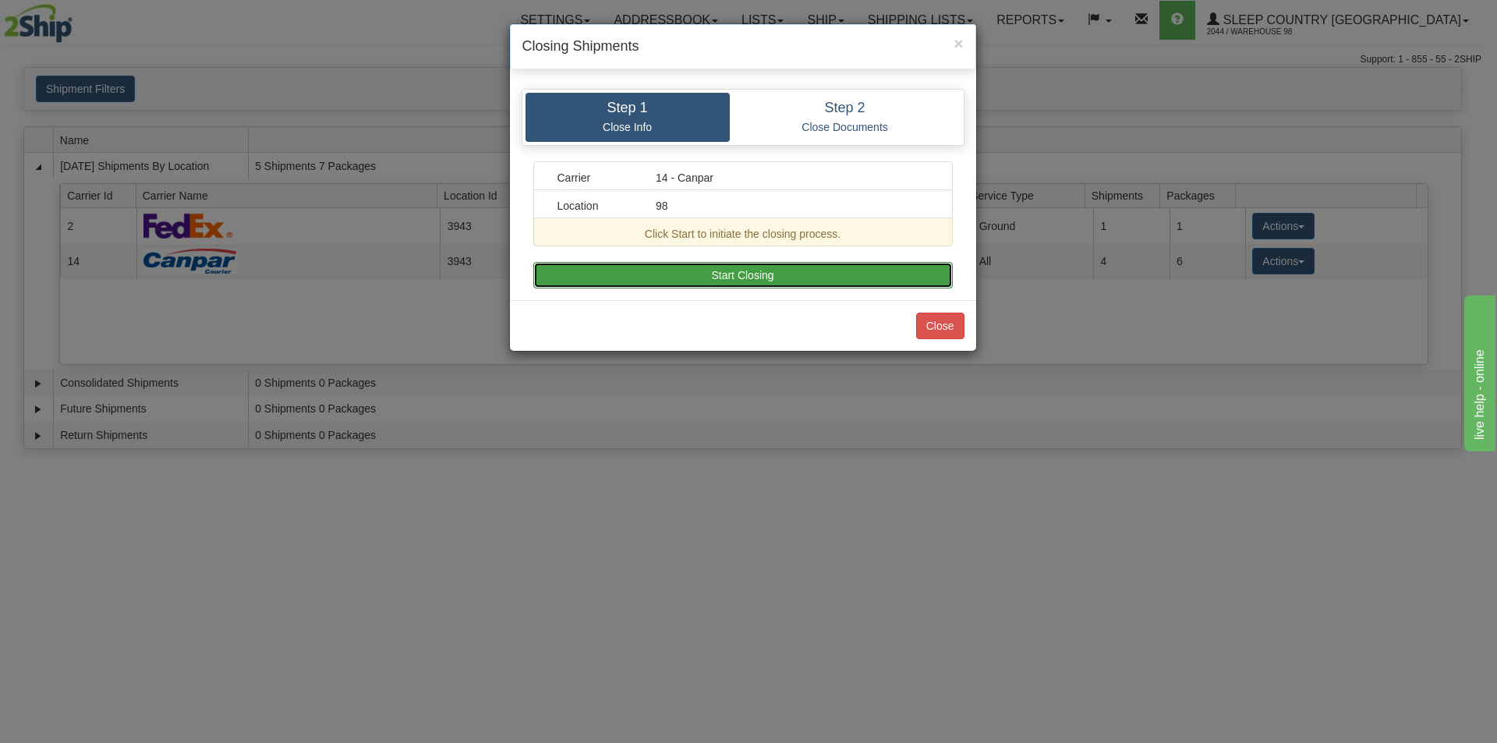
click at [656, 272] on button "Start Closing" at bounding box center [743, 275] width 420 height 27
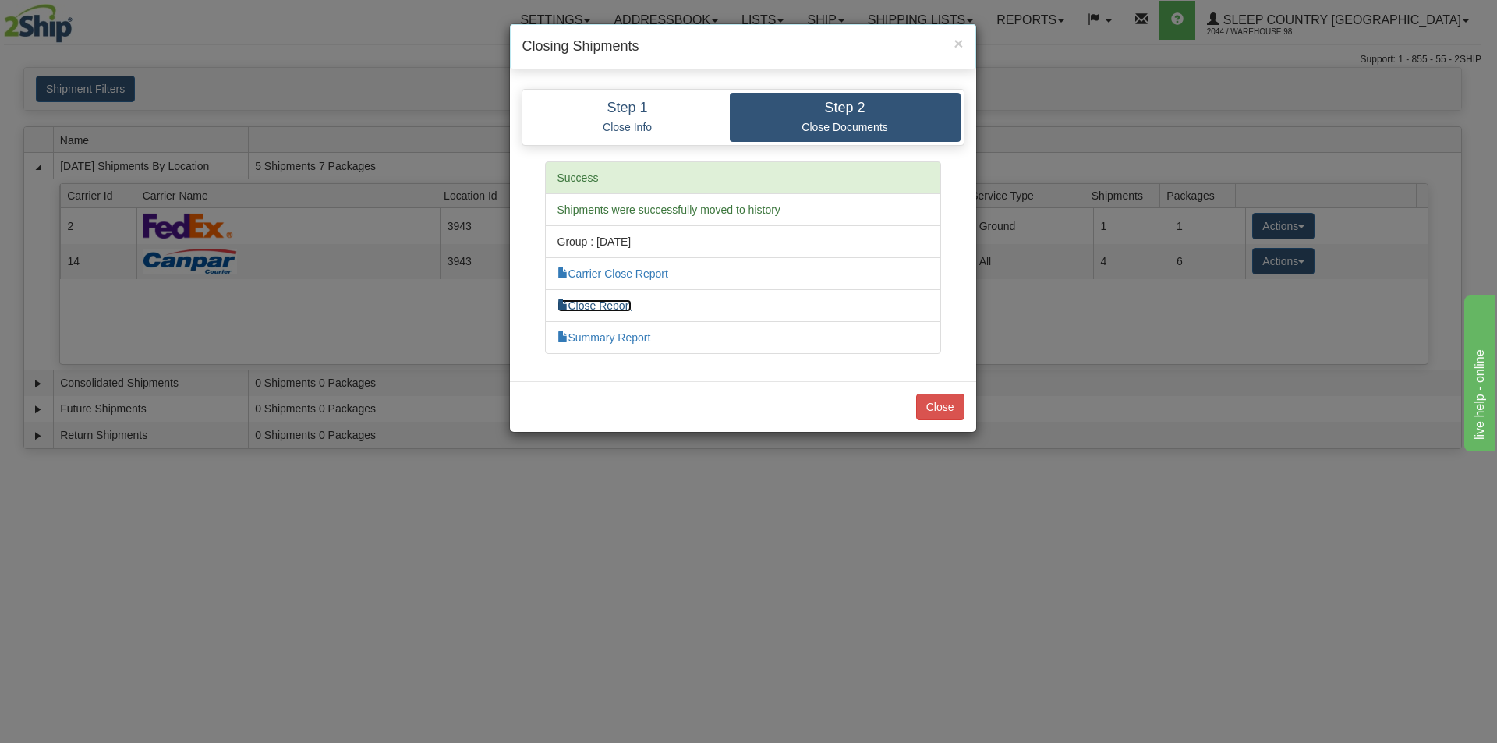
click at [606, 306] on link "Close Report" at bounding box center [595, 305] width 75 height 12
click at [944, 410] on button "Close" at bounding box center [940, 407] width 48 height 27
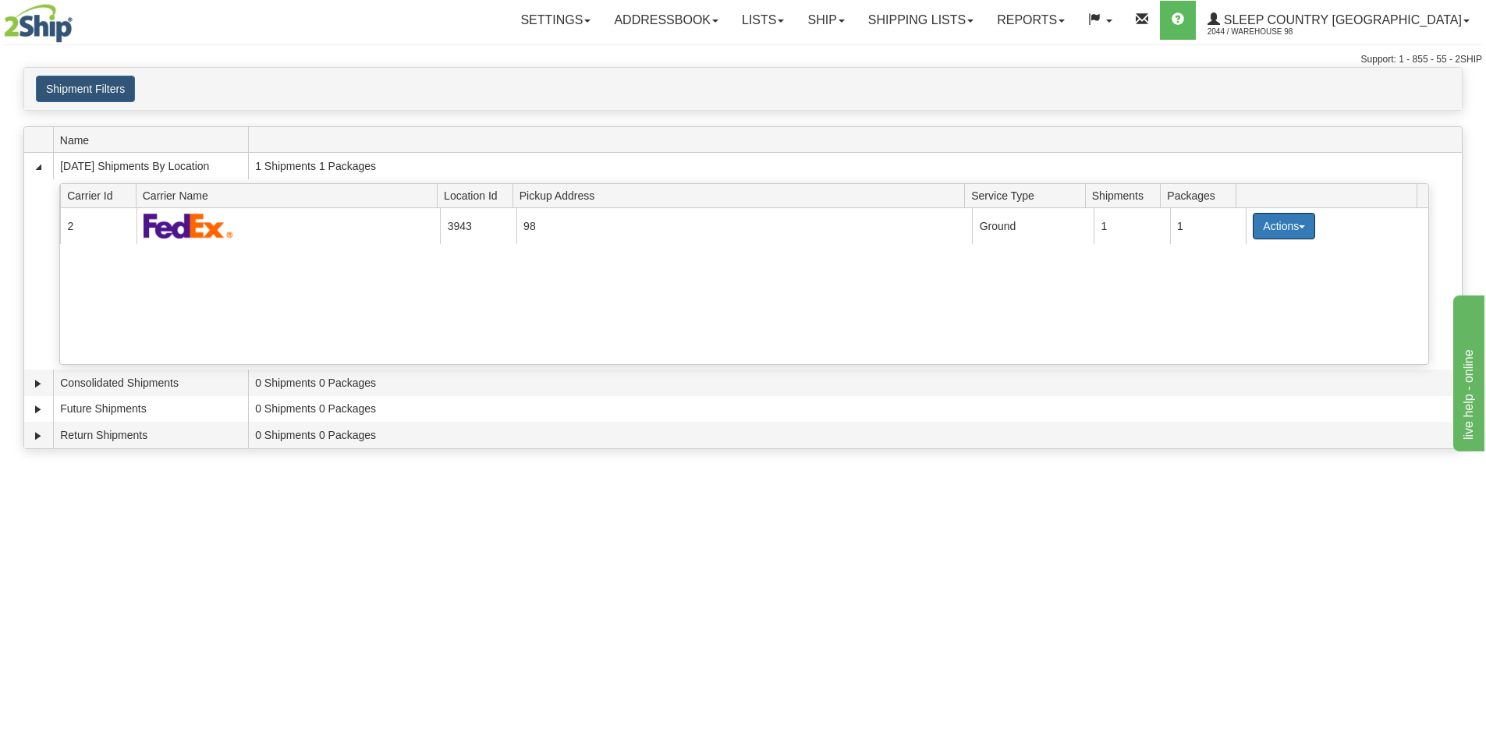
click at [1298, 226] on span "button" at bounding box center [1301, 226] width 6 height 3
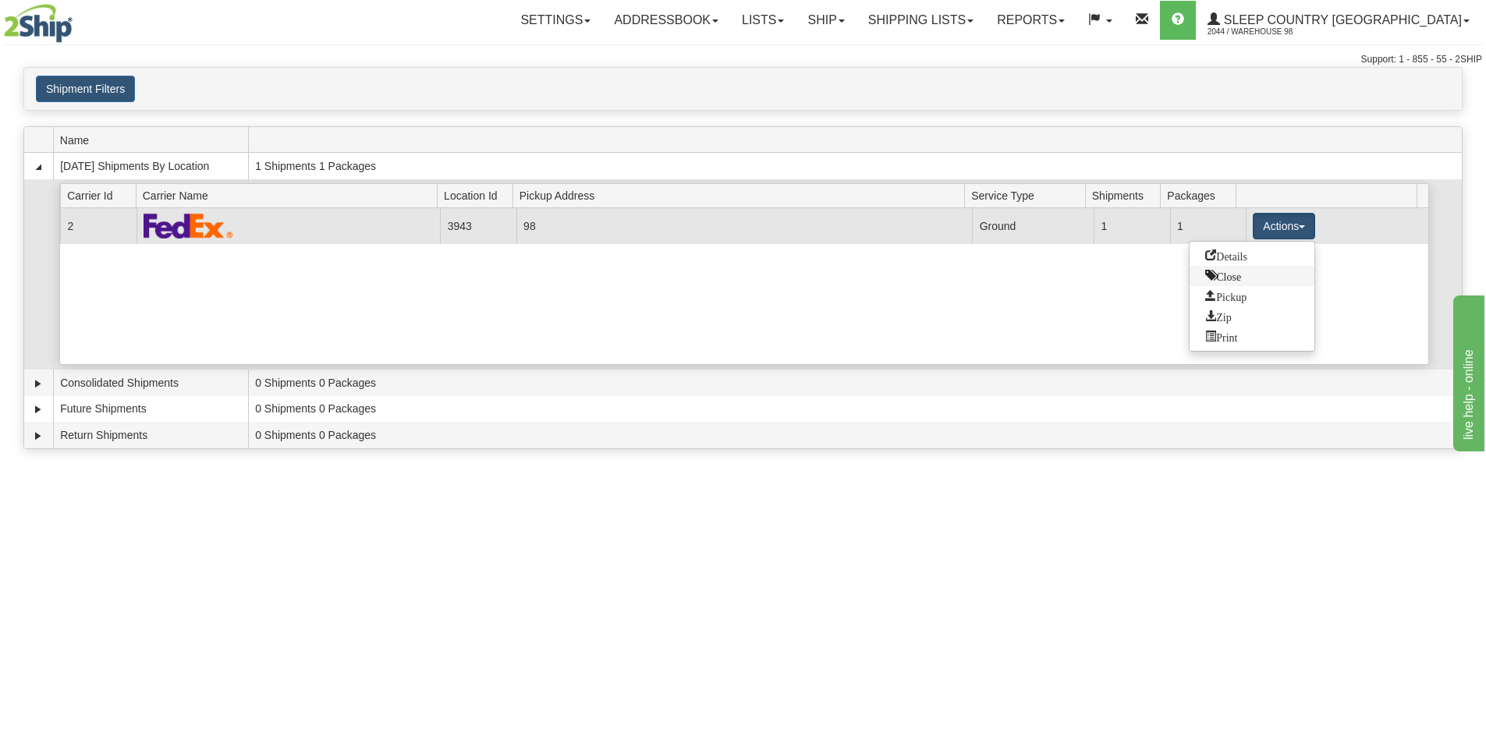
click at [1232, 278] on span "Close" at bounding box center [1223, 275] width 36 height 11
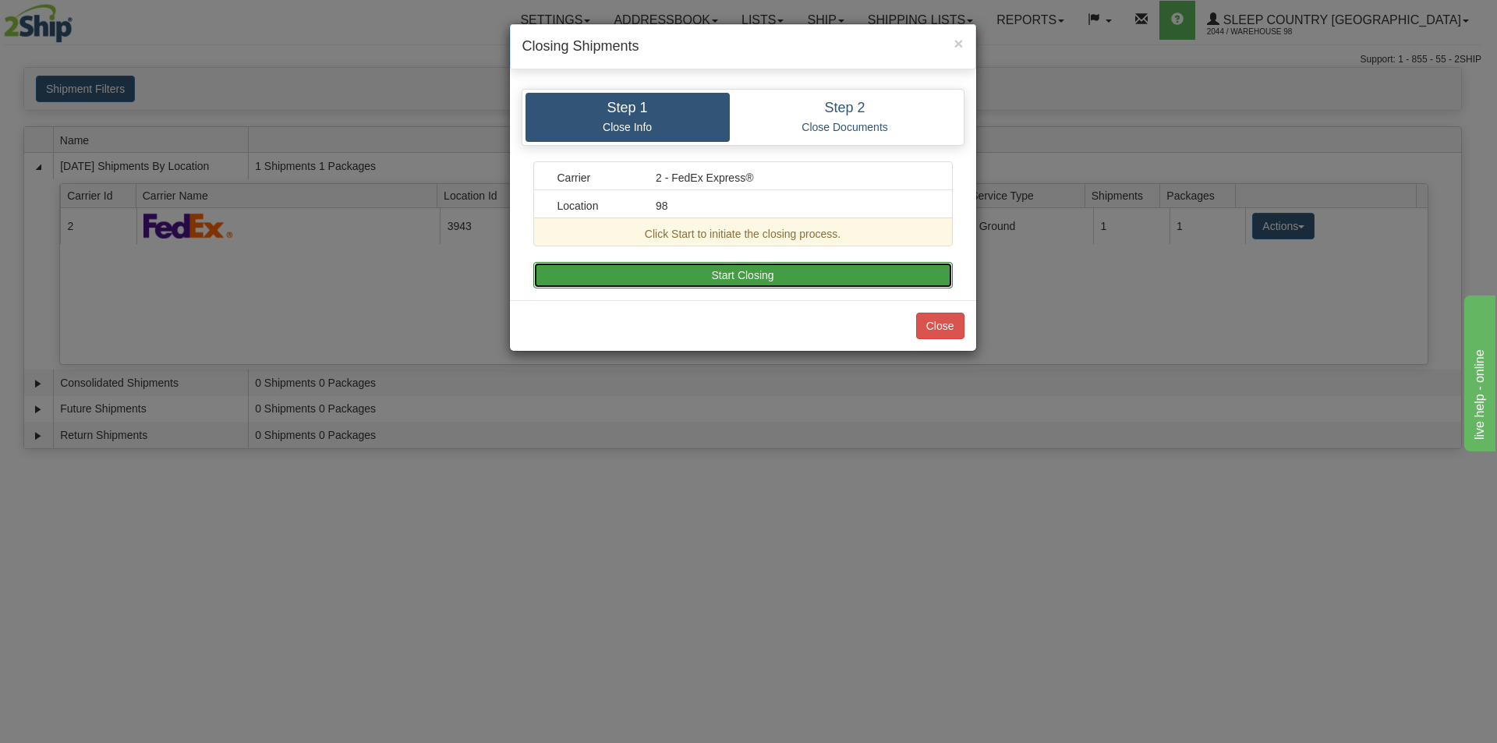
click at [782, 274] on button "Start Closing" at bounding box center [743, 275] width 420 height 27
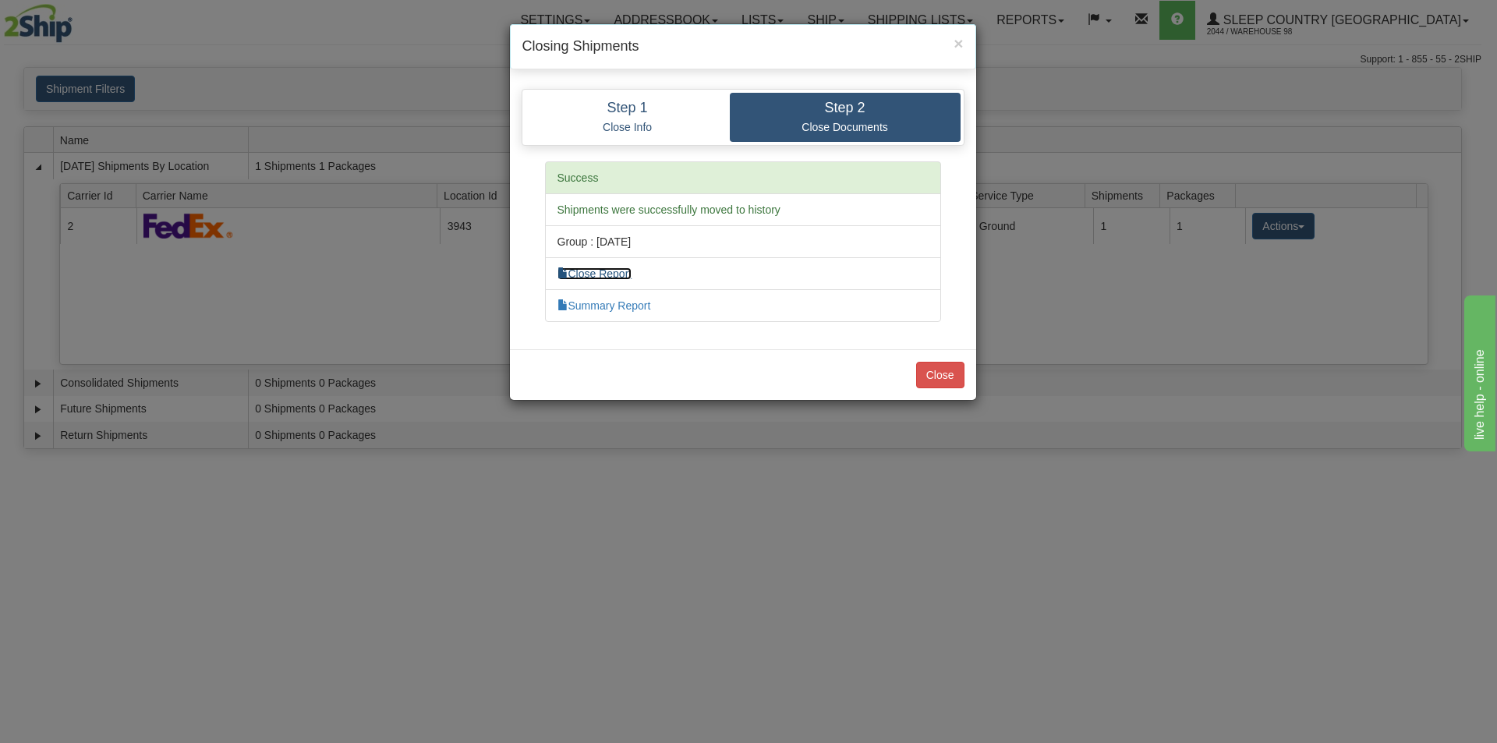
click at [611, 272] on link "Close Report" at bounding box center [595, 273] width 75 height 12
click at [926, 373] on button "Close" at bounding box center [940, 375] width 48 height 27
